Goal: Task Accomplishment & Management: Manage account settings

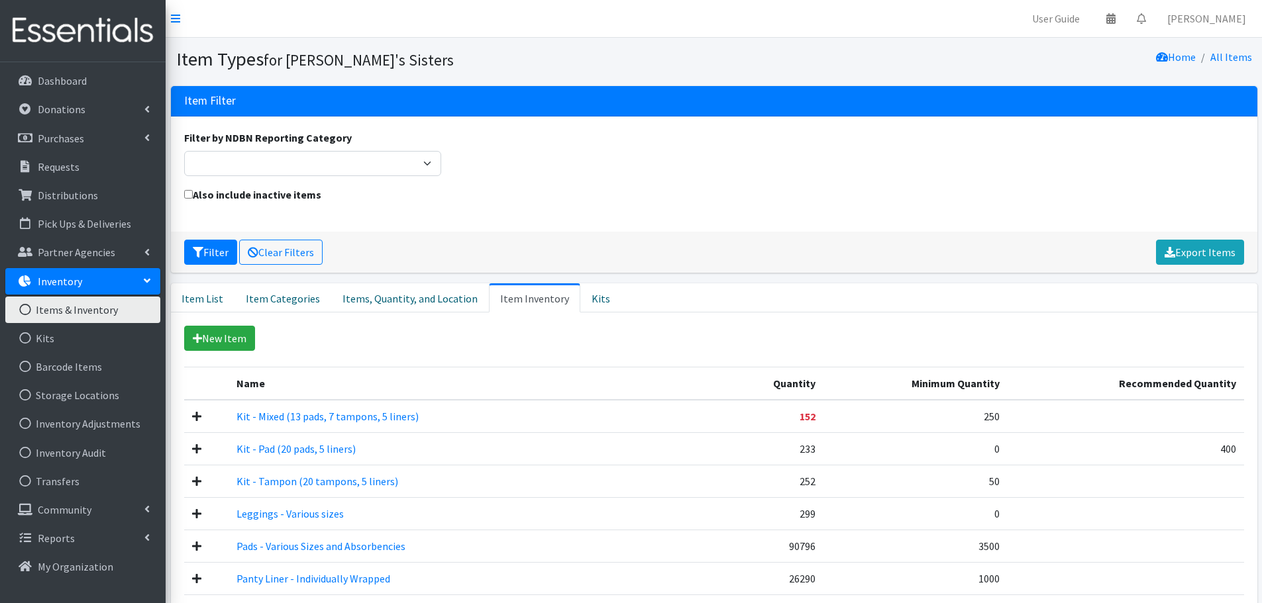
scroll to position [206, 0]
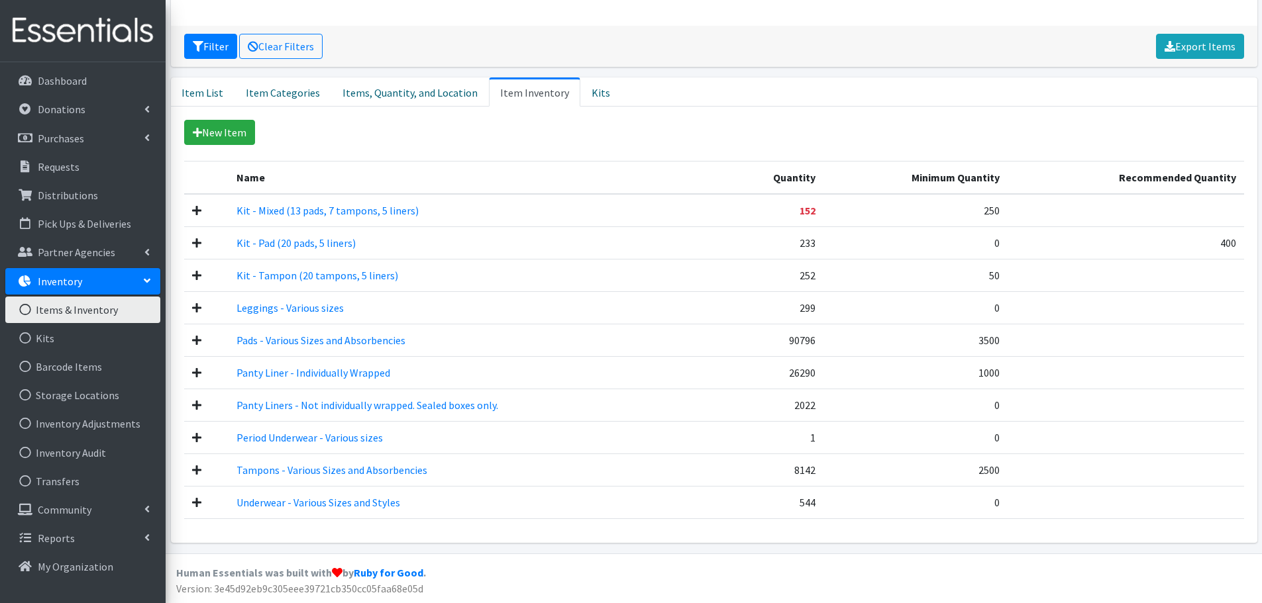
click at [775, 248] on td "233" at bounding box center [771, 243] width 103 height 32
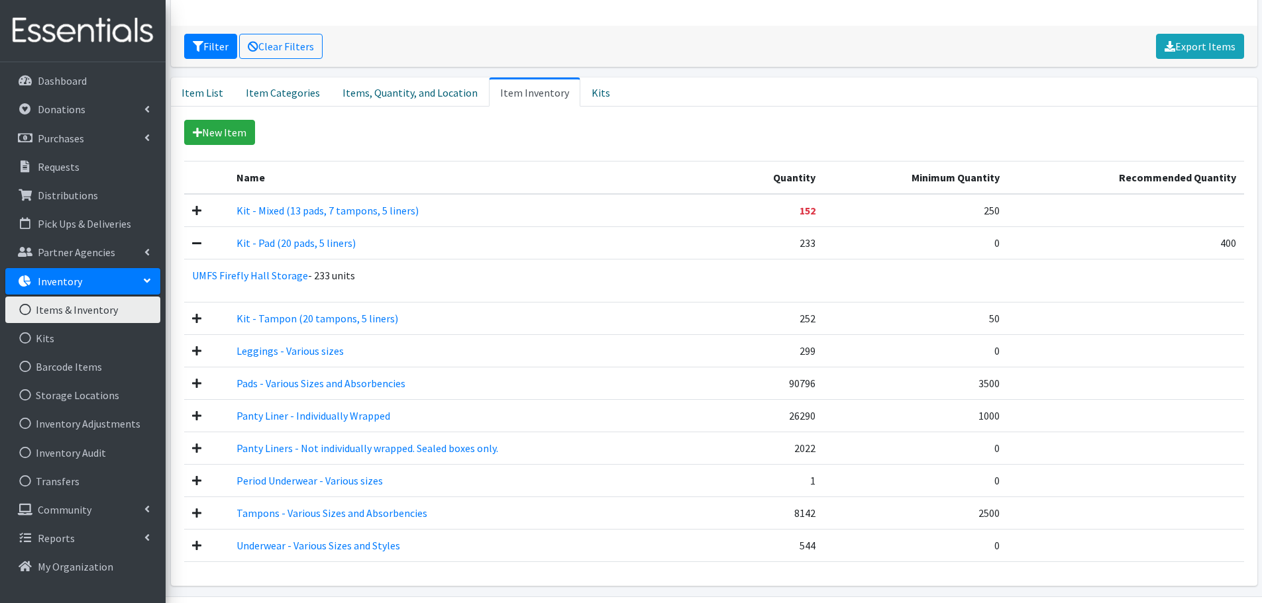
click at [775, 248] on td "233" at bounding box center [771, 243] width 103 height 32
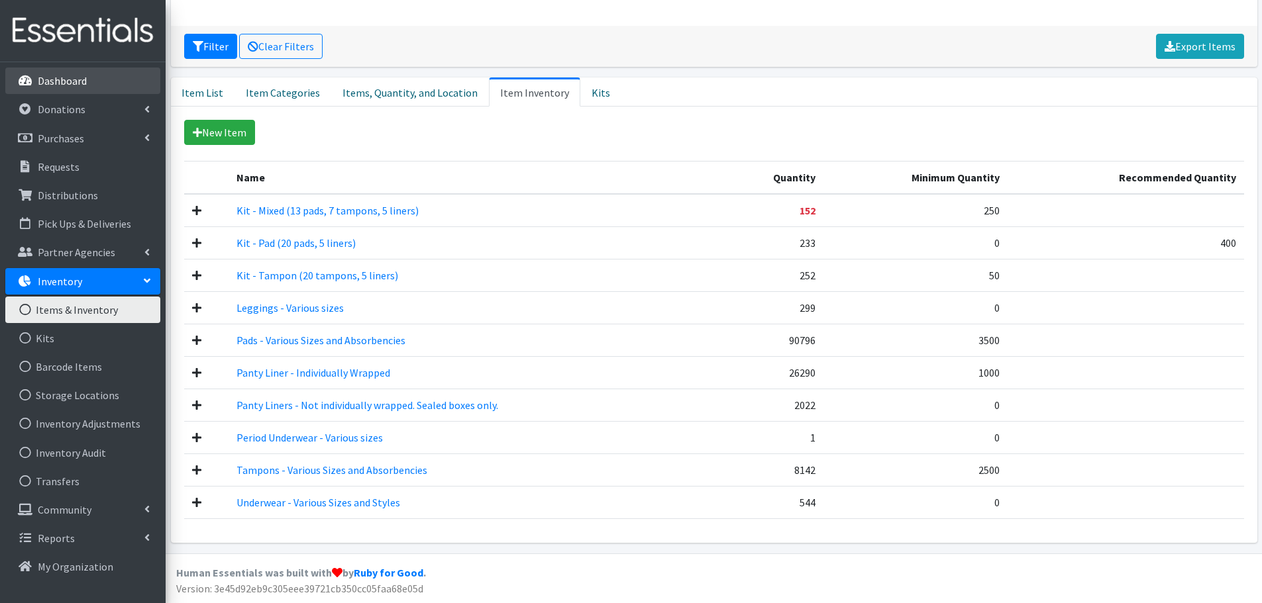
click at [30, 77] on icon at bounding box center [25, 81] width 17 height 12
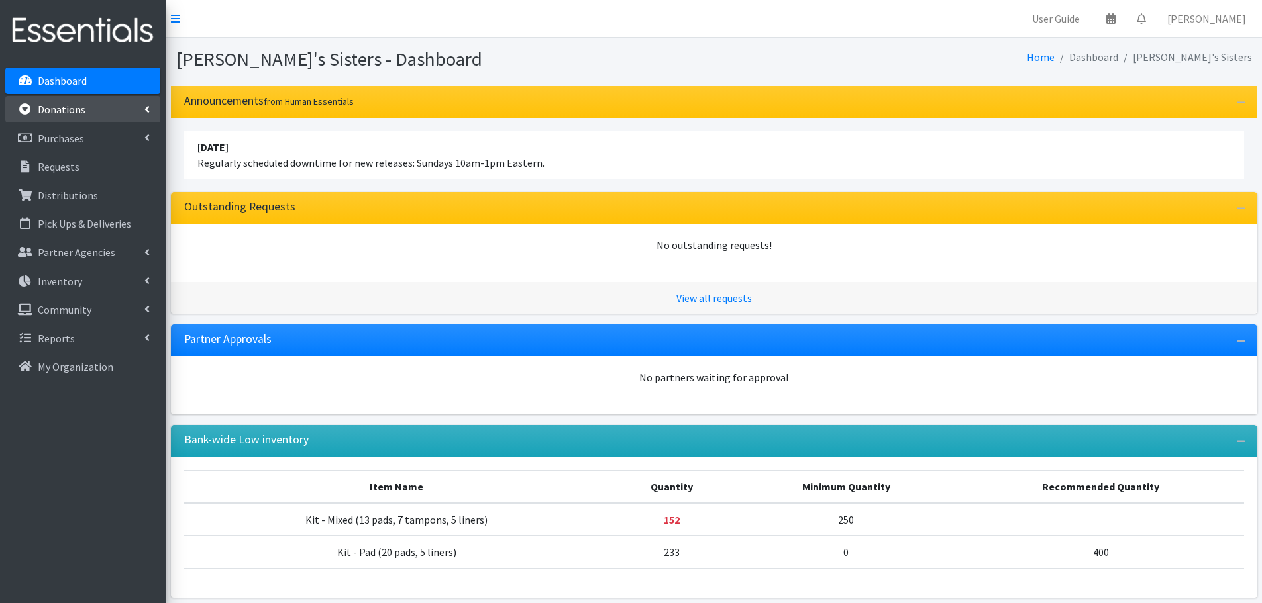
click at [68, 118] on link "Donations" at bounding box center [82, 109] width 155 height 26
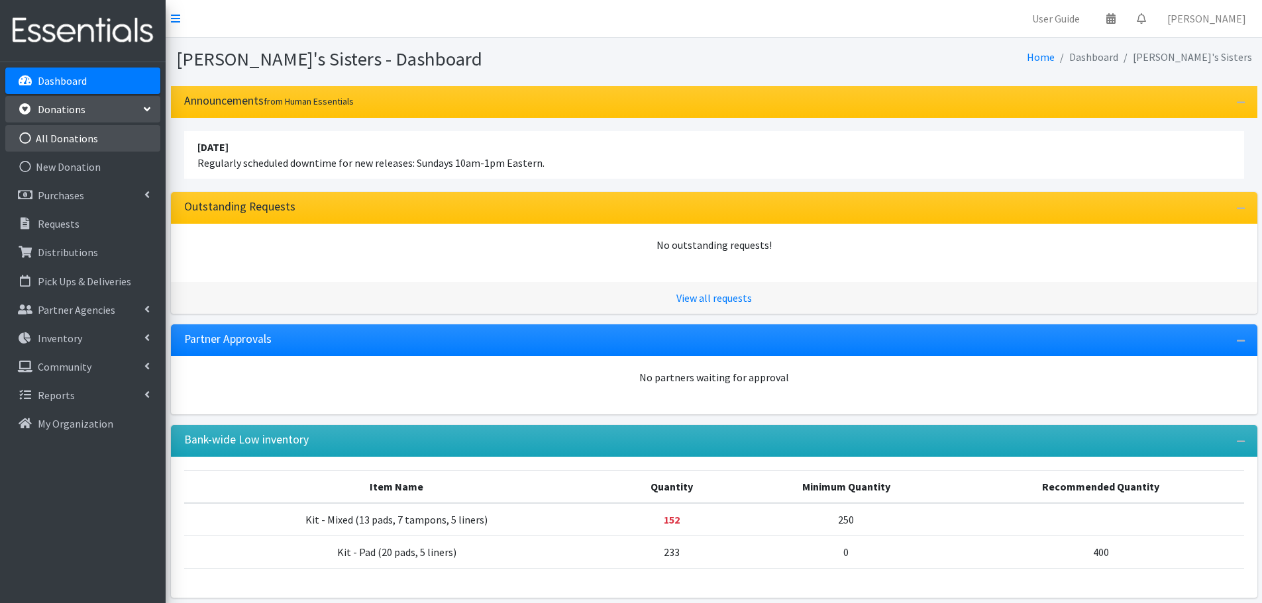
click at [52, 141] on link "All Donations" at bounding box center [82, 138] width 155 height 26
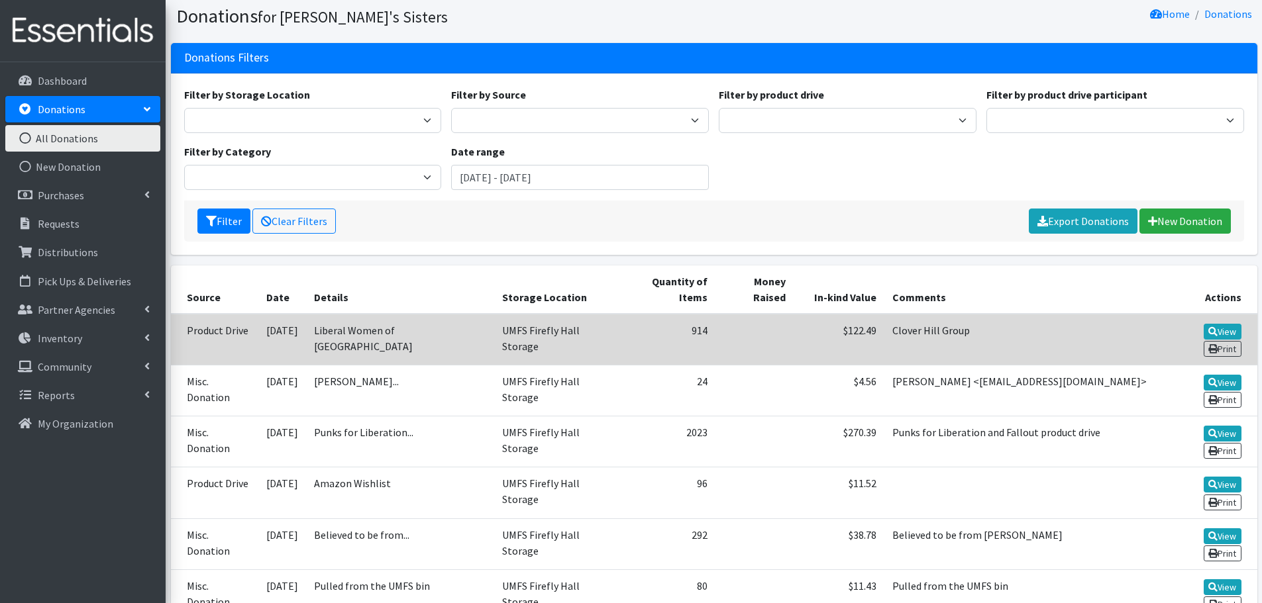
scroll to position [66, 0]
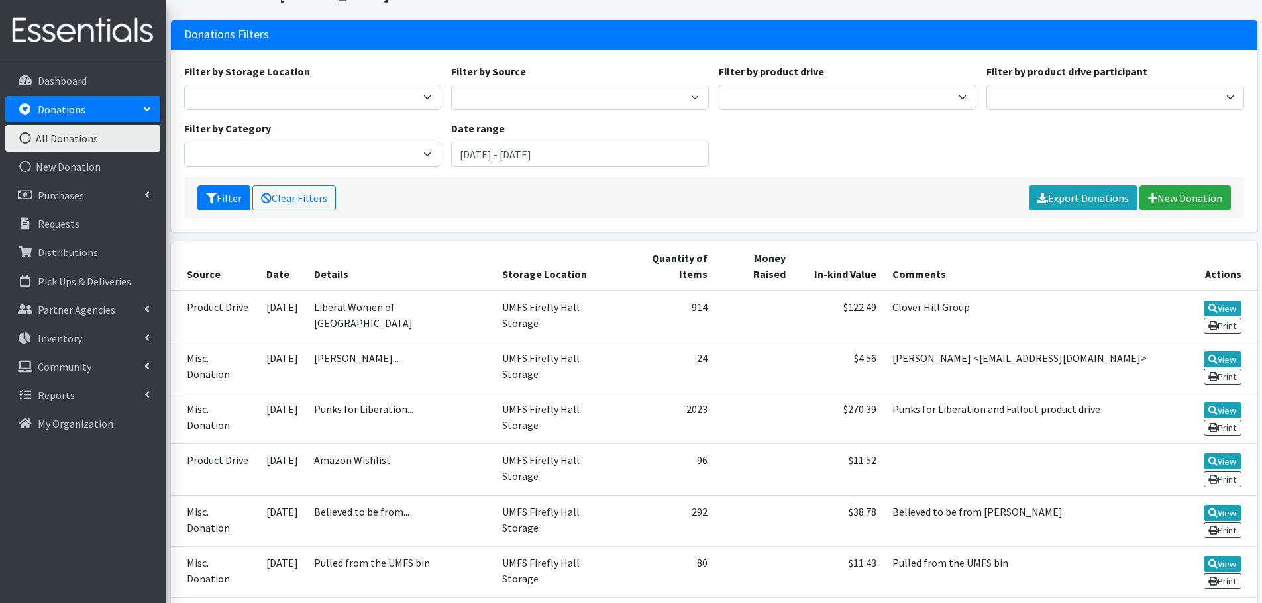
click at [58, 141] on link "All Donations" at bounding box center [82, 138] width 155 height 26
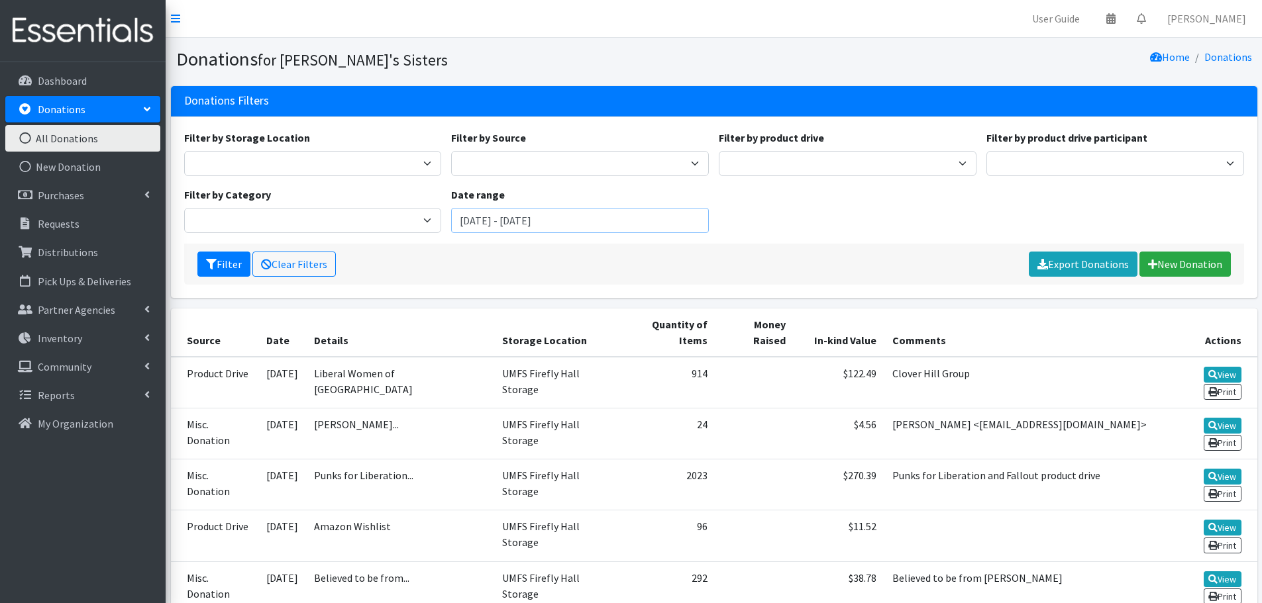
click at [498, 216] on input "[DATE] - [DATE]" at bounding box center [580, 220] width 258 height 25
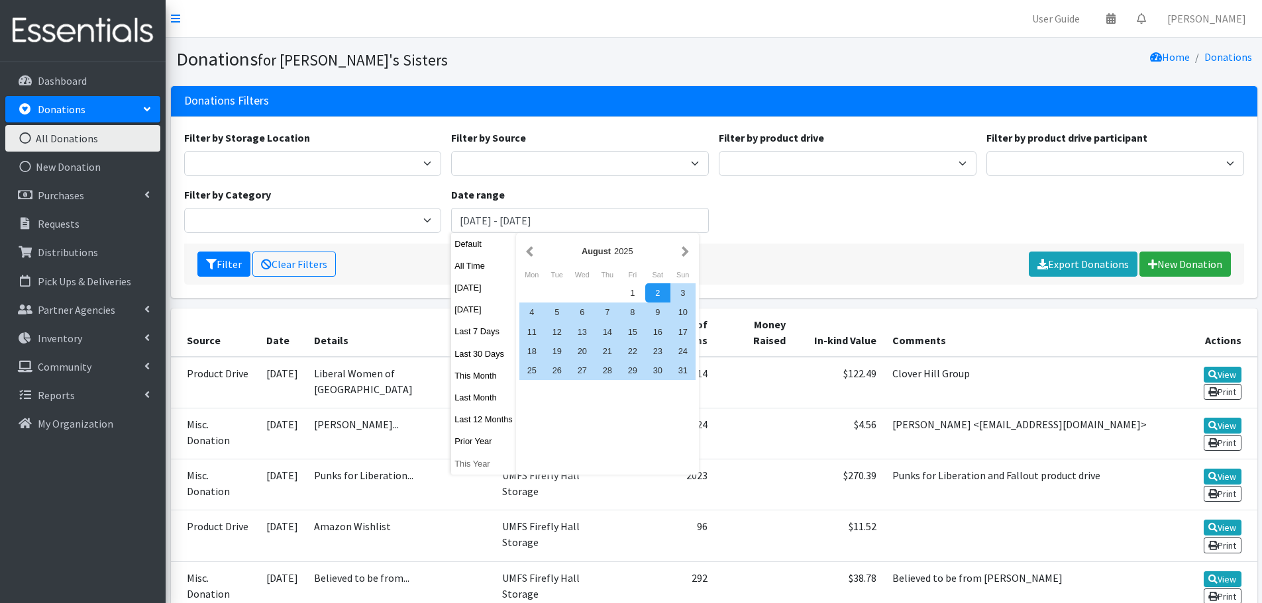
click at [480, 468] on button "This Year" at bounding box center [483, 463] width 65 height 19
type input "January 1, 2025 - December 31, 2025"
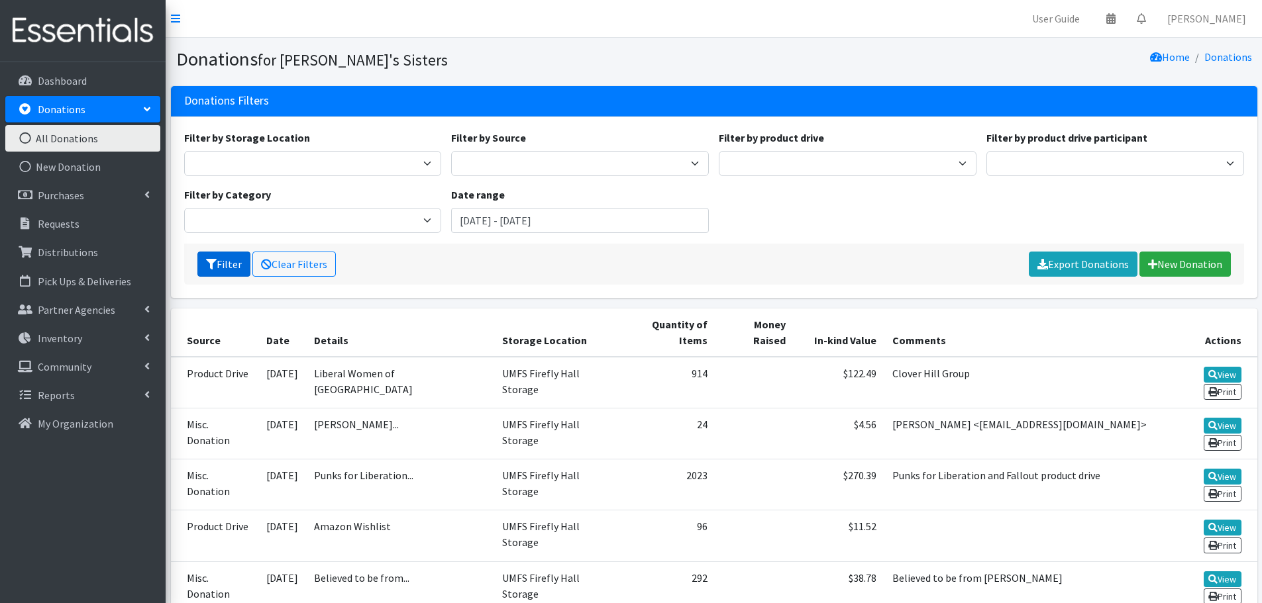
click at [233, 265] on button "Filter" at bounding box center [223, 264] width 53 height 25
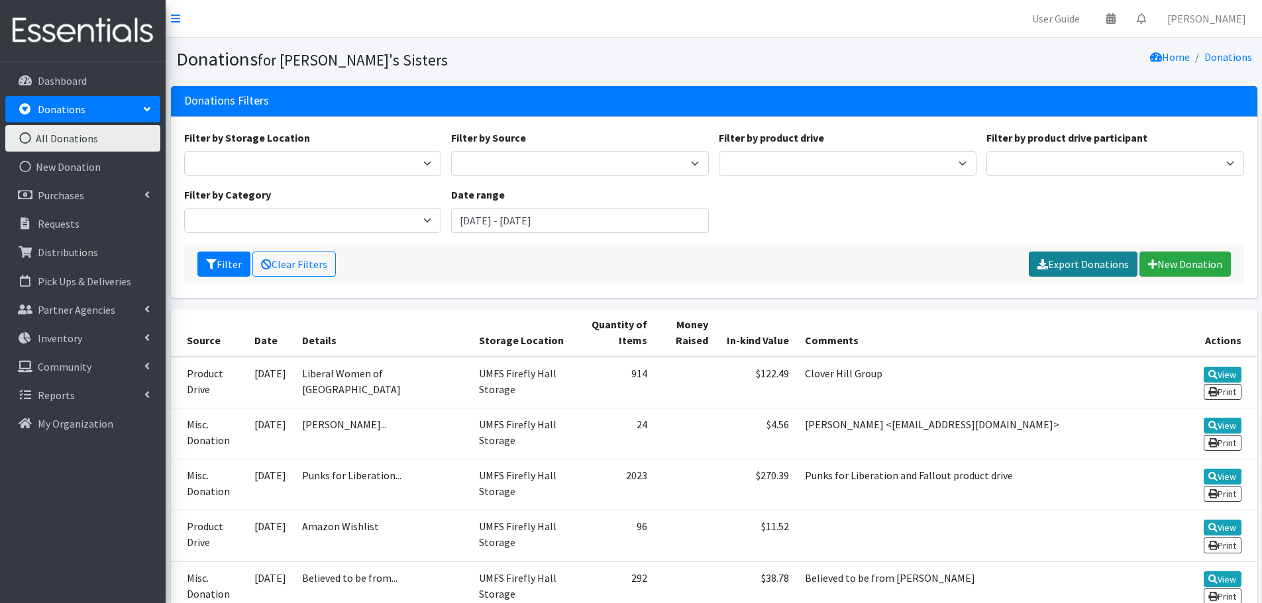
click at [1073, 254] on link "Export Donations" at bounding box center [1083, 264] width 109 height 25
click at [134, 188] on link "Purchases" at bounding box center [82, 195] width 155 height 26
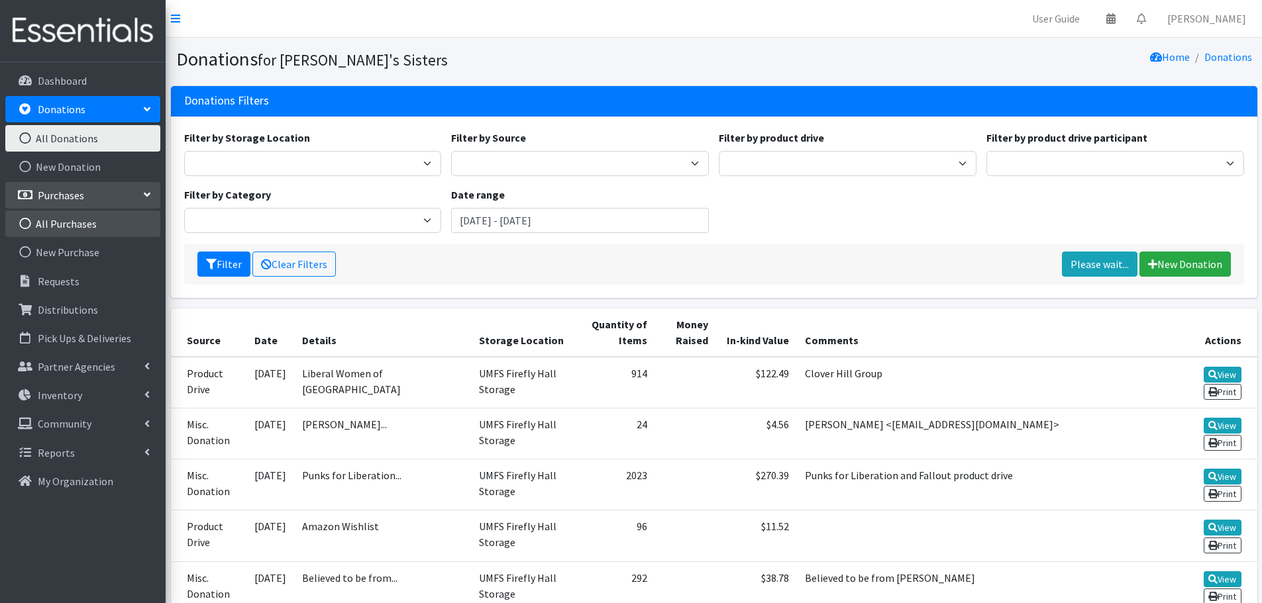
click at [69, 218] on link "All Purchases" at bounding box center [82, 224] width 155 height 26
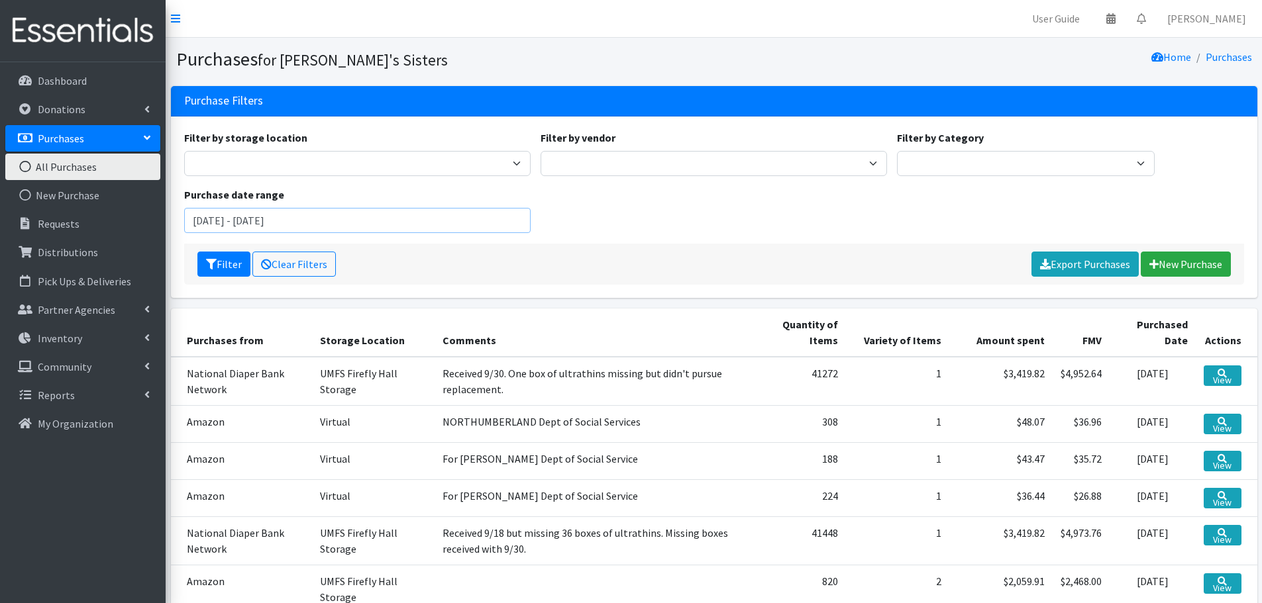
click at [340, 222] on input "August 2, 2025 - November 2, 2025" at bounding box center [357, 220] width 346 height 25
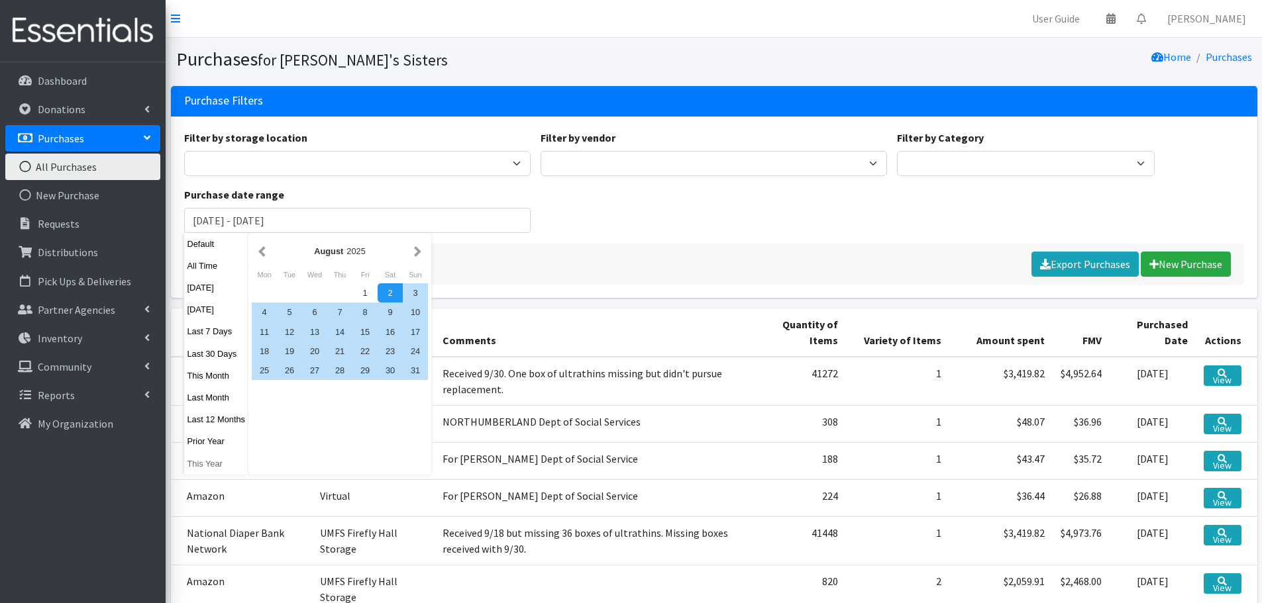
click at [217, 458] on button "This Year" at bounding box center [216, 463] width 65 height 19
type input "[DATE] - [DATE]"
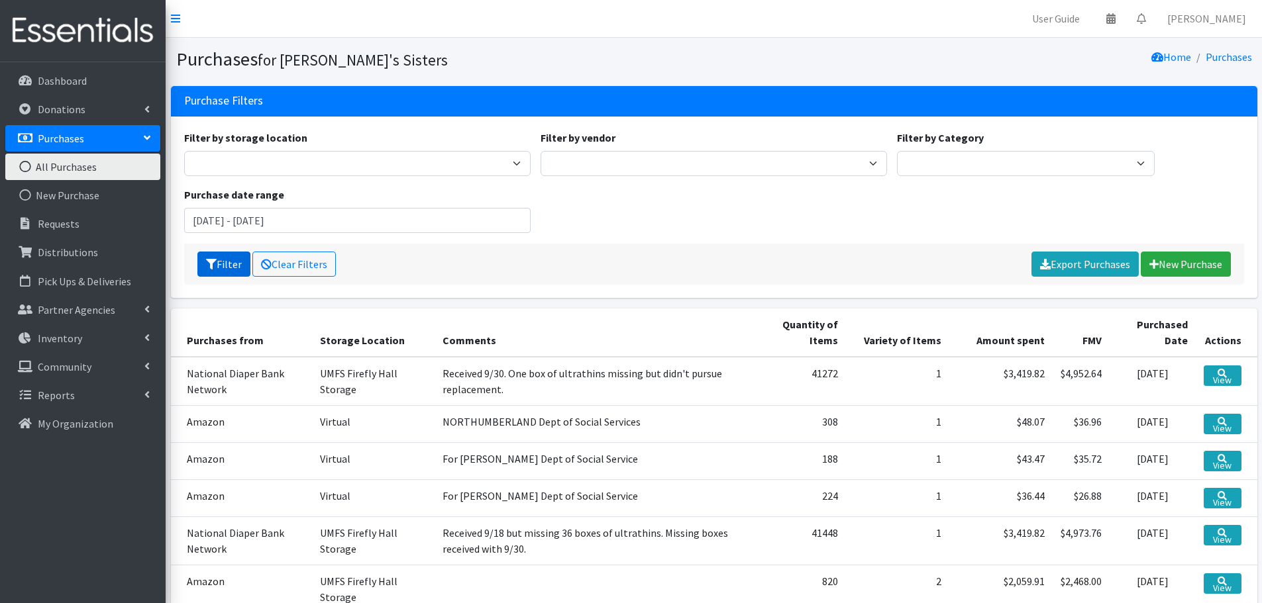
click at [213, 273] on button "Filter" at bounding box center [223, 264] width 53 height 25
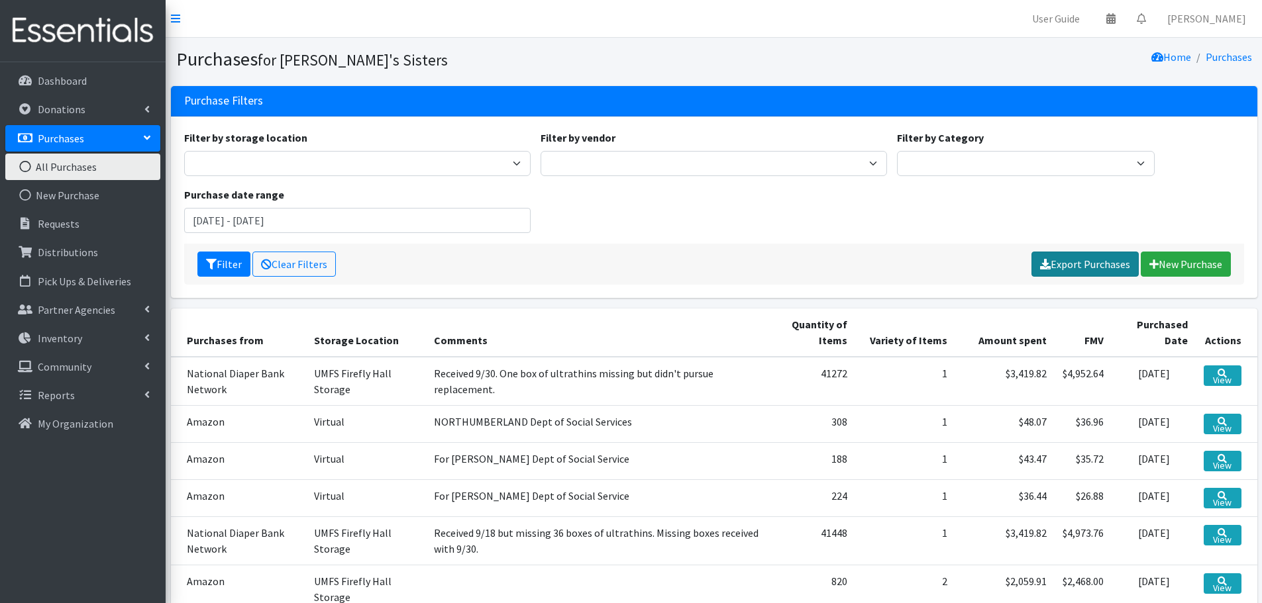
click at [1069, 271] on link "Export Purchases" at bounding box center [1084, 264] width 107 height 25
click at [74, 238] on li "Requests" at bounding box center [82, 225] width 155 height 28
click at [66, 216] on link "Requests" at bounding box center [82, 224] width 155 height 26
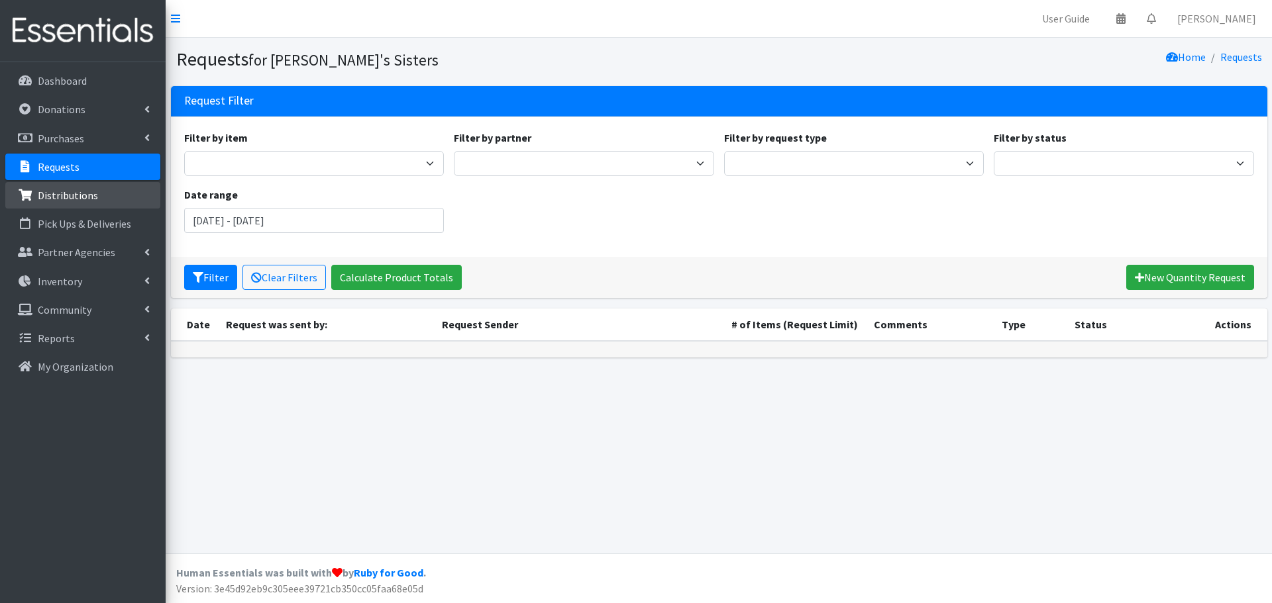
click at [127, 207] on link "Distributions" at bounding box center [82, 195] width 155 height 26
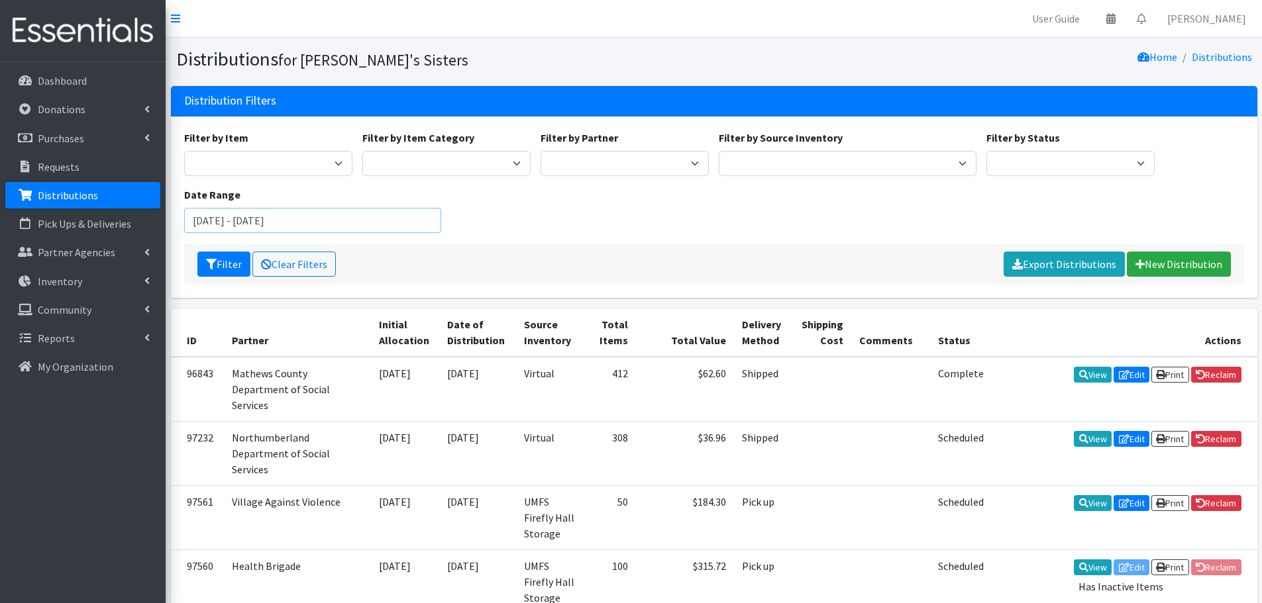
click at [303, 217] on input "August 2, 2025 - November 2, 2025" at bounding box center [313, 220] width 258 height 25
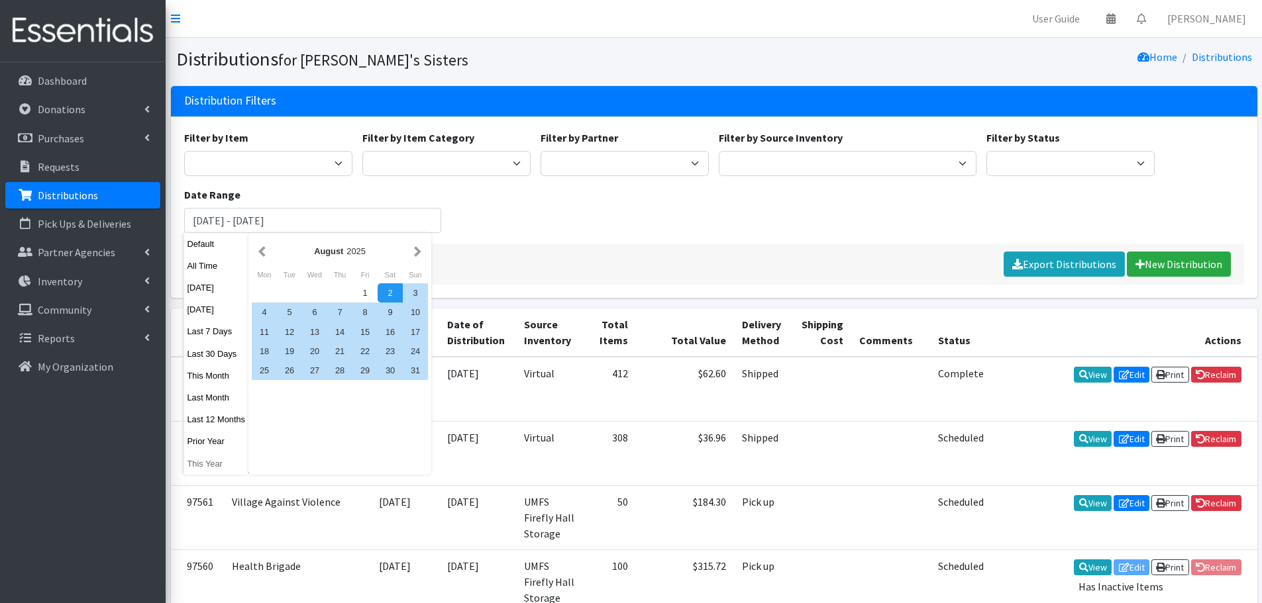
click at [219, 464] on button "This Year" at bounding box center [216, 463] width 65 height 19
type input "[DATE] - [DATE]"
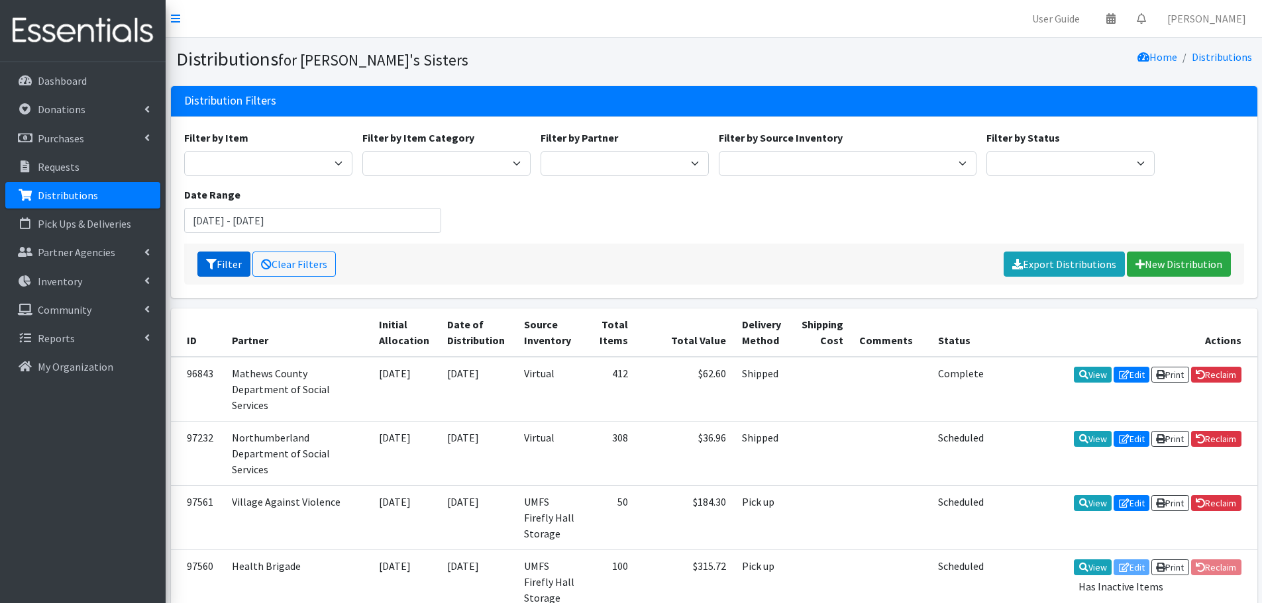
click at [240, 263] on button "Filter" at bounding box center [223, 264] width 53 height 25
click at [1023, 156] on select "Scheduled Complete" at bounding box center [1070, 163] width 168 height 25
select select "5"
click at [986, 151] on select "Scheduled Complete" at bounding box center [1070, 163] width 168 height 25
click at [215, 263] on icon "submit" at bounding box center [211, 264] width 11 height 11
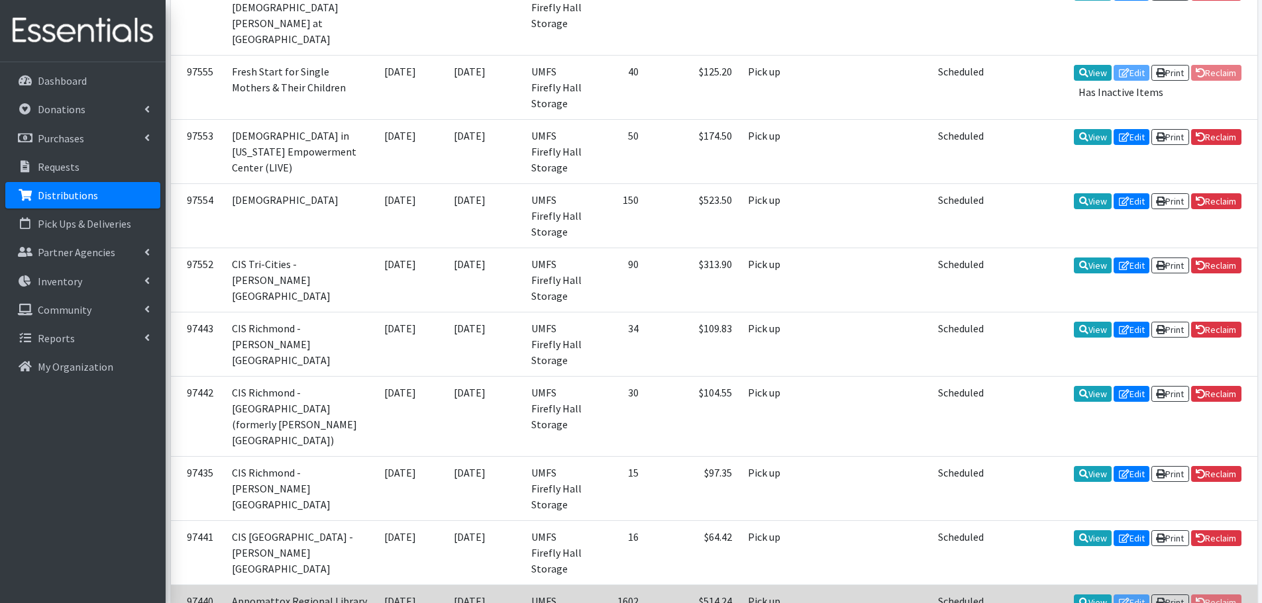
scroll to position [729, 0]
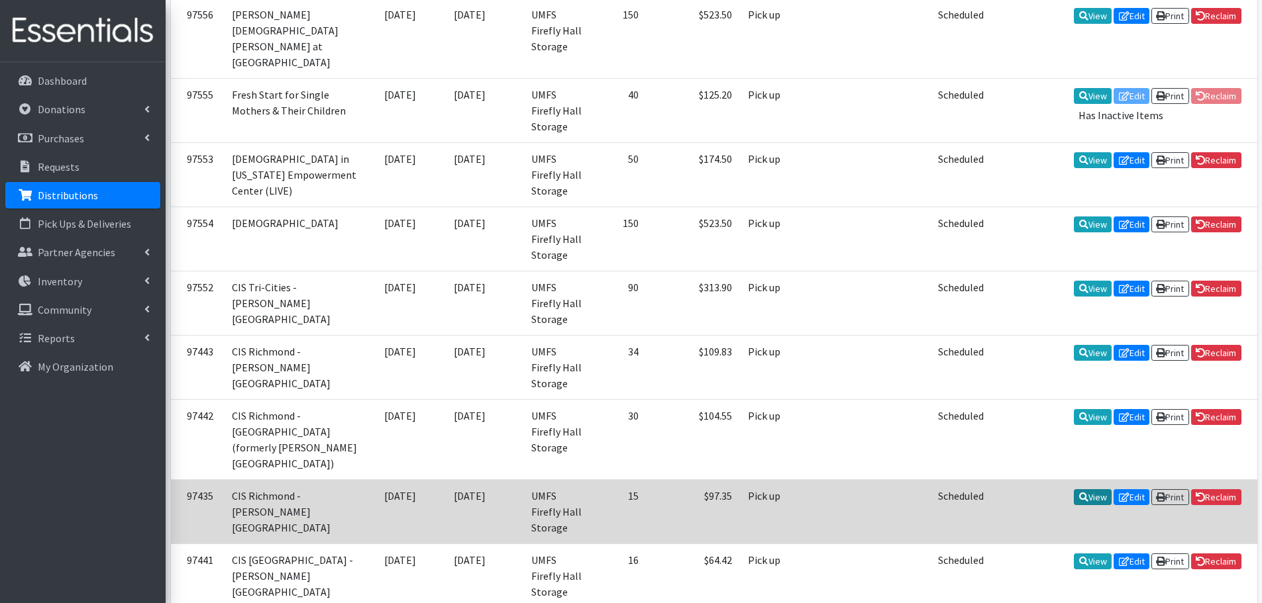
click at [1082, 489] on link "View" at bounding box center [1093, 497] width 38 height 16
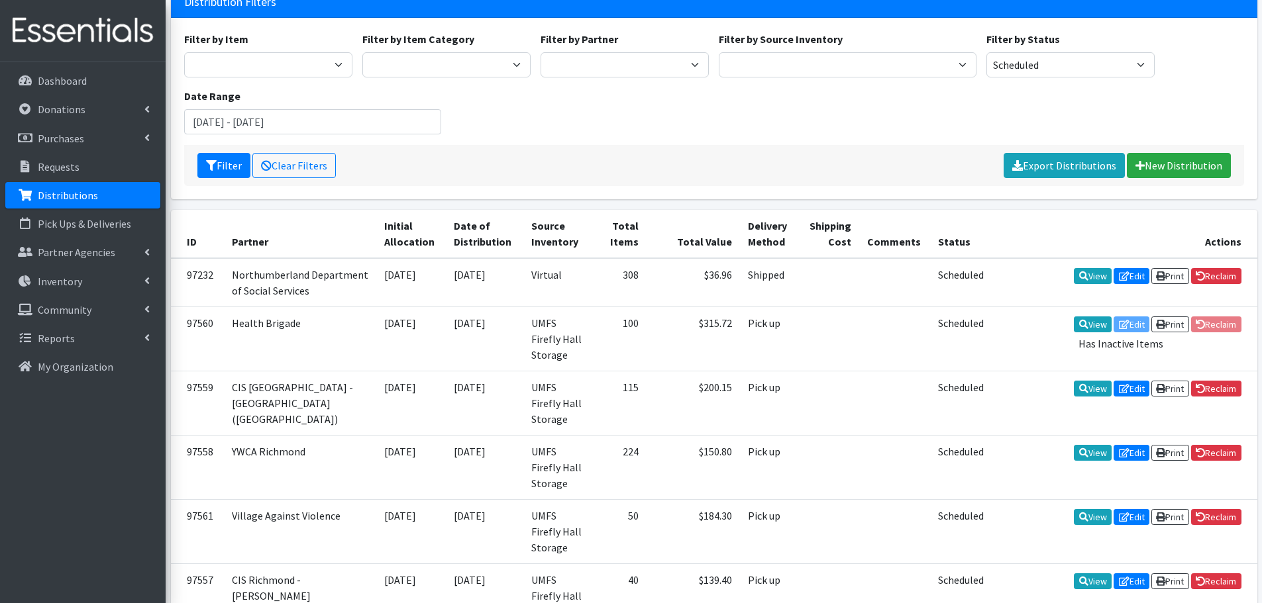
scroll to position [0, 0]
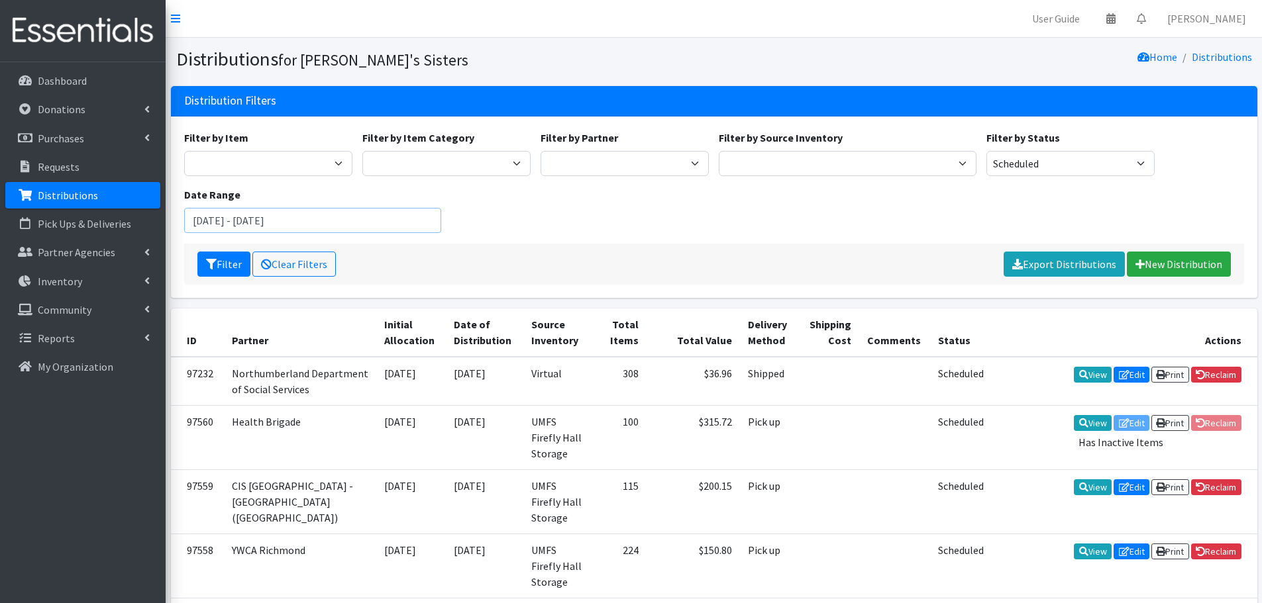
click at [267, 218] on input "January 1, 2025 - December 31, 2025" at bounding box center [313, 220] width 258 height 25
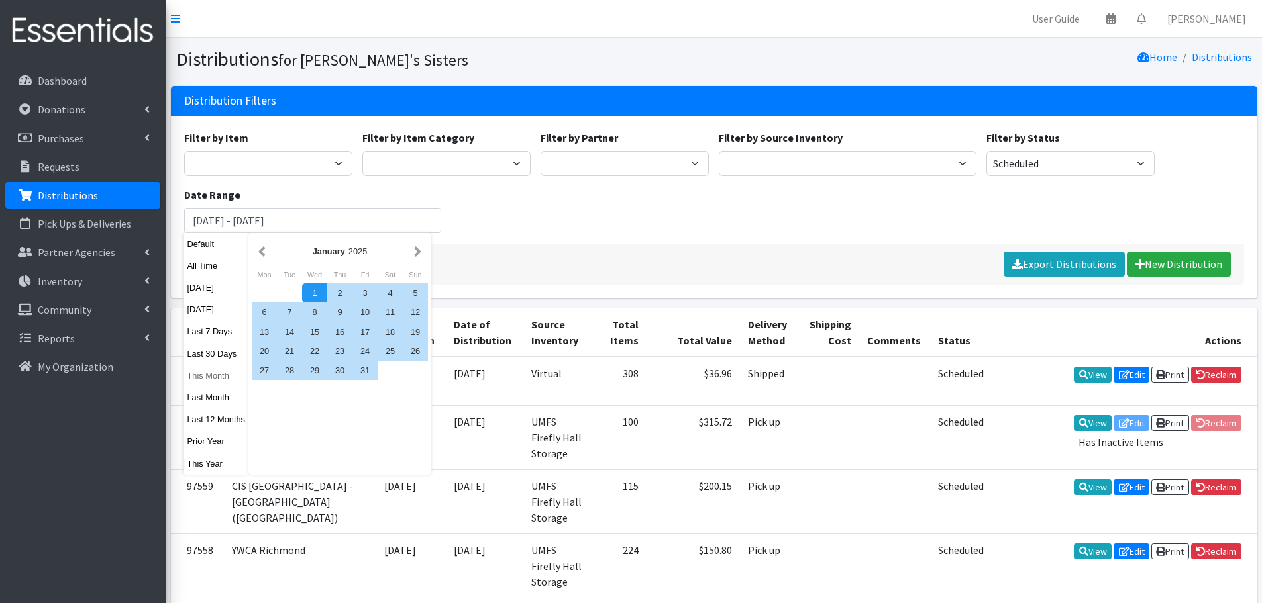
click at [217, 374] on button "This Month" at bounding box center [216, 375] width 65 height 19
type input "October 1, 2025 - October 31, 2025"
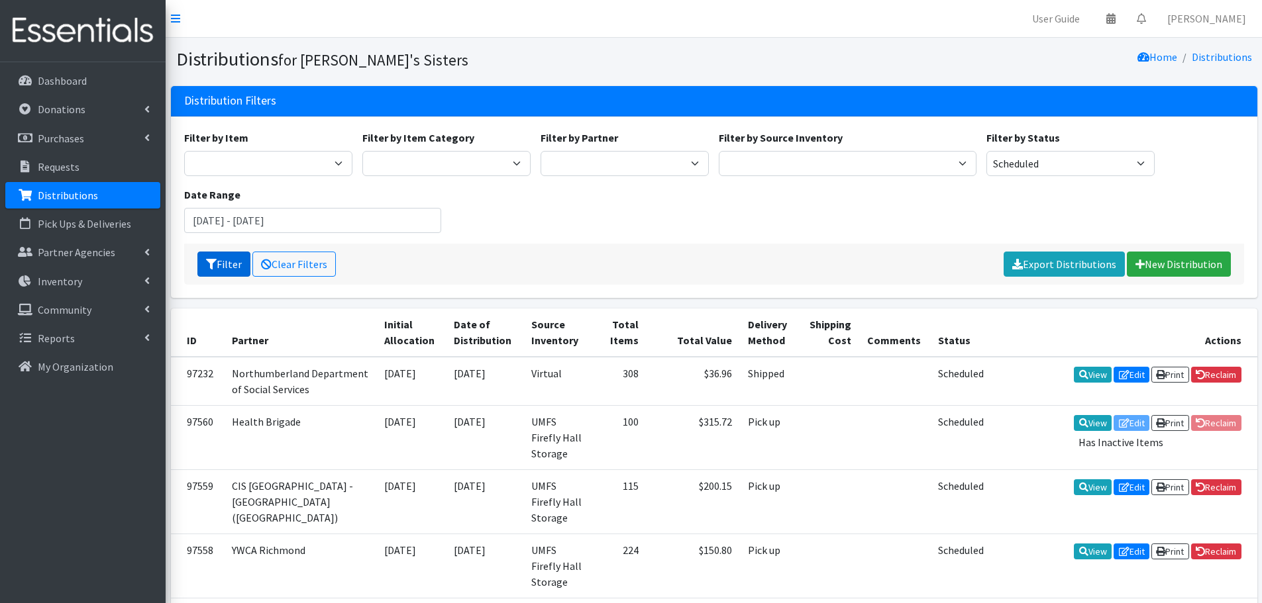
click at [227, 267] on button "Filter" at bounding box center [223, 264] width 53 height 25
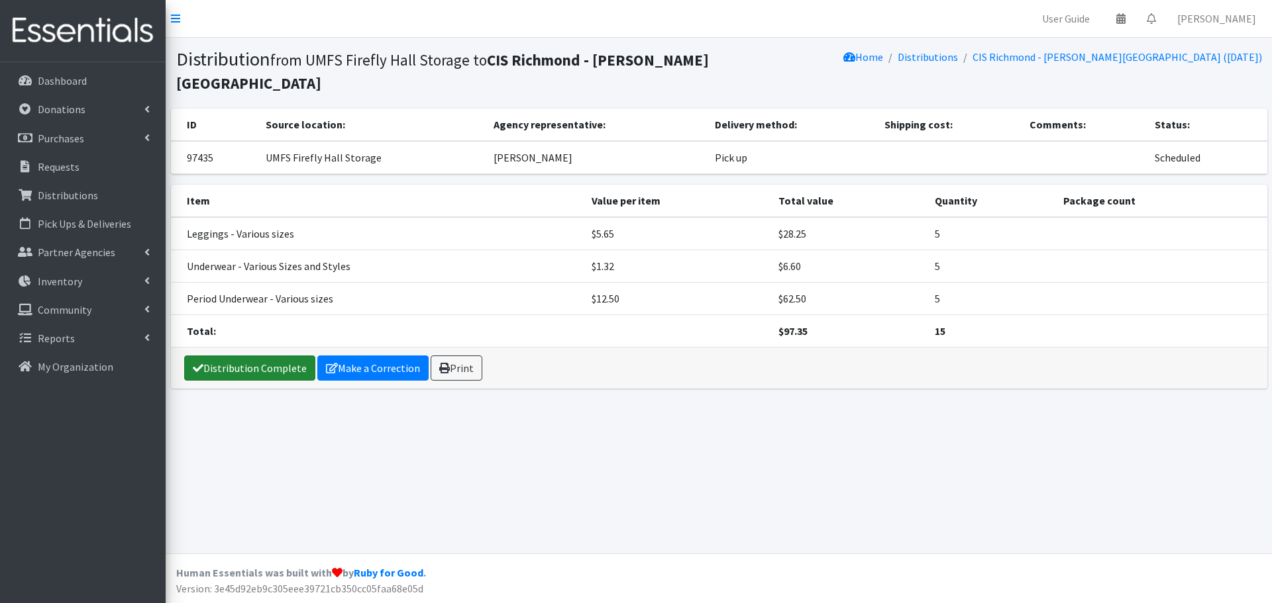
click at [230, 366] on link "Distribution Complete" at bounding box center [249, 368] width 131 height 25
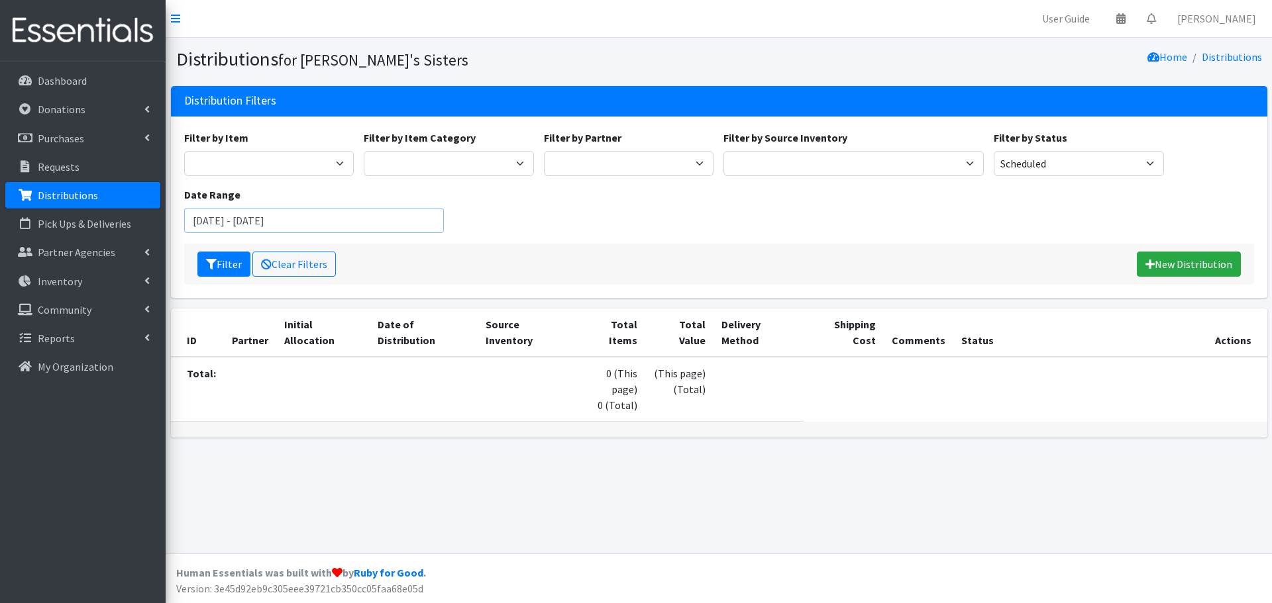
click at [248, 225] on input "October 1, 2025 - October 31, 2025" at bounding box center [314, 220] width 260 height 25
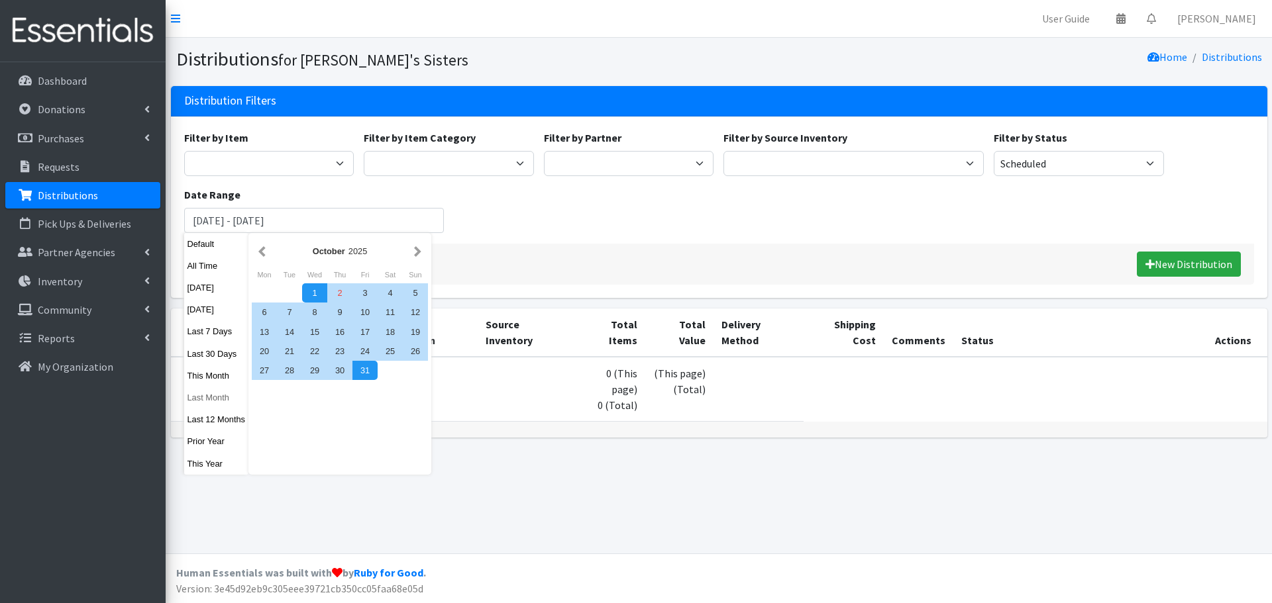
click at [215, 396] on button "Last Month" at bounding box center [216, 397] width 65 height 19
type input "[DATE] - [DATE]"
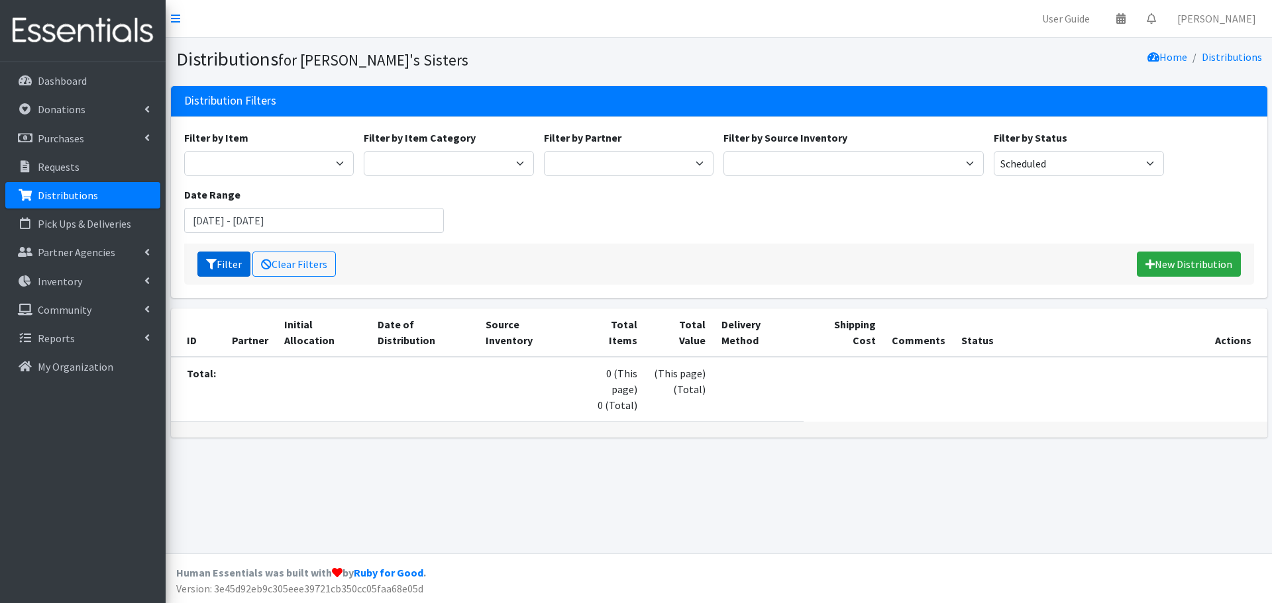
click at [215, 256] on button "Filter" at bounding box center [223, 264] width 53 height 25
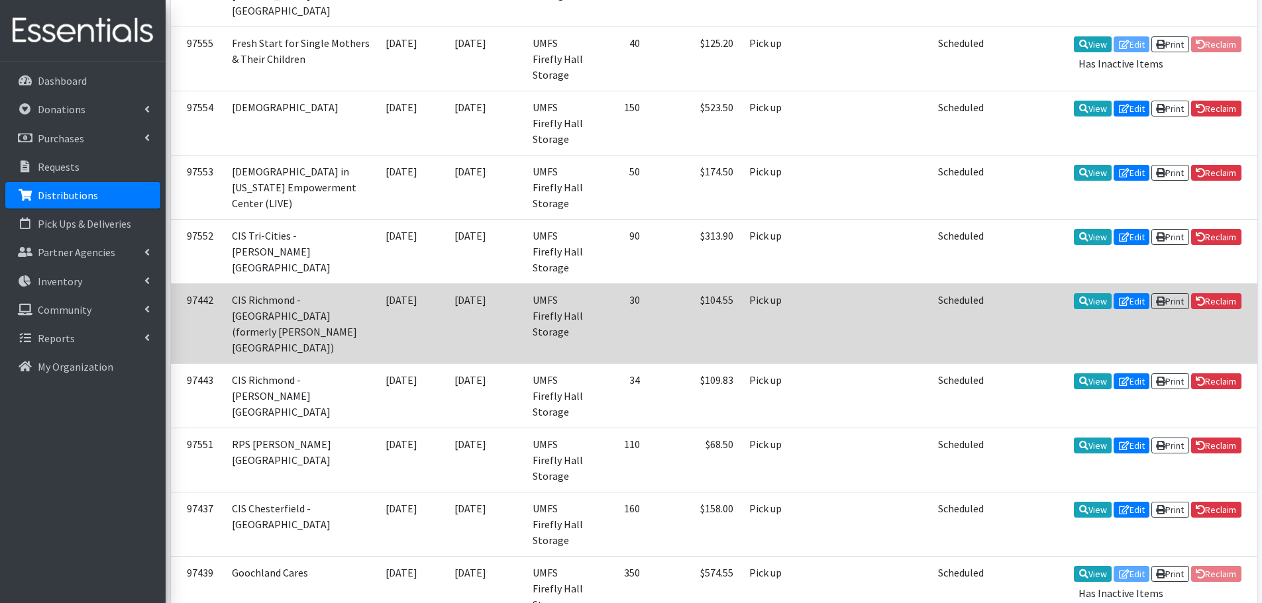
scroll to position [845, 0]
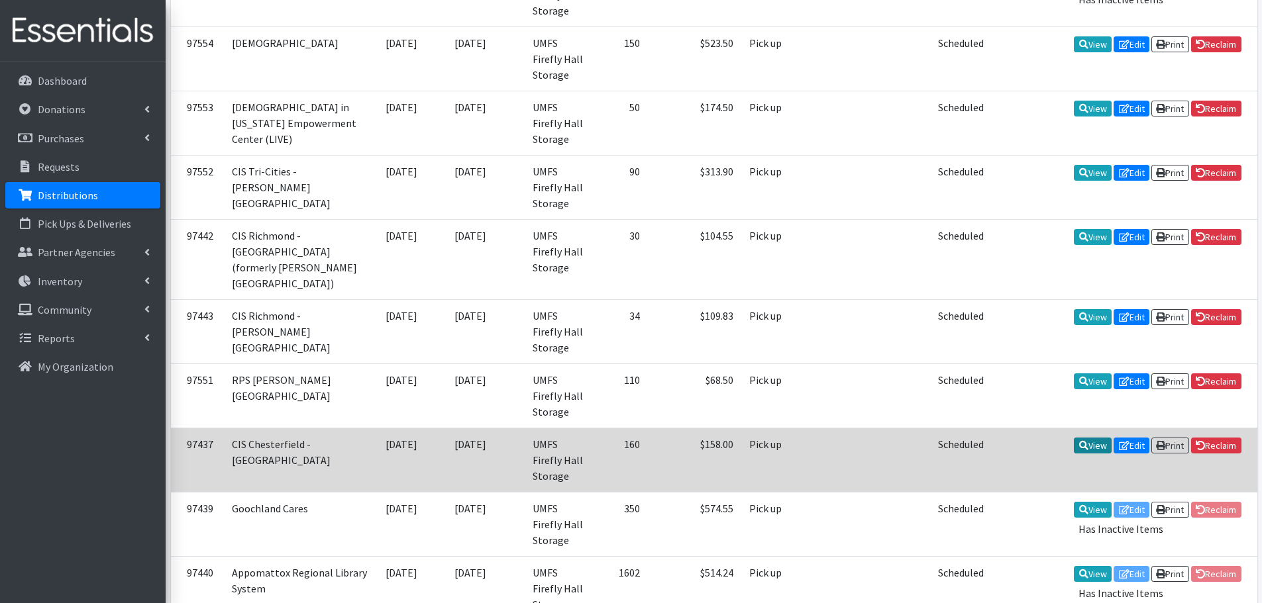
click at [1079, 441] on icon at bounding box center [1083, 445] width 9 height 9
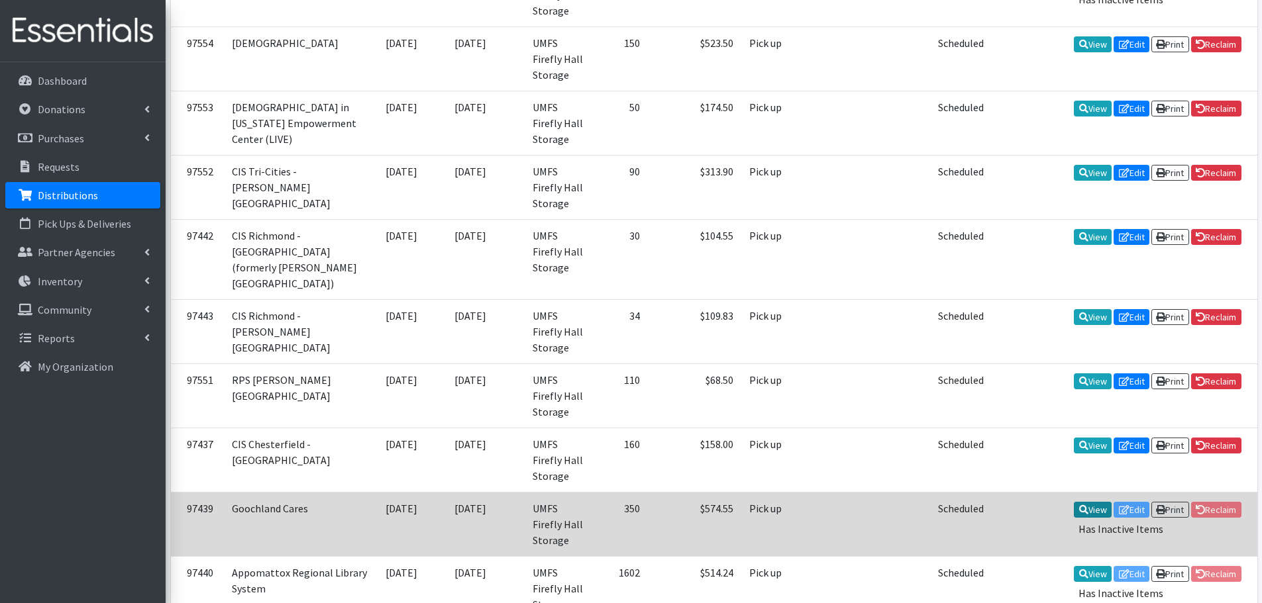
click at [1091, 502] on link "View" at bounding box center [1093, 510] width 38 height 16
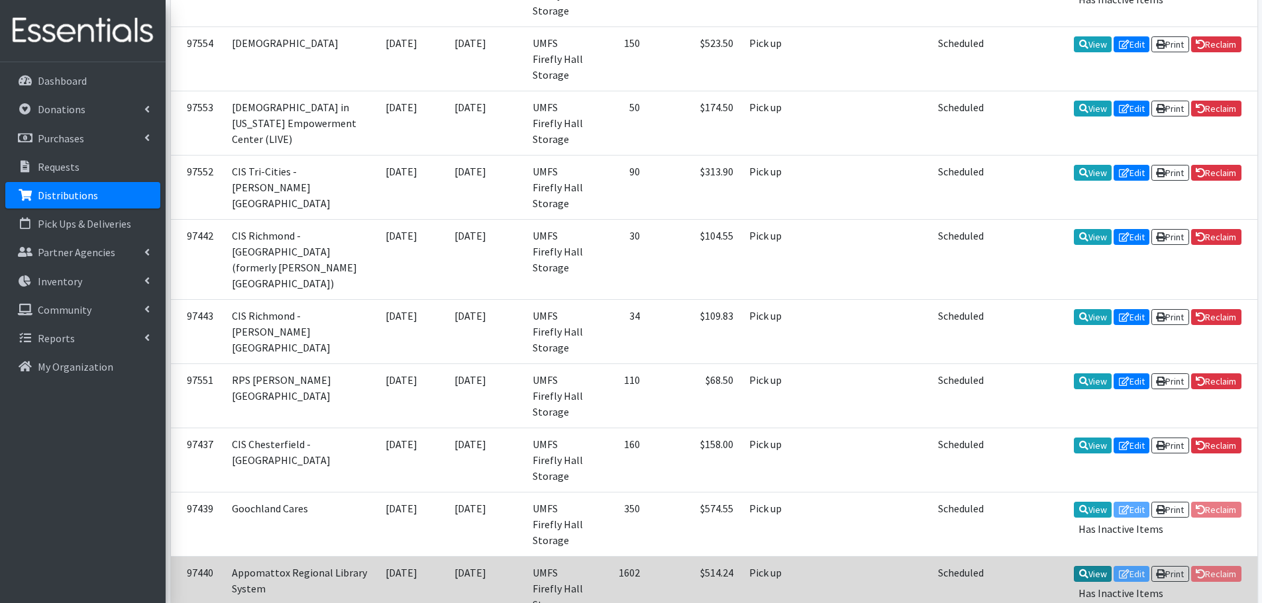
click at [1081, 566] on link "View" at bounding box center [1093, 574] width 38 height 16
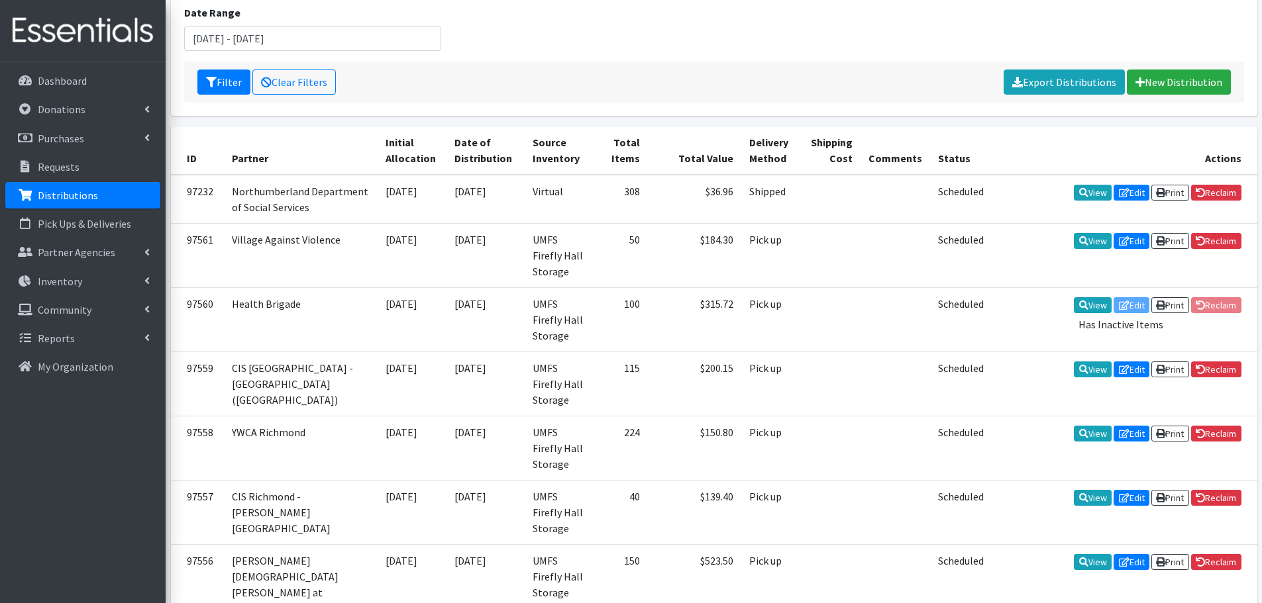
scroll to position [0, 0]
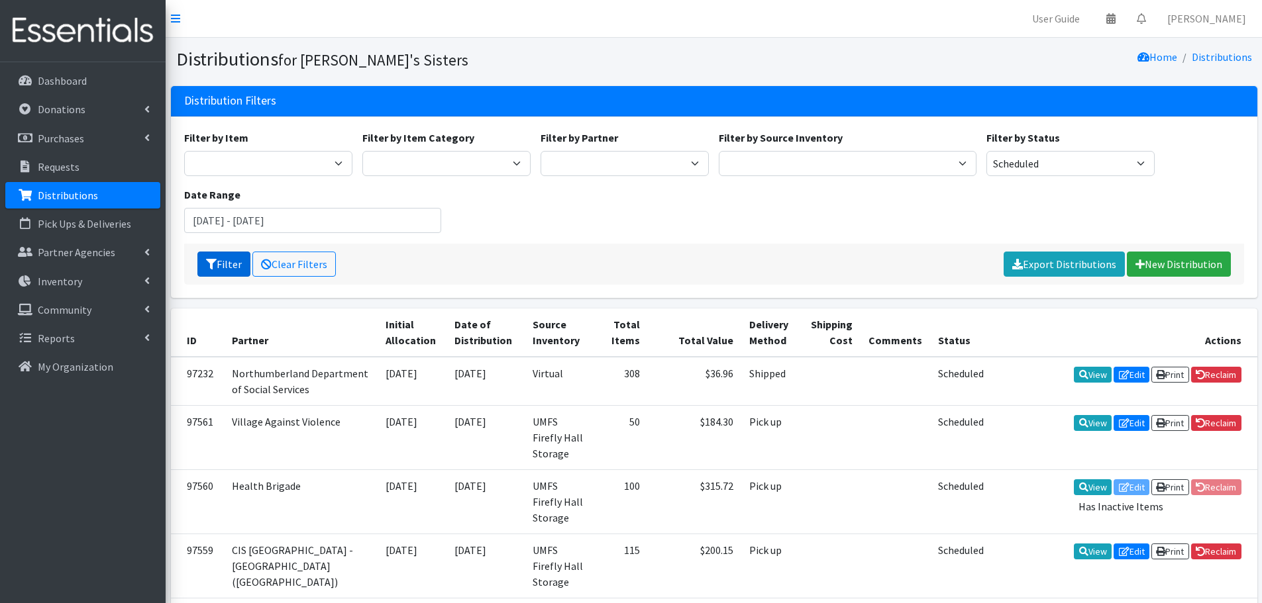
click at [217, 269] on button "Filter" at bounding box center [223, 264] width 53 height 25
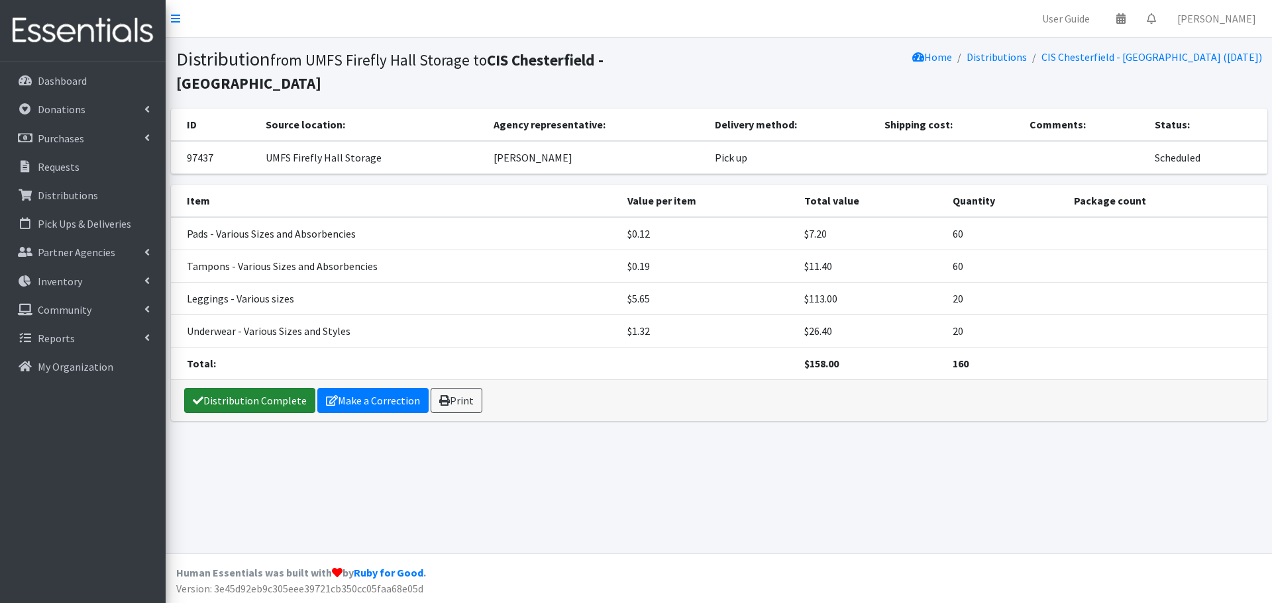
click at [247, 403] on link "Distribution Complete" at bounding box center [249, 400] width 131 height 25
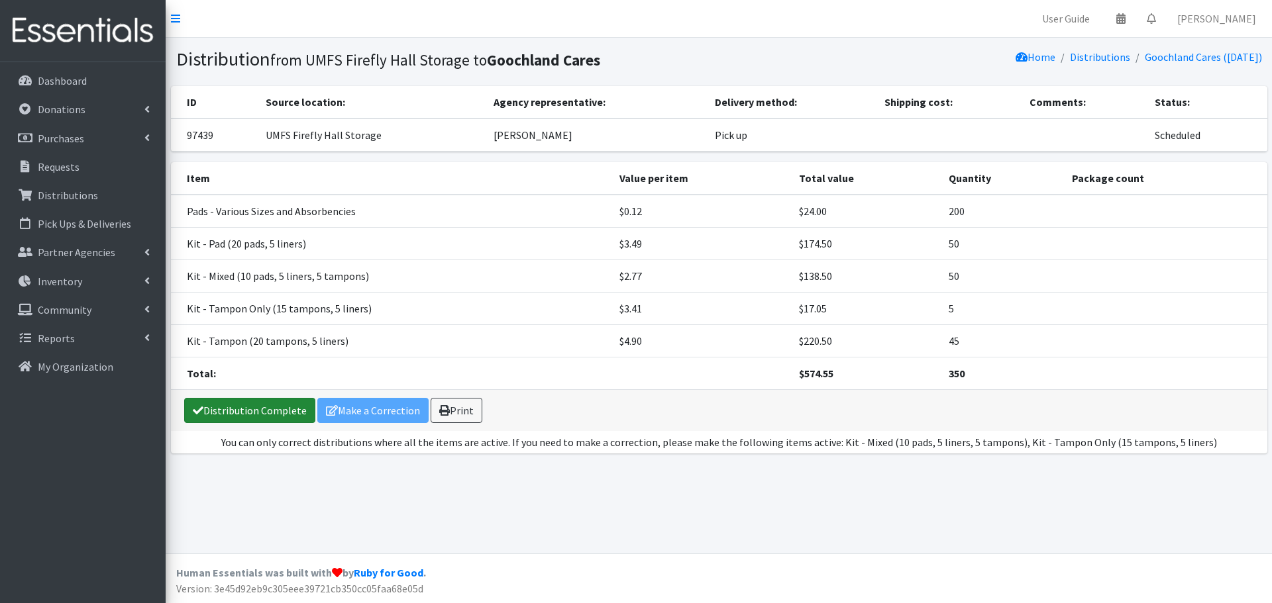
click at [230, 411] on link "Distribution Complete" at bounding box center [249, 410] width 131 height 25
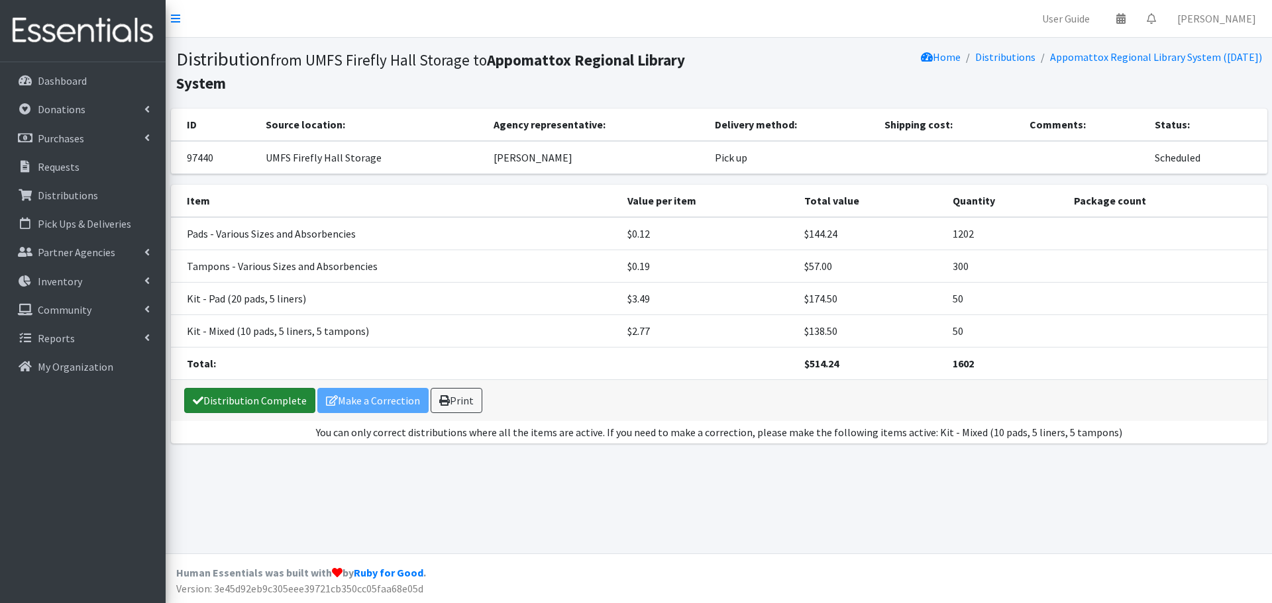
click at [258, 404] on link "Distribution Complete" at bounding box center [249, 400] width 131 height 25
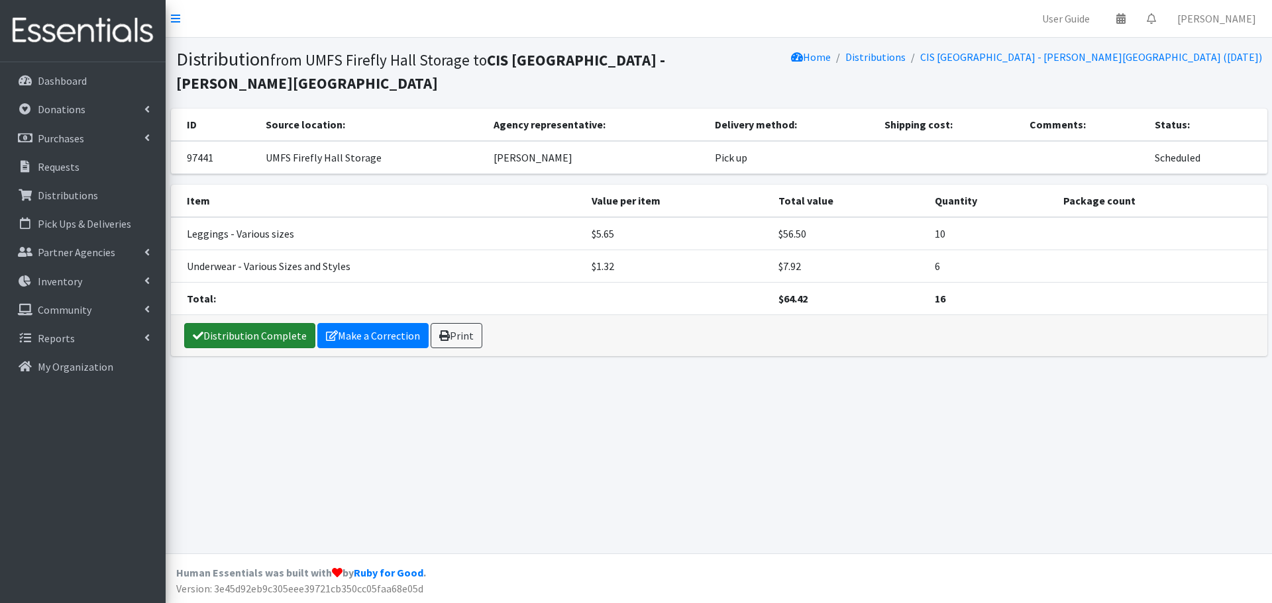
click at [258, 344] on link "Distribution Complete" at bounding box center [249, 335] width 131 height 25
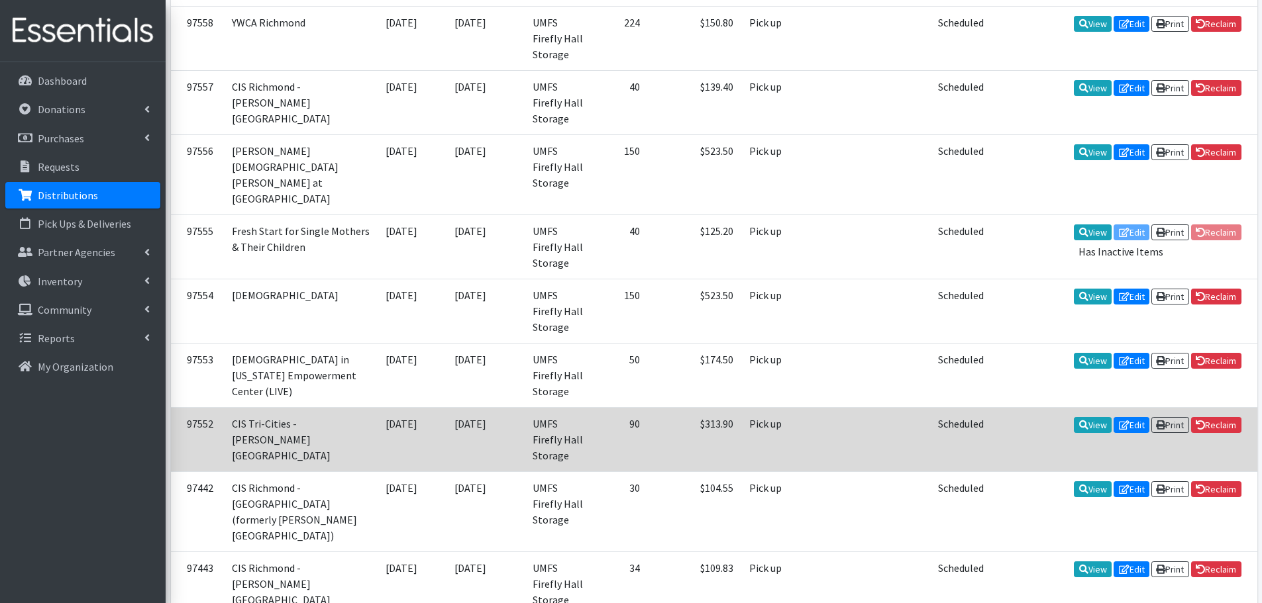
scroll to position [569, 0]
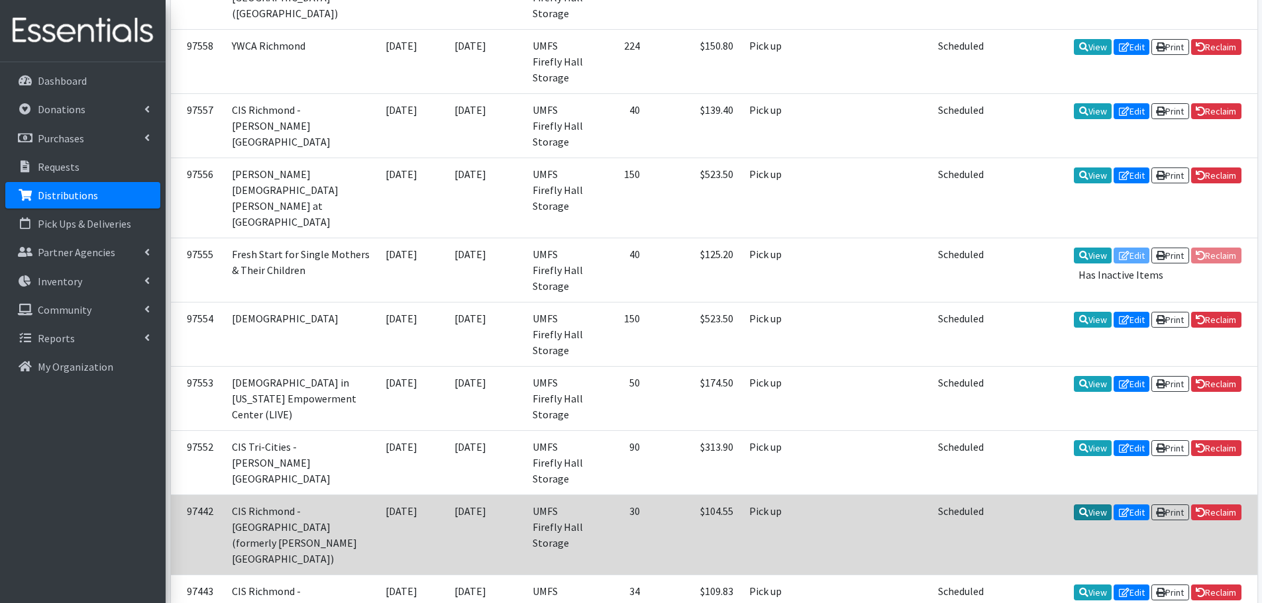
click at [1080, 508] on icon at bounding box center [1083, 512] width 9 height 9
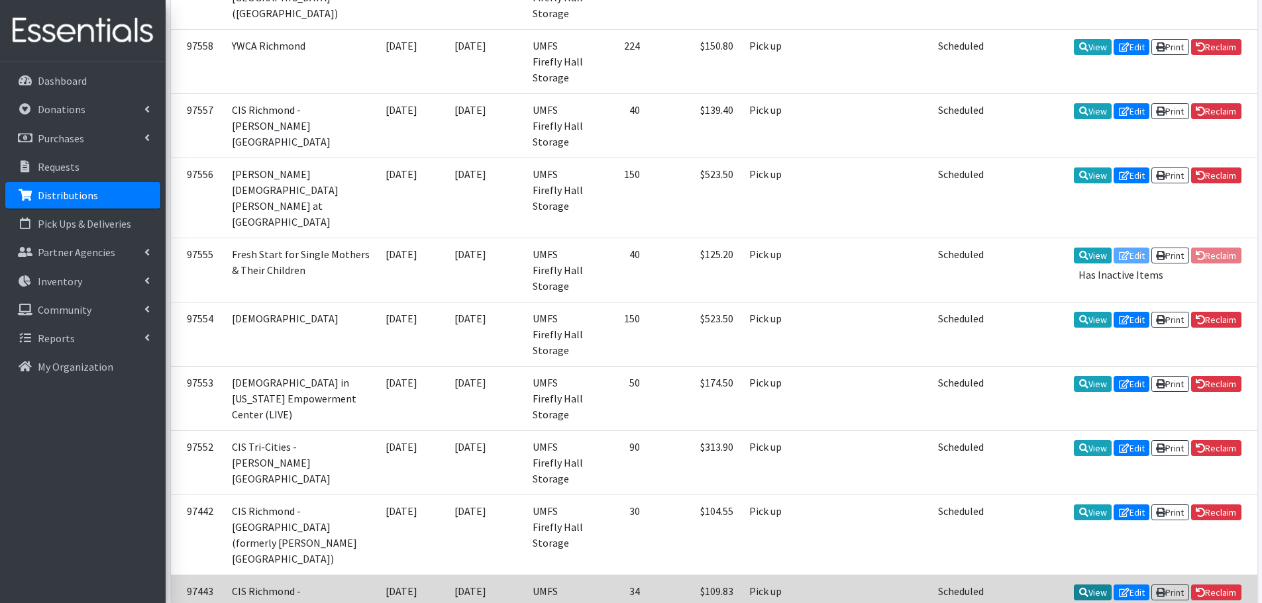
click at [1092, 585] on link "View" at bounding box center [1093, 593] width 38 height 16
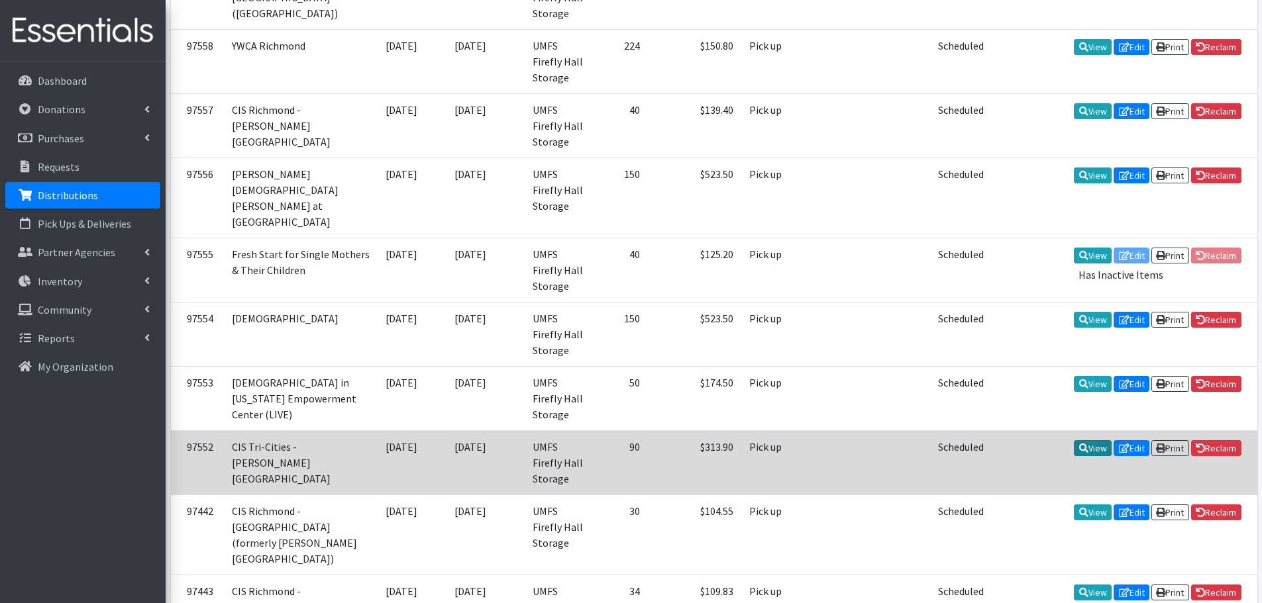
click at [1079, 444] on icon at bounding box center [1083, 448] width 9 height 9
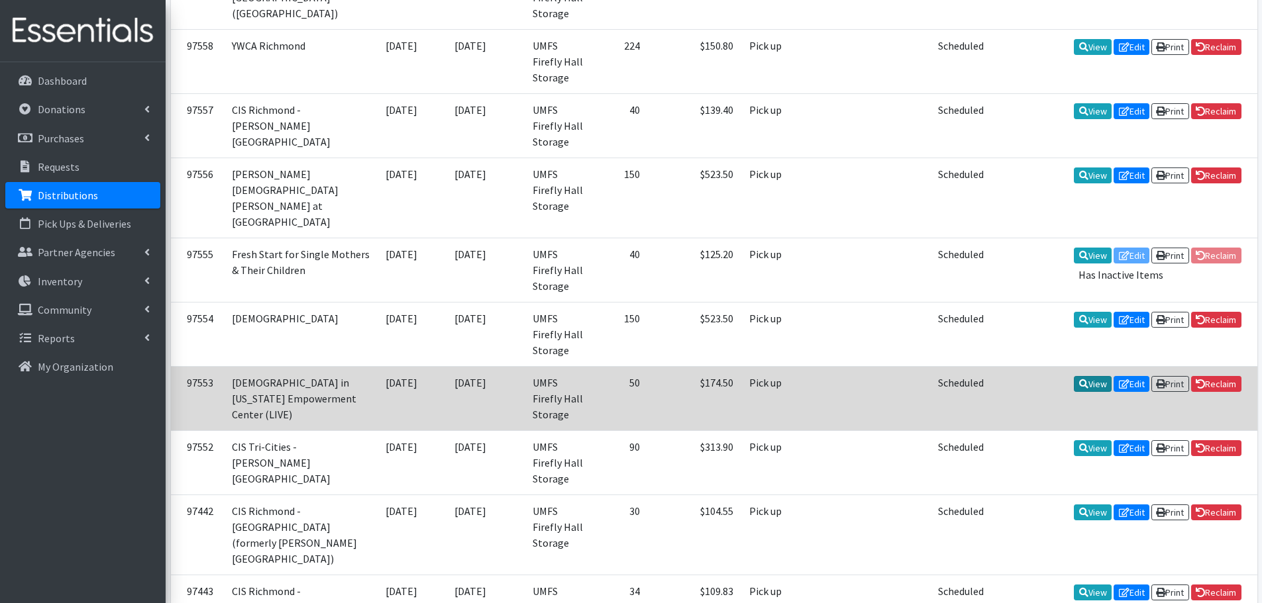
click at [1082, 376] on link "View" at bounding box center [1093, 384] width 38 height 16
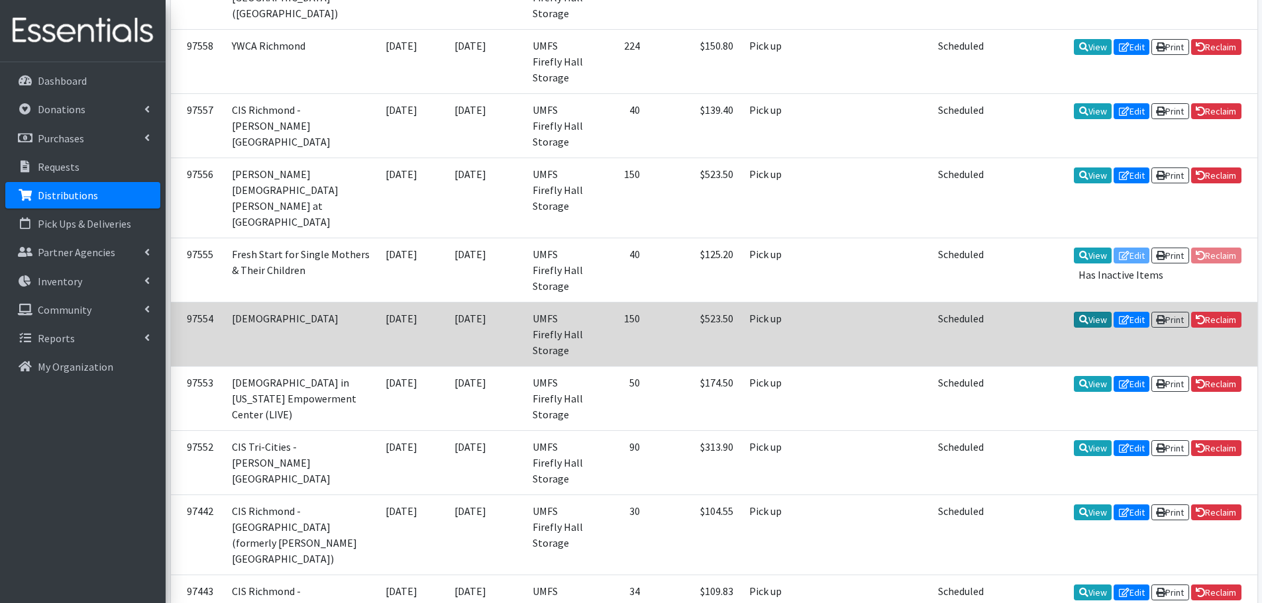
click at [1091, 312] on link "View" at bounding box center [1093, 320] width 38 height 16
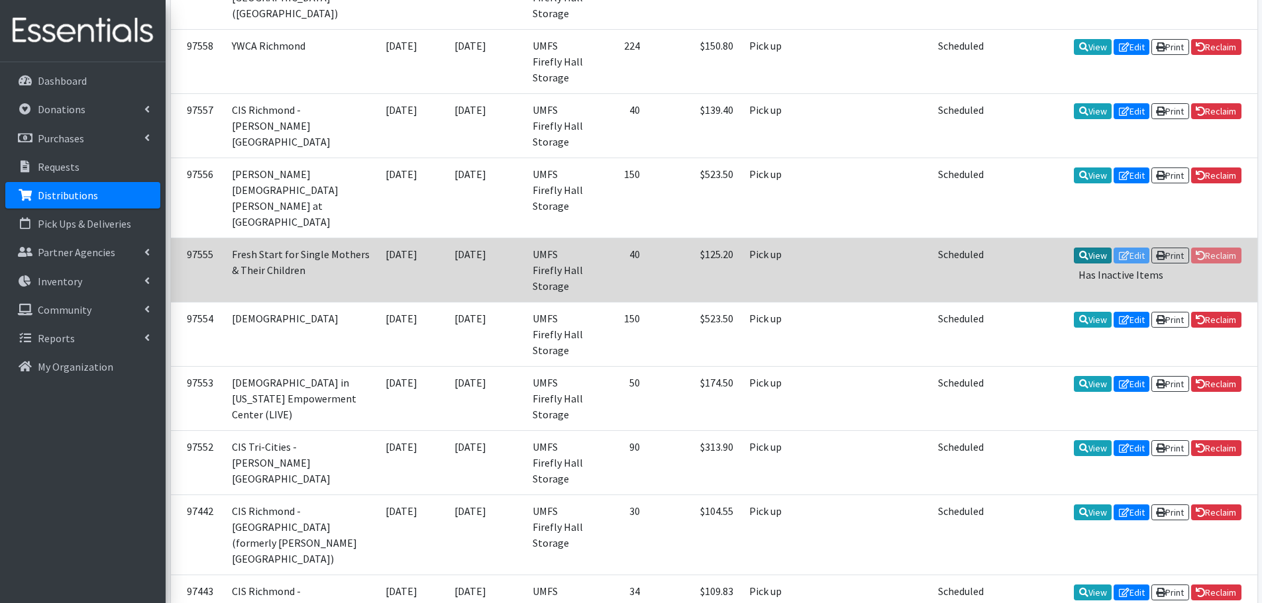
click at [1080, 251] on icon at bounding box center [1083, 255] width 9 height 9
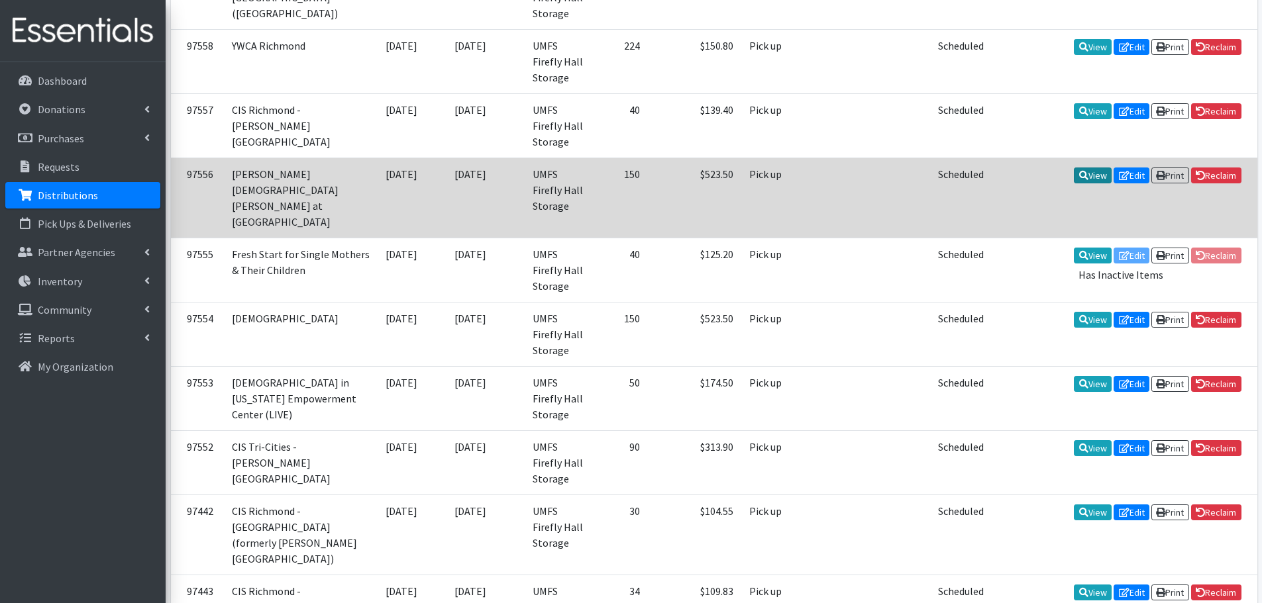
click at [1079, 171] on icon at bounding box center [1083, 175] width 9 height 9
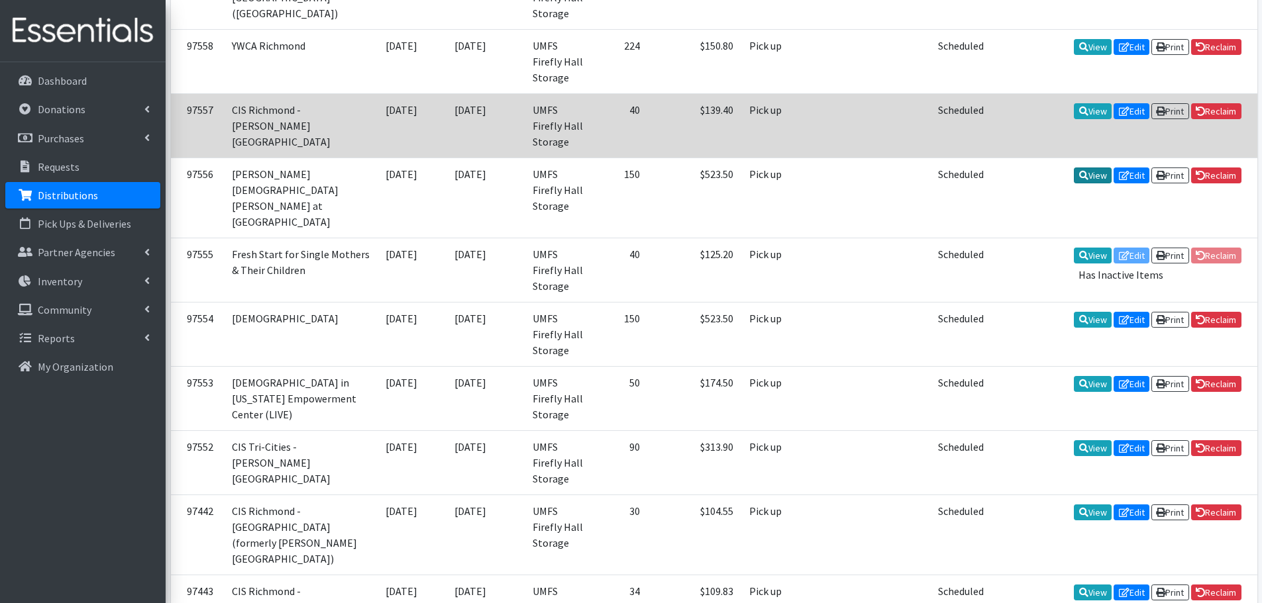
scroll to position [503, 0]
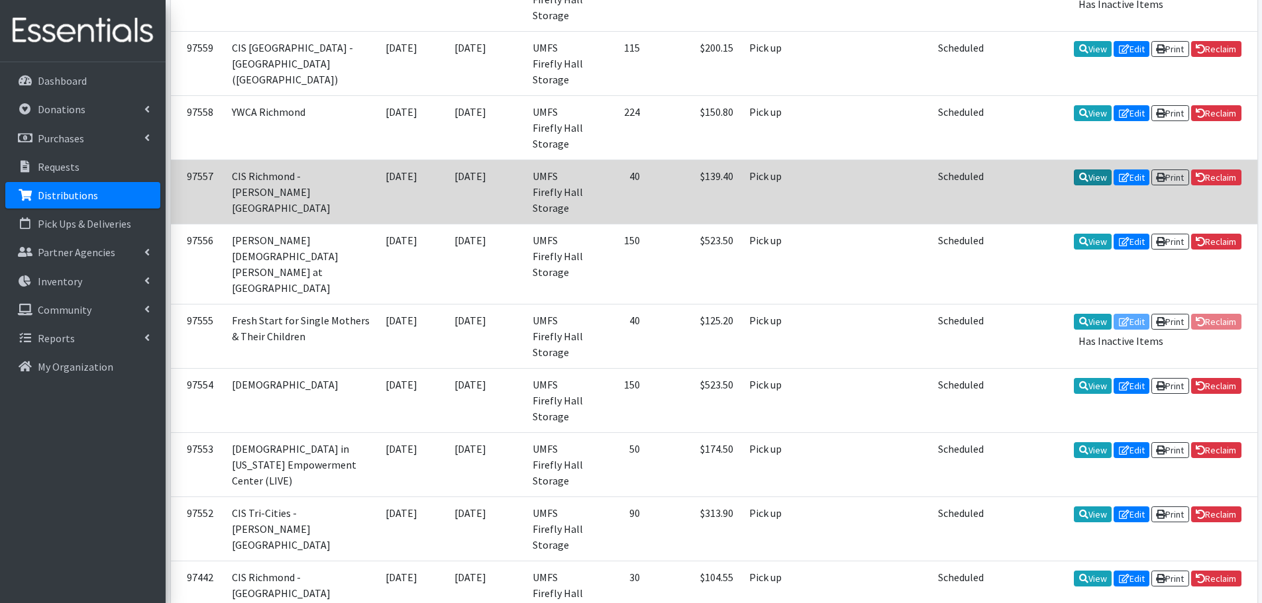
click at [1079, 173] on icon at bounding box center [1083, 177] width 9 height 9
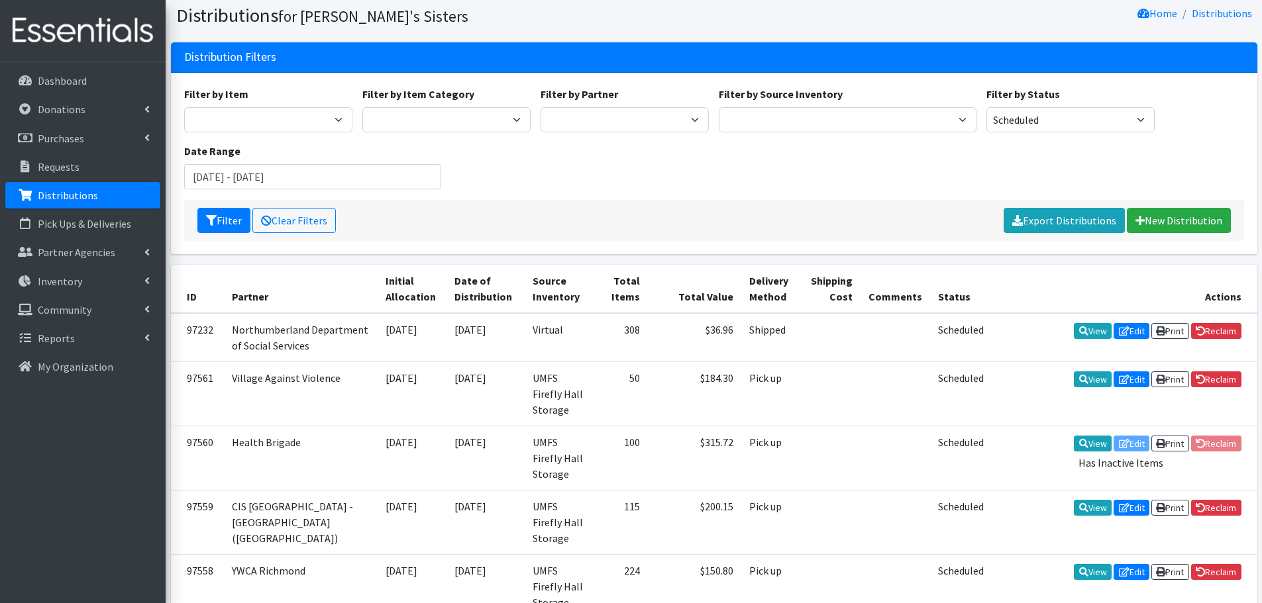
scroll to position [39, 0]
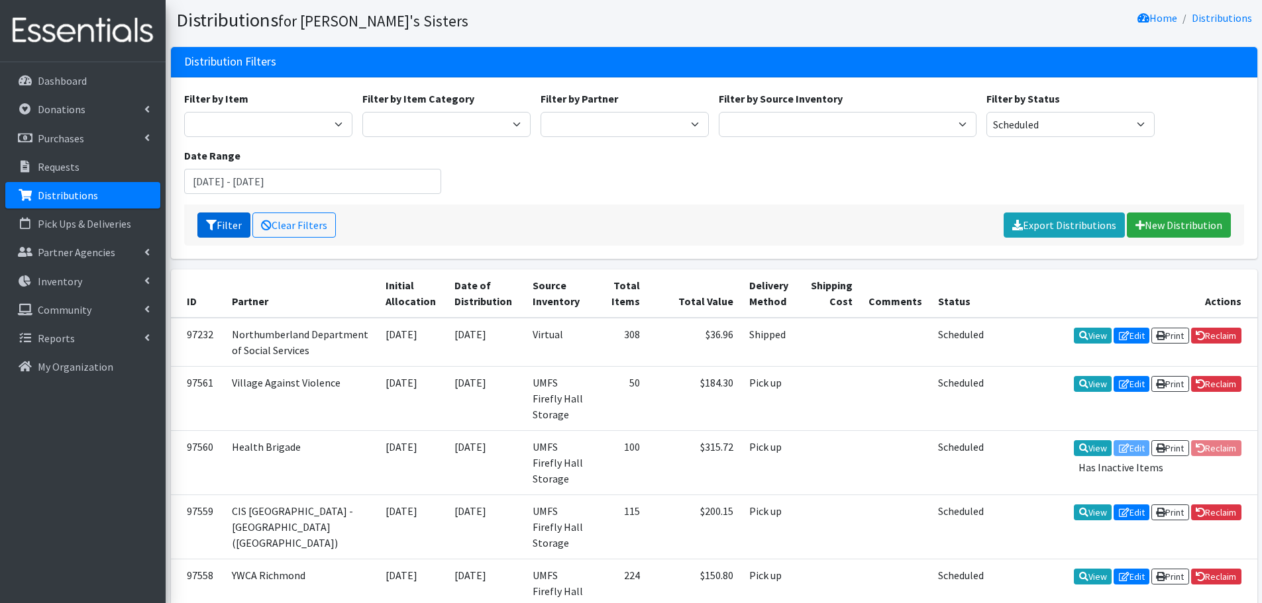
click at [229, 229] on button "Filter" at bounding box center [223, 225] width 53 height 25
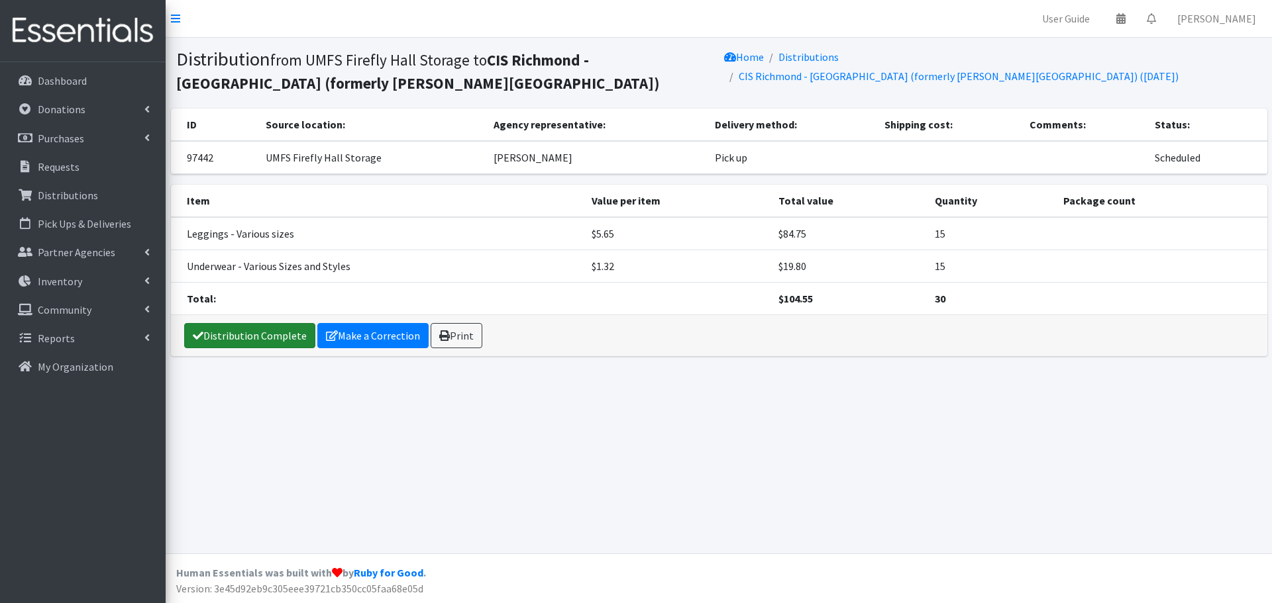
click at [234, 335] on link "Distribution Complete" at bounding box center [249, 335] width 131 height 25
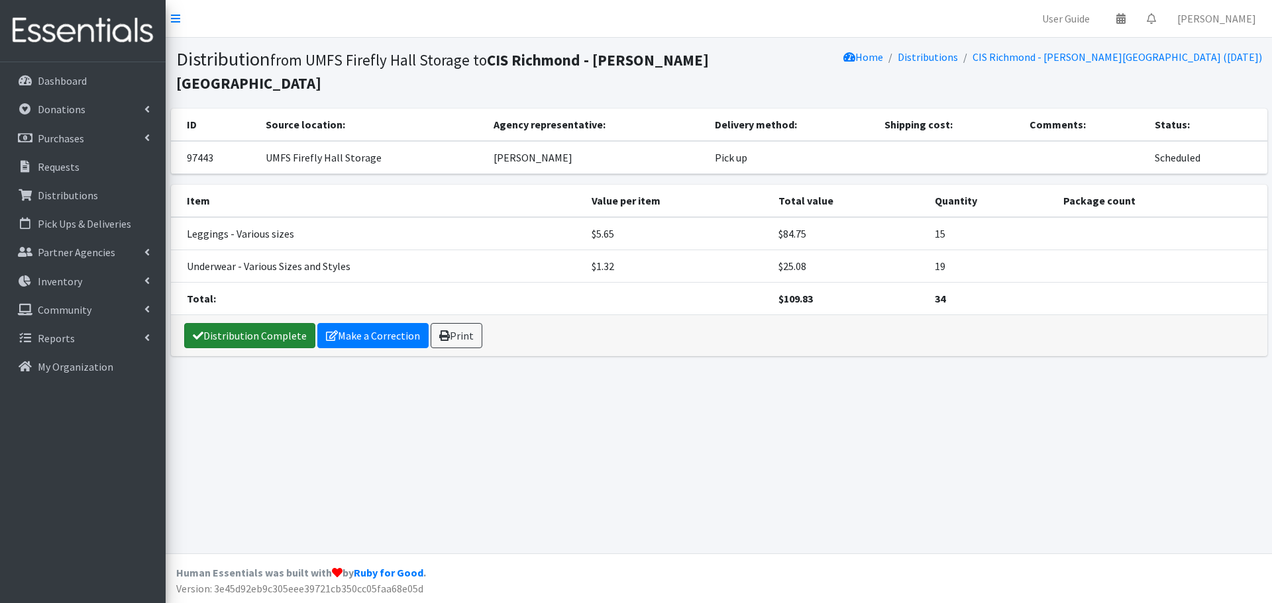
click at [270, 337] on link "Distribution Complete" at bounding box center [249, 335] width 131 height 25
click at [269, 323] on link "Distribution Complete" at bounding box center [249, 335] width 131 height 25
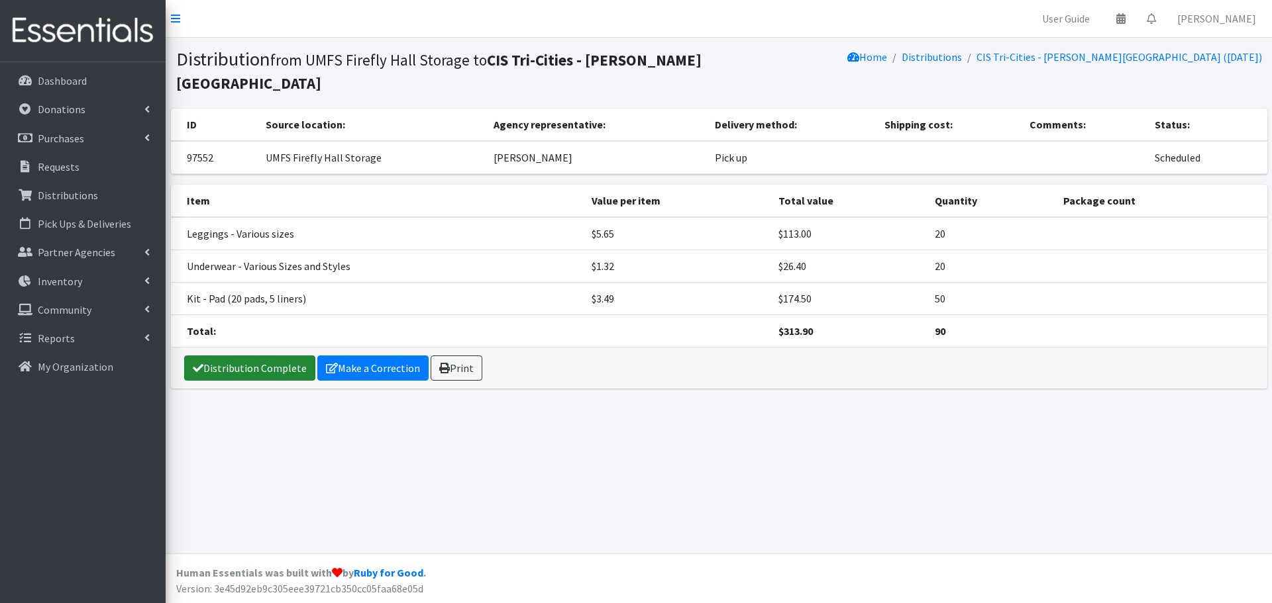
click at [297, 378] on link "Distribution Complete" at bounding box center [249, 368] width 131 height 25
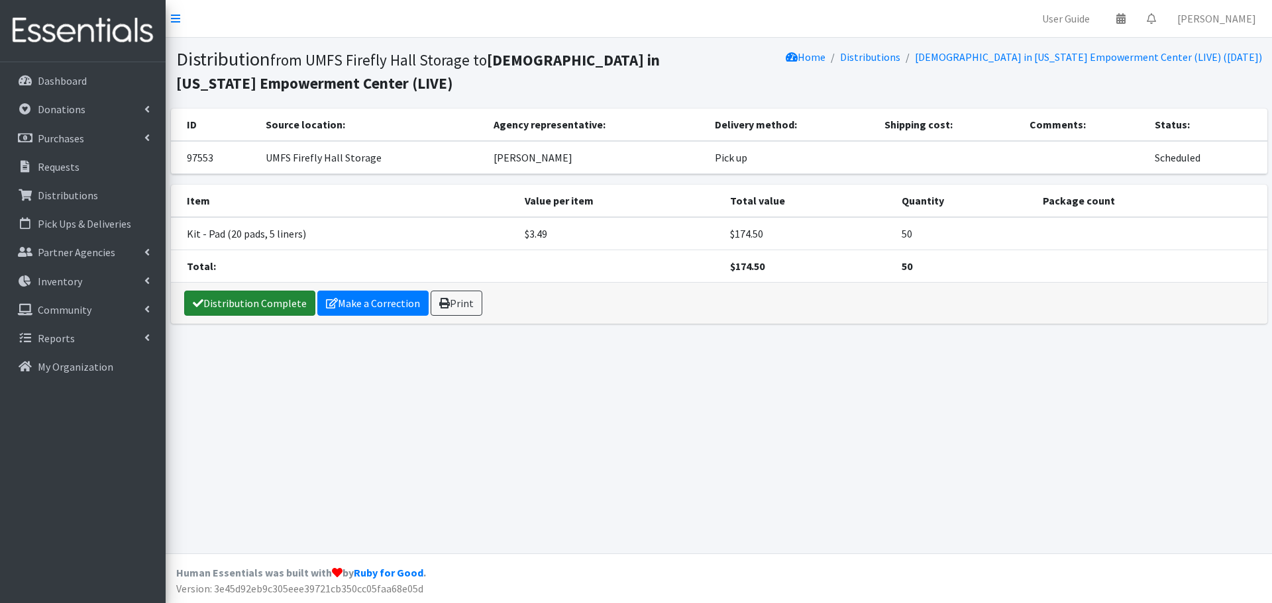
click at [230, 312] on link "Distribution Complete" at bounding box center [249, 303] width 131 height 25
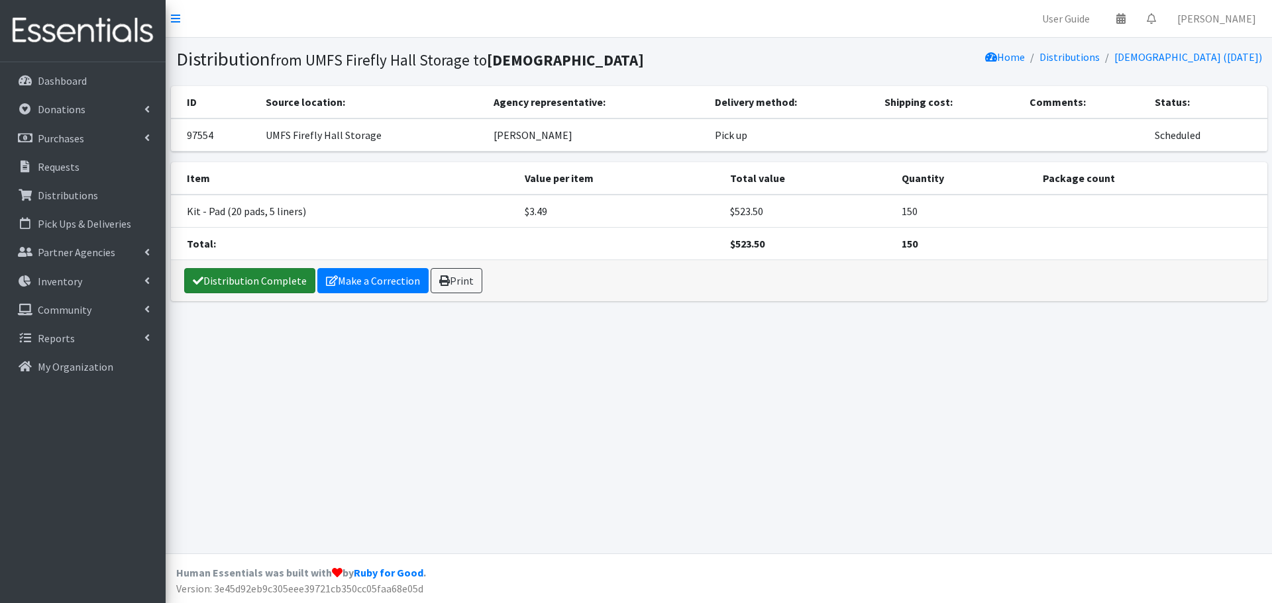
click at [248, 284] on link "Distribution Complete" at bounding box center [249, 280] width 131 height 25
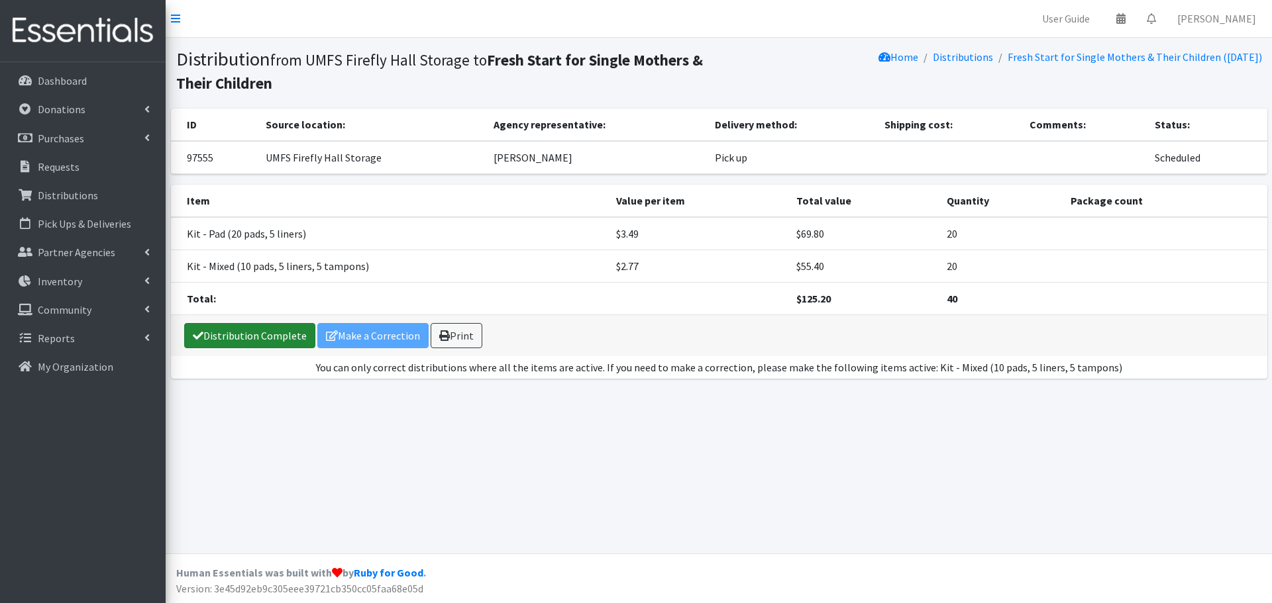
click at [295, 336] on link "Distribution Complete" at bounding box center [249, 335] width 131 height 25
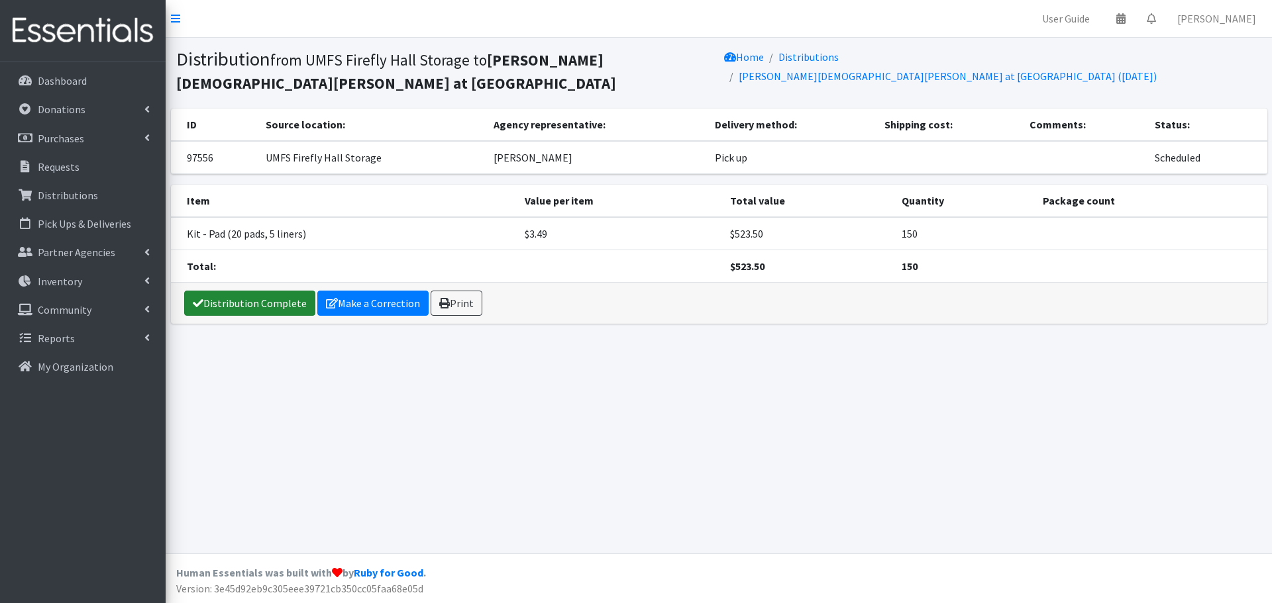
drag, startPoint x: 225, startPoint y: 308, endPoint x: 229, endPoint y: 301, distance: 8.6
click at [225, 308] on link "Distribution Complete" at bounding box center [249, 303] width 131 height 25
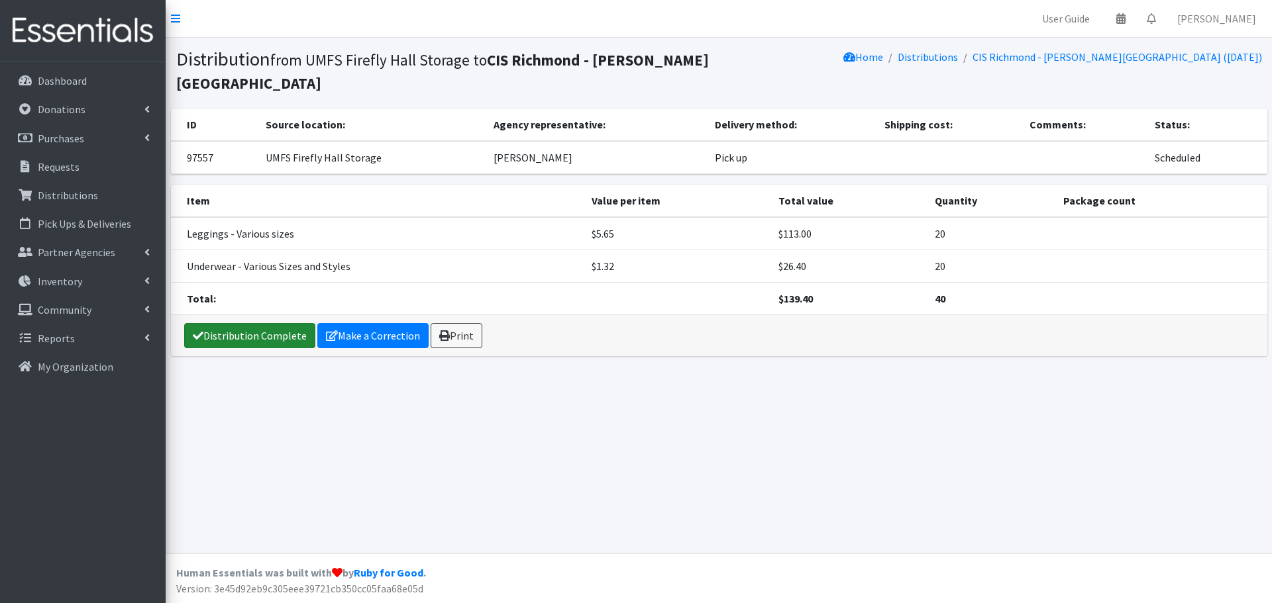
click at [222, 333] on link "Distribution Complete" at bounding box center [249, 335] width 131 height 25
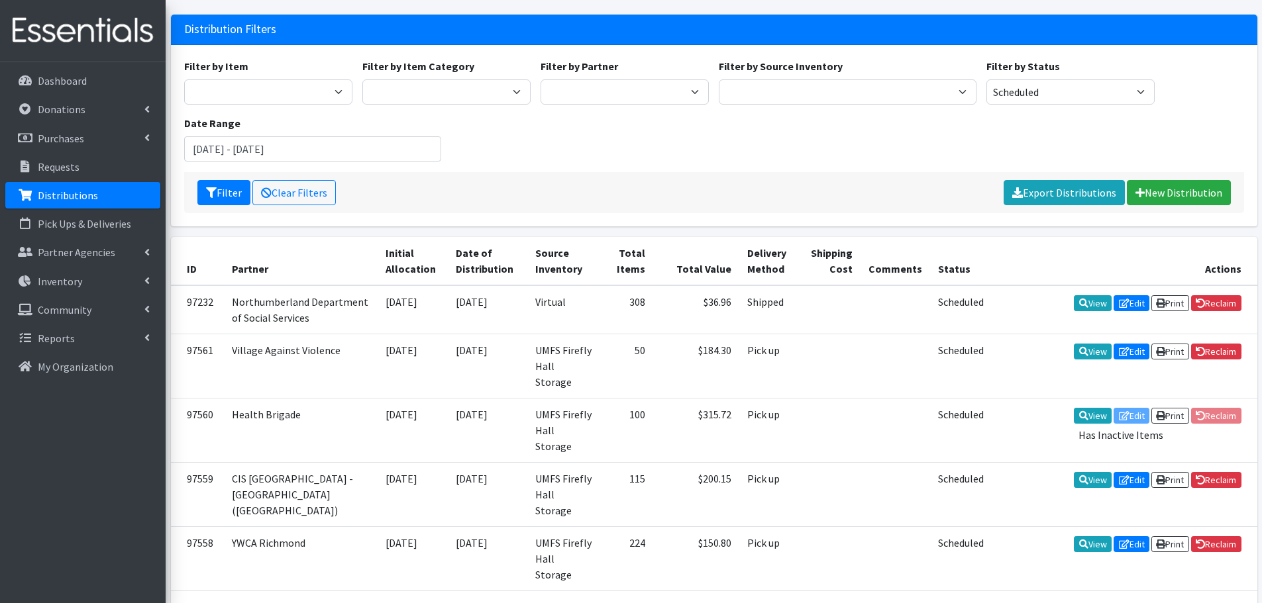
scroll to position [176, 0]
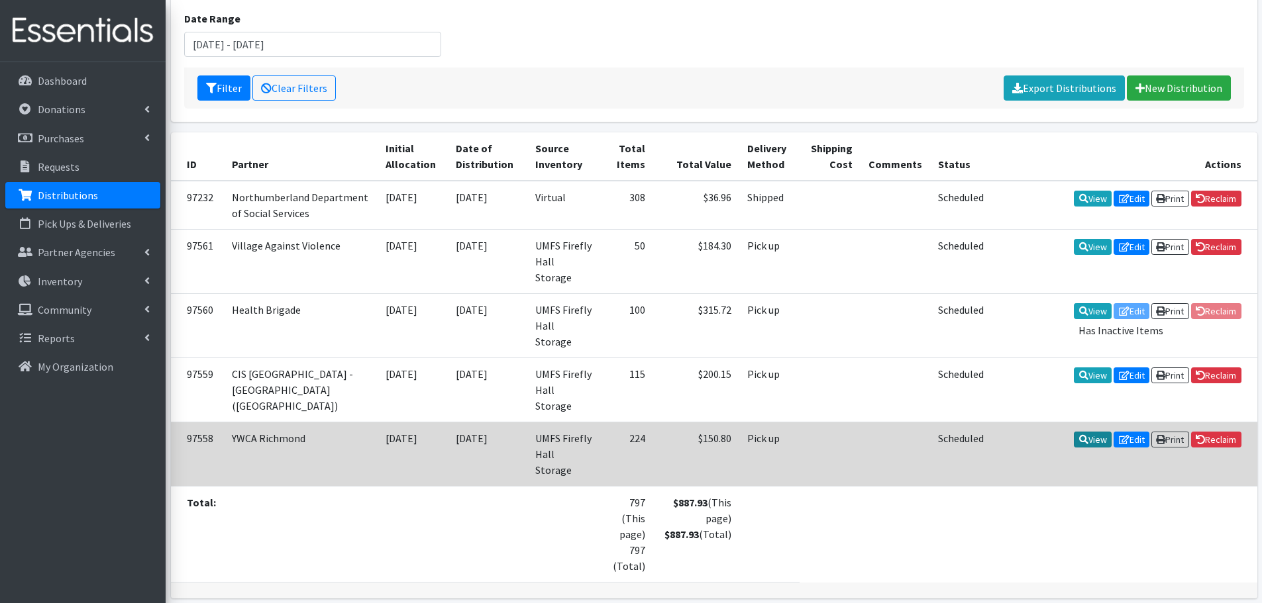
click at [1084, 432] on link "View" at bounding box center [1093, 440] width 38 height 16
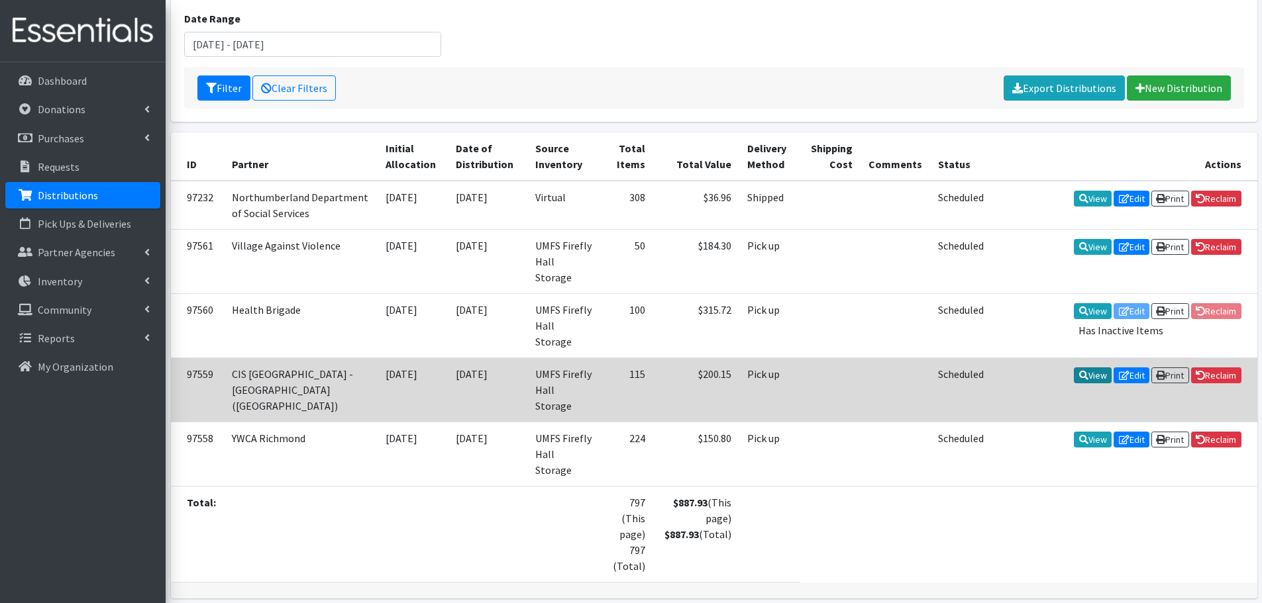
click at [1087, 368] on link "View" at bounding box center [1093, 376] width 38 height 16
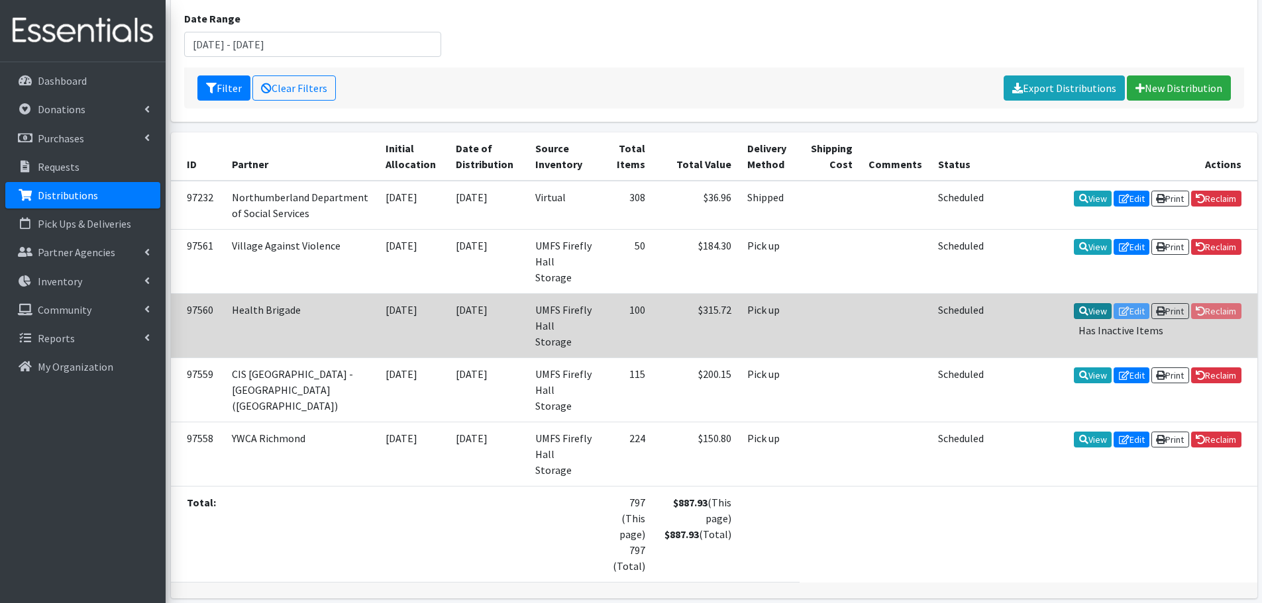
click at [1079, 311] on icon at bounding box center [1083, 311] width 9 height 9
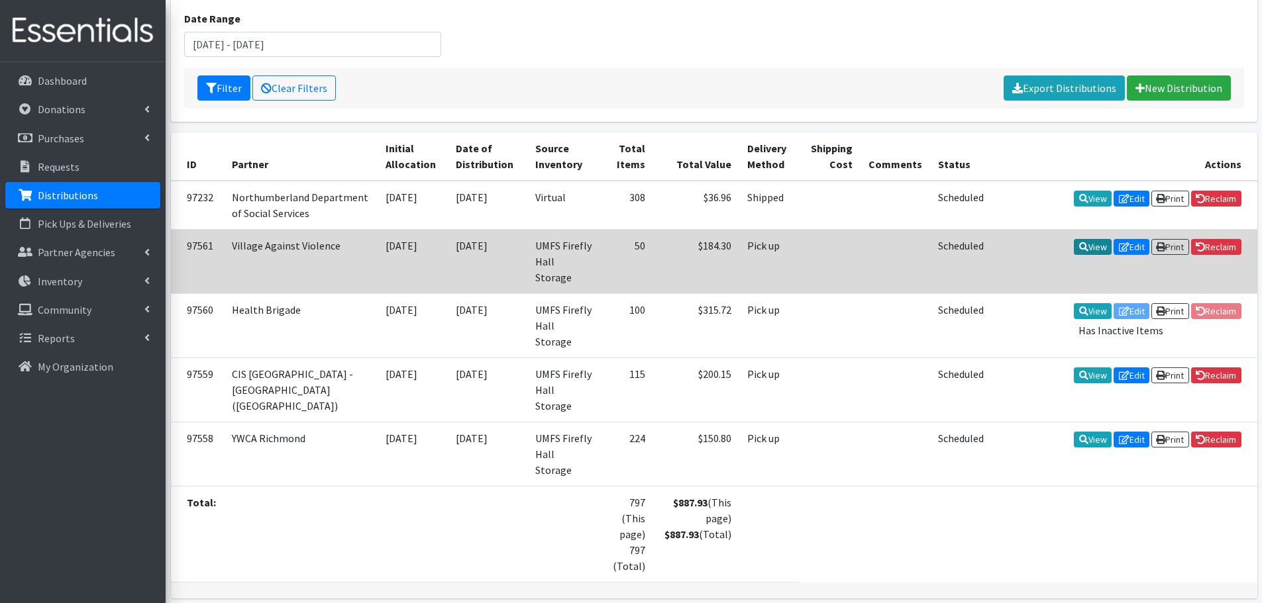
click at [1074, 255] on link "View" at bounding box center [1093, 247] width 38 height 16
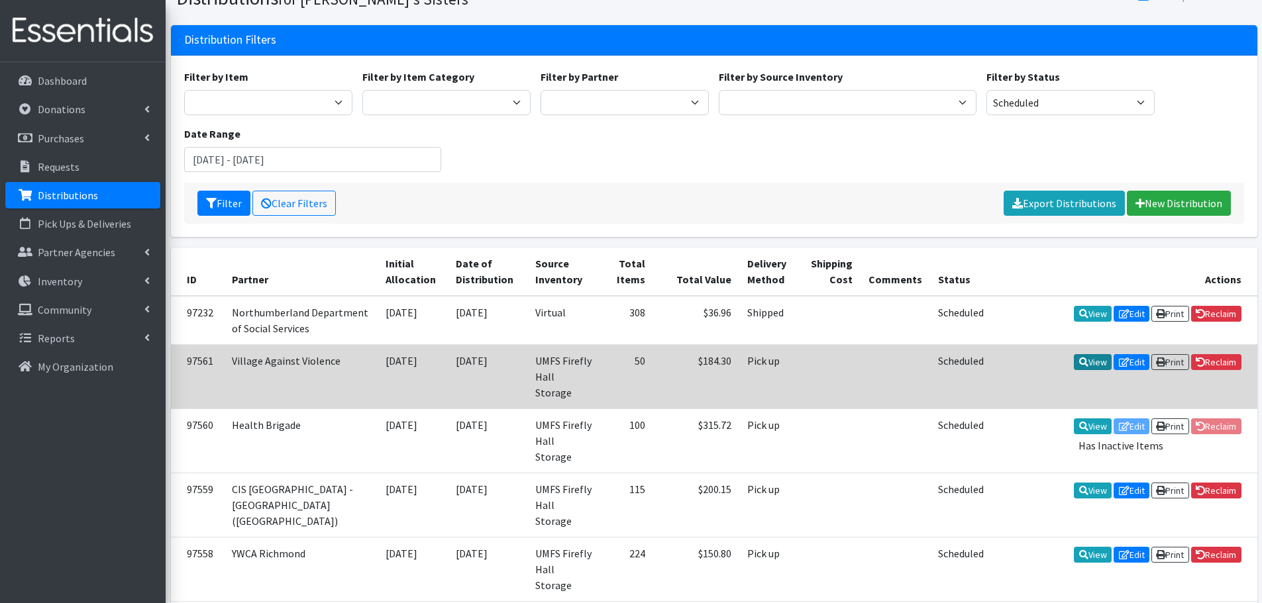
scroll to position [44, 0]
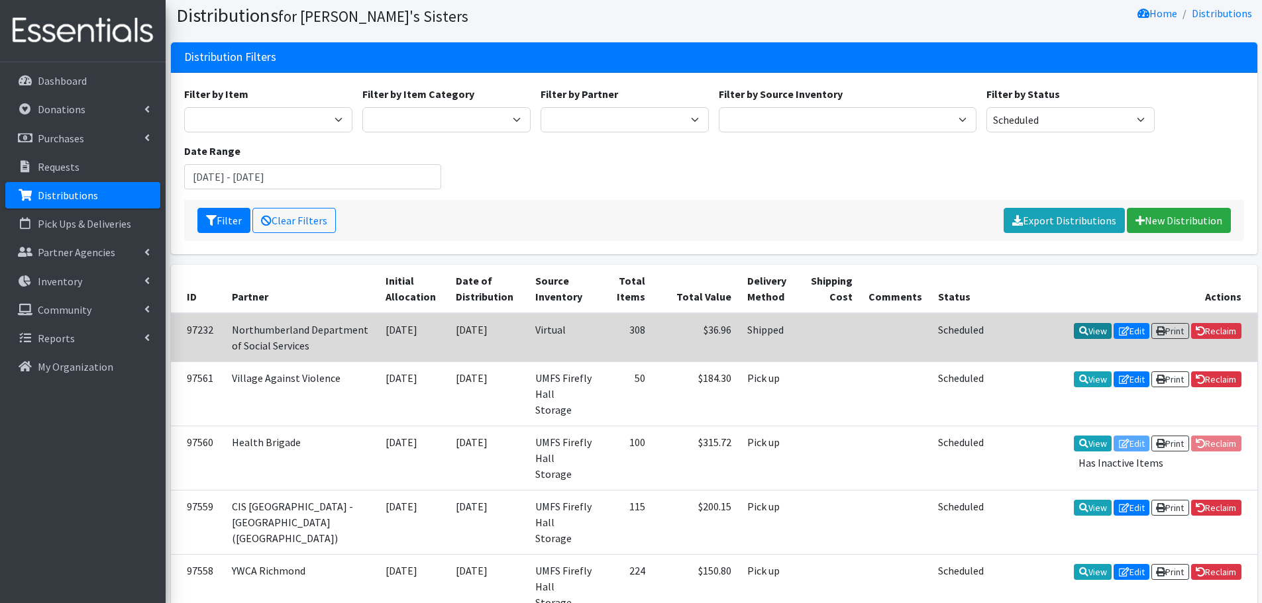
click at [1088, 325] on link "View" at bounding box center [1093, 331] width 38 height 16
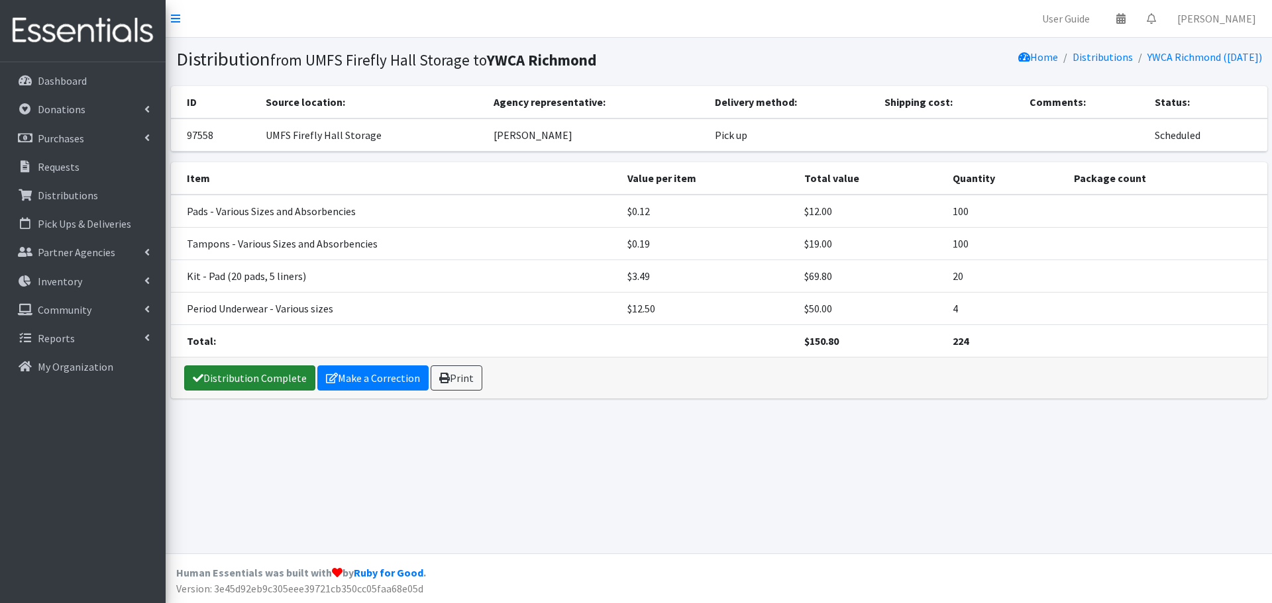
click at [289, 384] on link "Distribution Complete" at bounding box center [249, 378] width 131 height 25
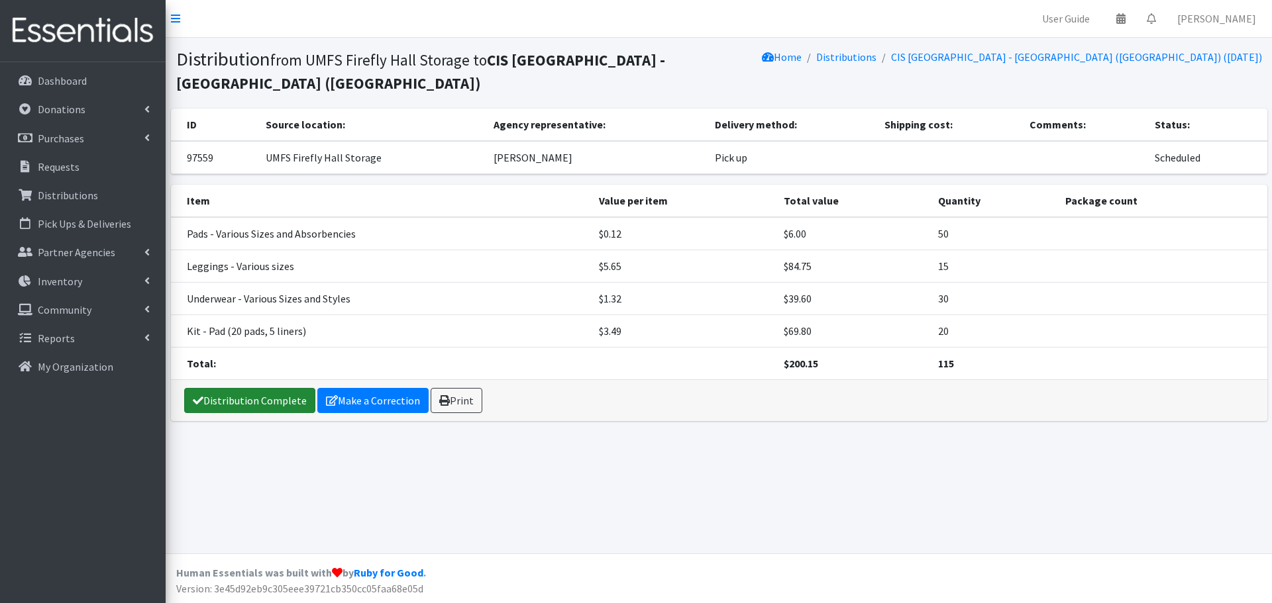
click at [260, 413] on link "Distribution Complete" at bounding box center [249, 400] width 131 height 25
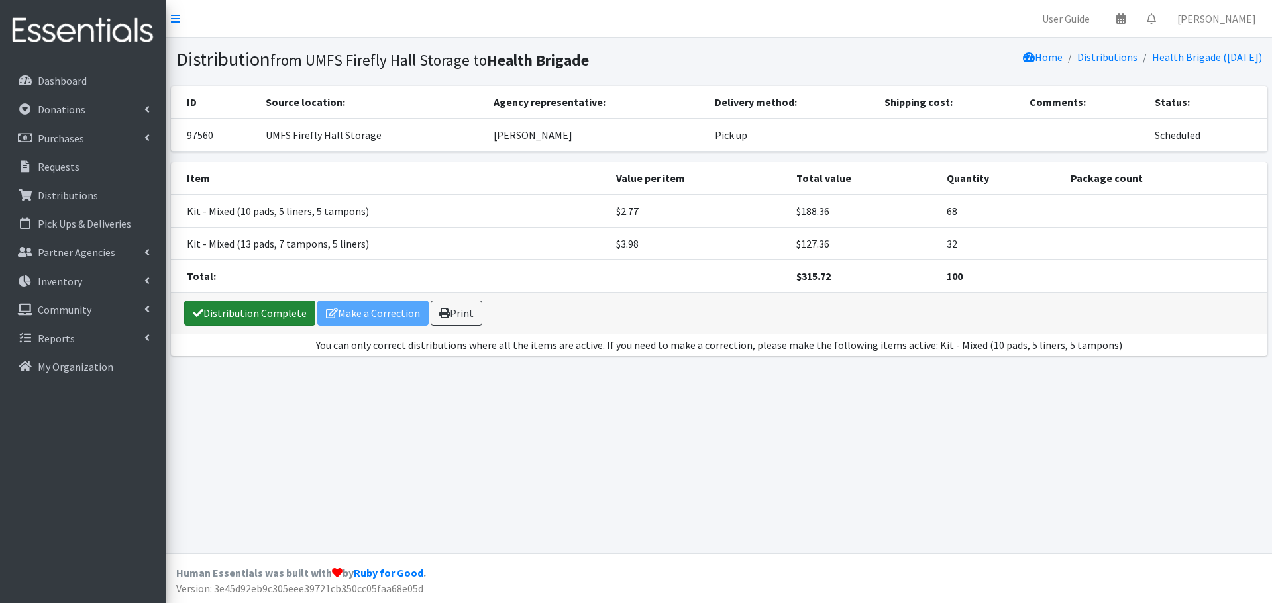
click at [266, 311] on link "Distribution Complete" at bounding box center [249, 313] width 131 height 25
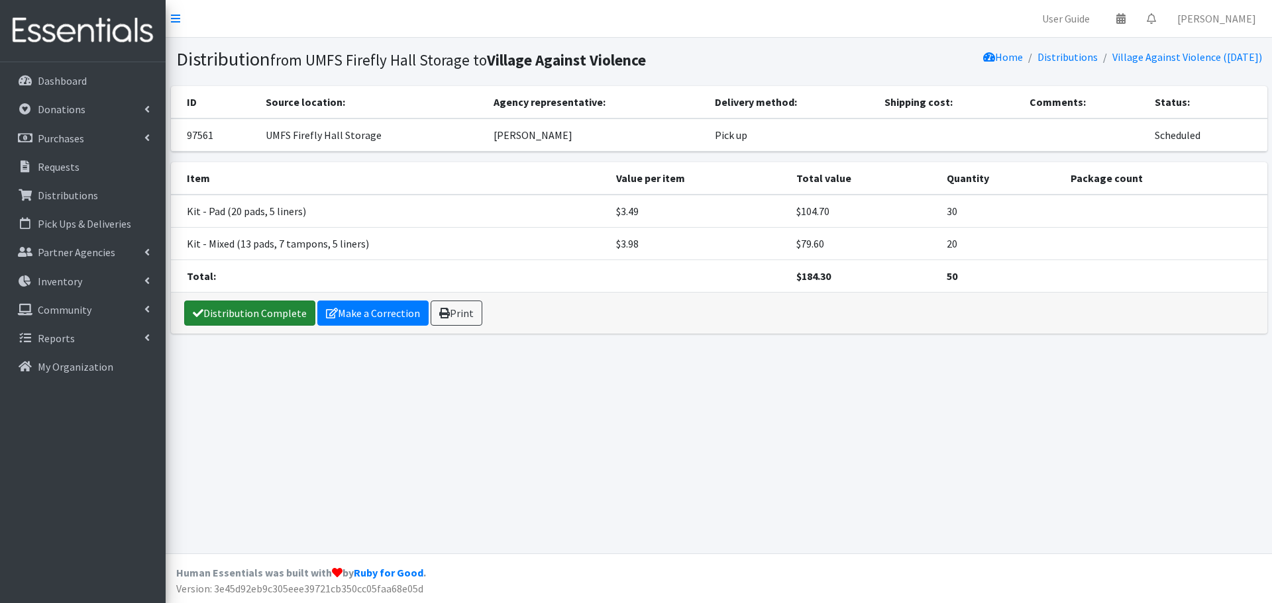
click at [266, 308] on link "Distribution Complete" at bounding box center [249, 313] width 131 height 25
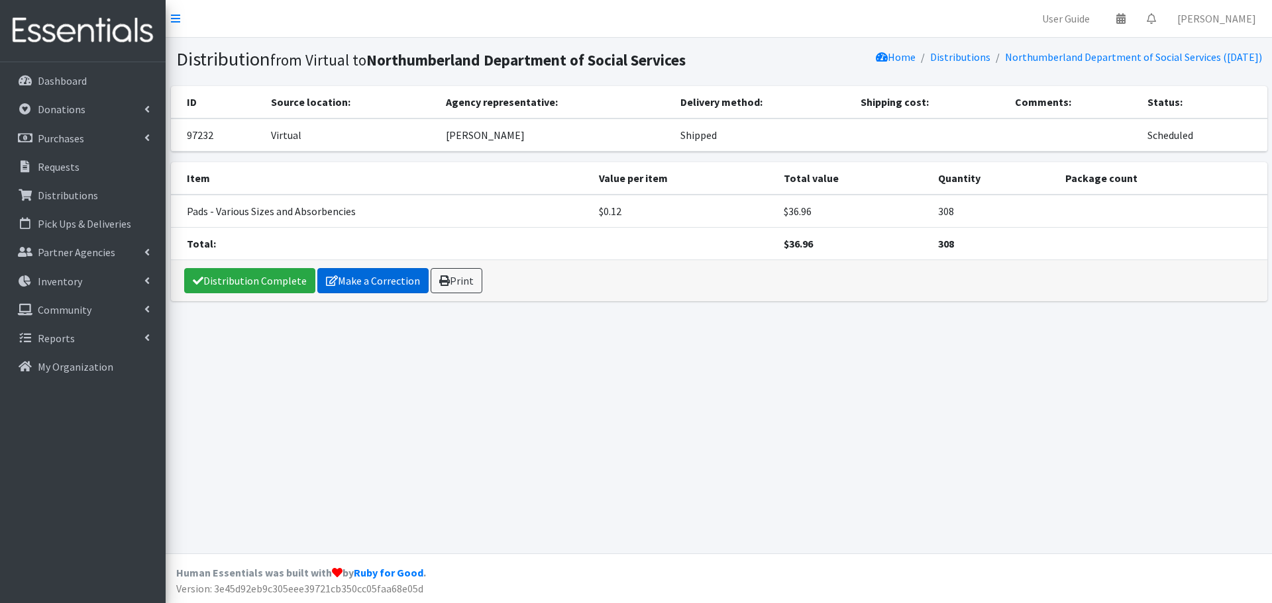
click at [338, 280] on link "Make a Correction" at bounding box center [372, 280] width 111 height 25
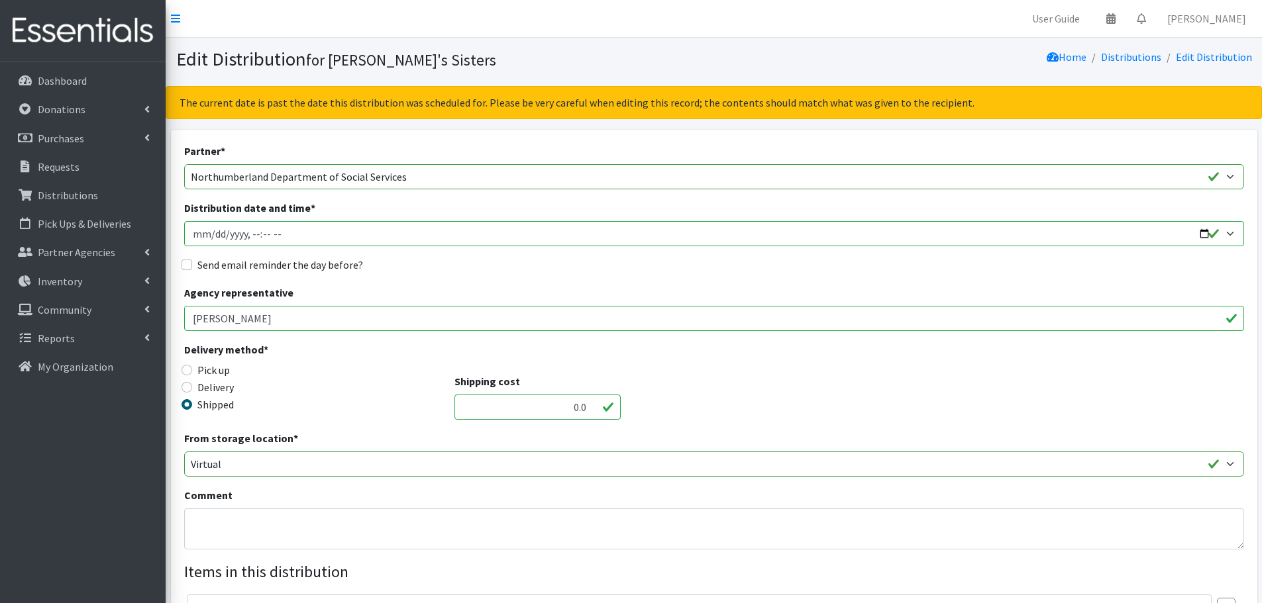
click at [1203, 236] on input "Distribution date and time *" at bounding box center [714, 233] width 1060 height 25
type input "2025-10-10T23:59"
click at [672, 282] on div "Partner * 211 Virginia and Individual Referrals Afghan Support Center (USCIS) A…" at bounding box center [714, 447] width 1060 height 609
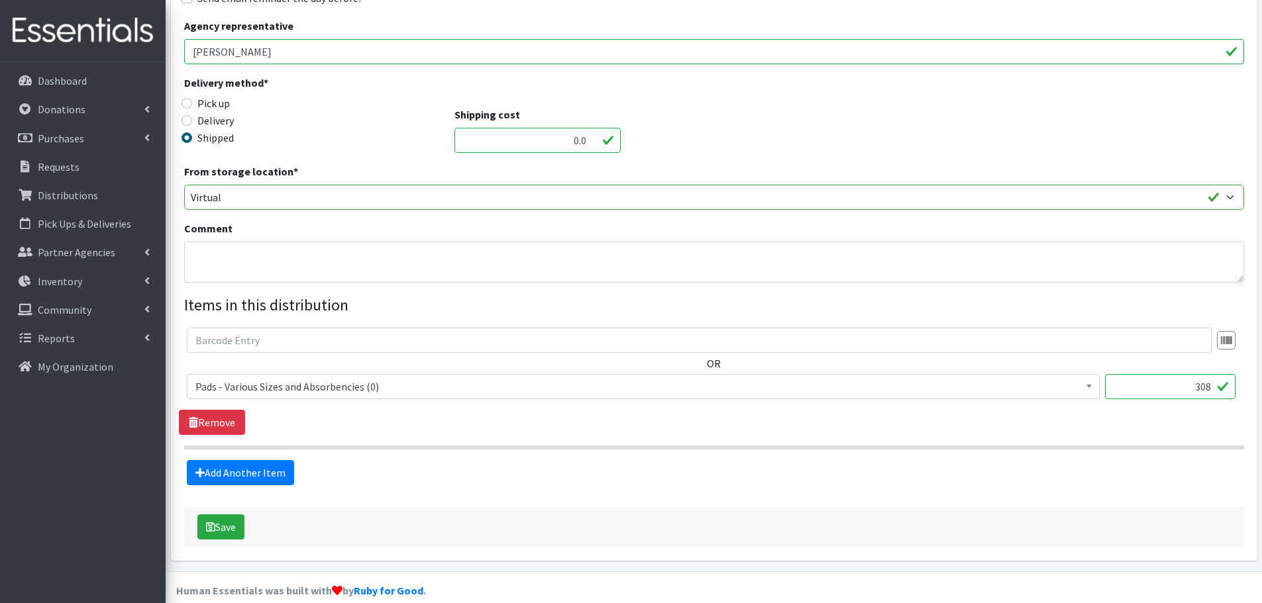
scroll to position [285, 0]
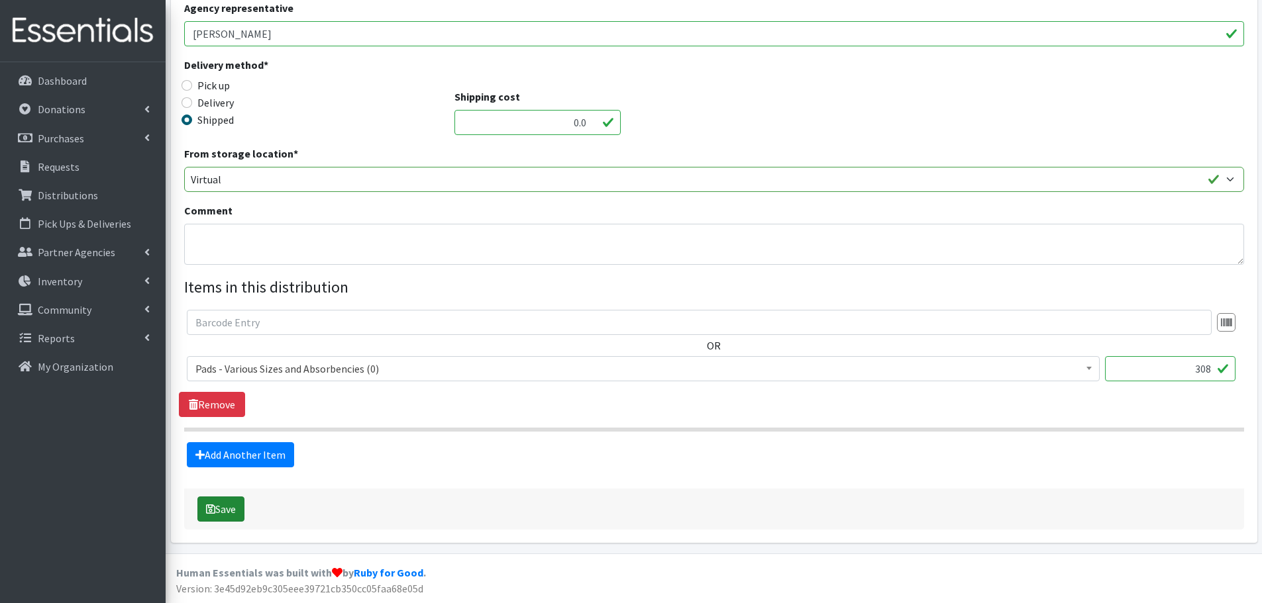
click at [218, 513] on button "Save" at bounding box center [220, 509] width 47 height 25
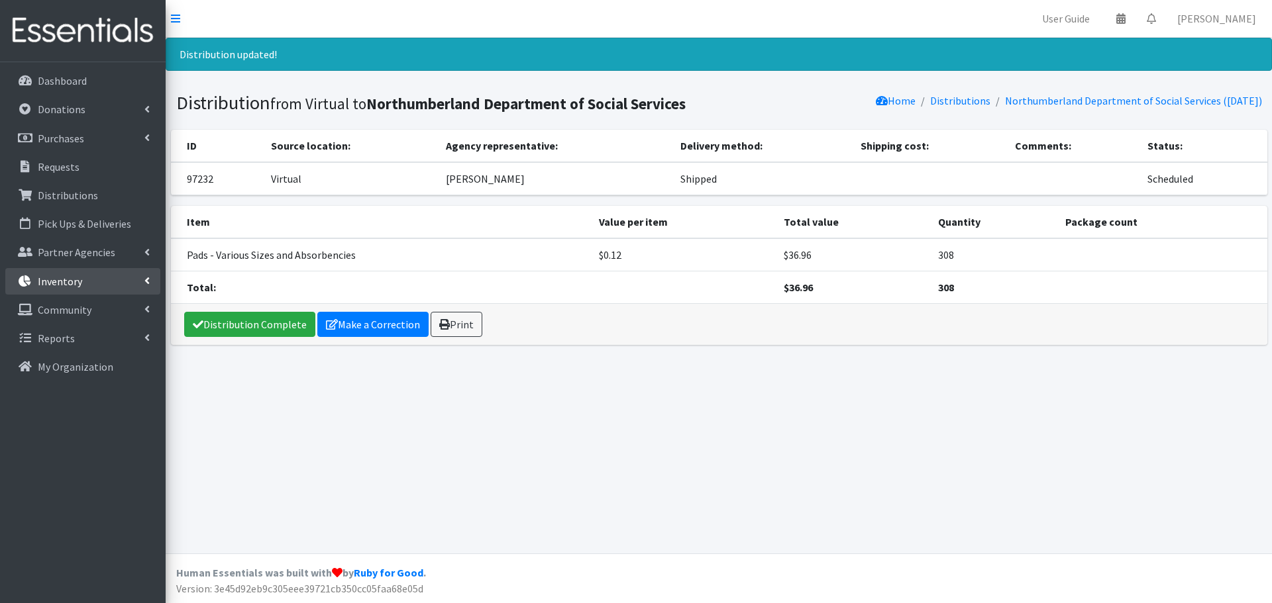
click at [127, 290] on link "Inventory" at bounding box center [82, 281] width 155 height 26
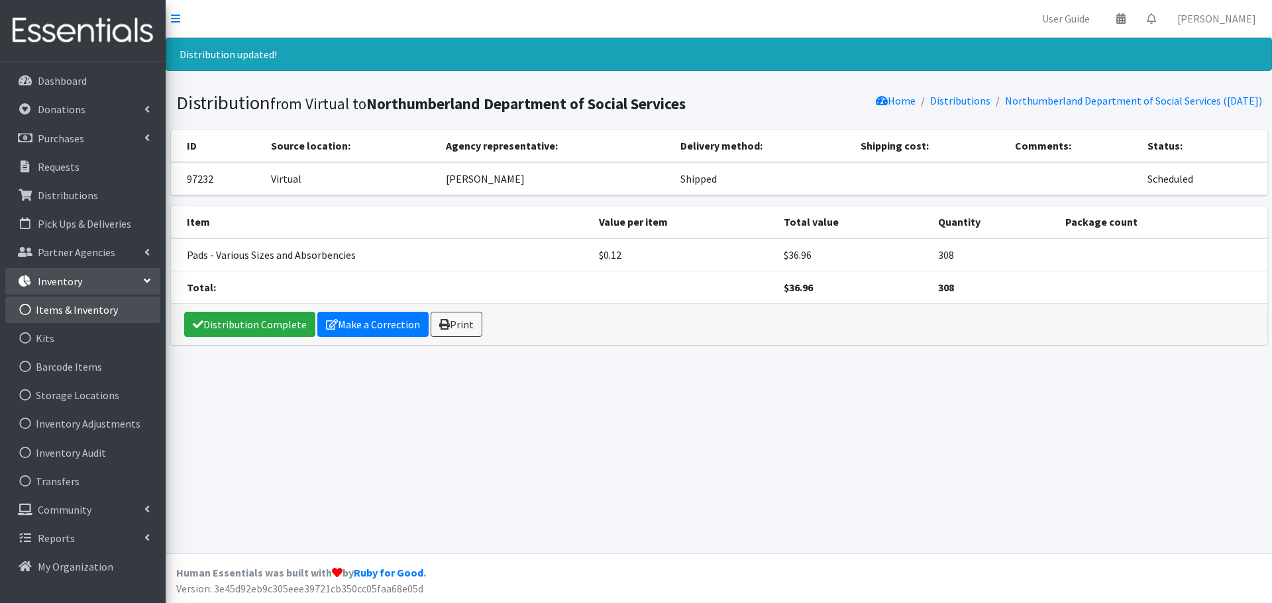
click at [111, 319] on link "Items & Inventory" at bounding box center [82, 310] width 155 height 26
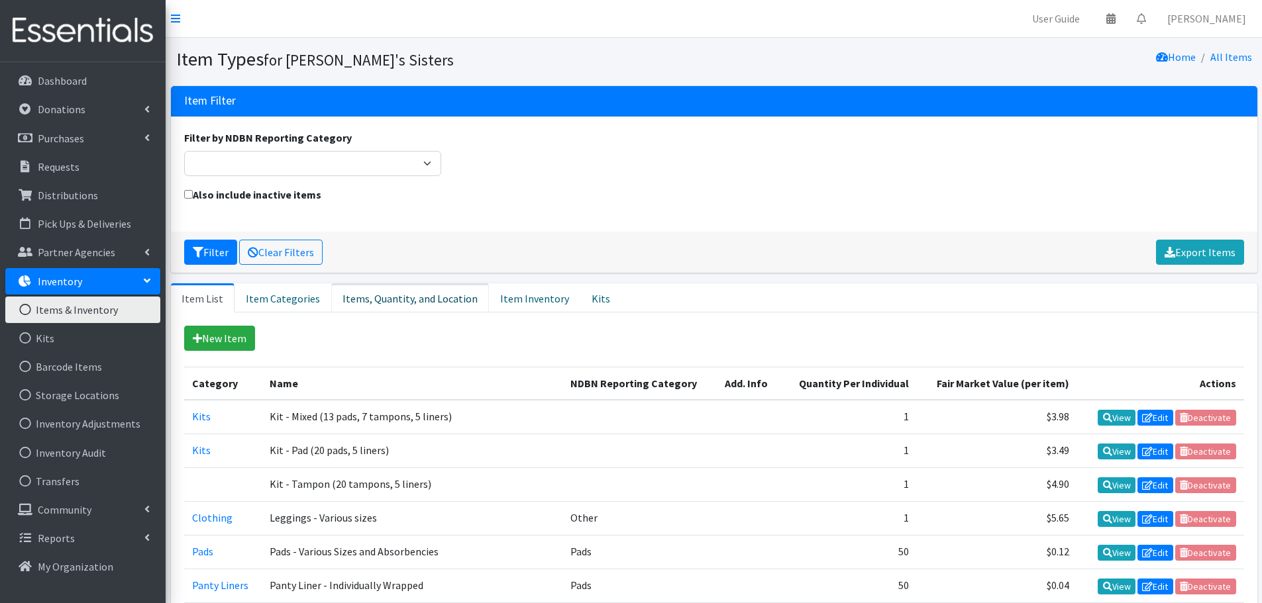
click at [435, 291] on link "Items, Quantity, and Location" at bounding box center [410, 297] width 158 height 29
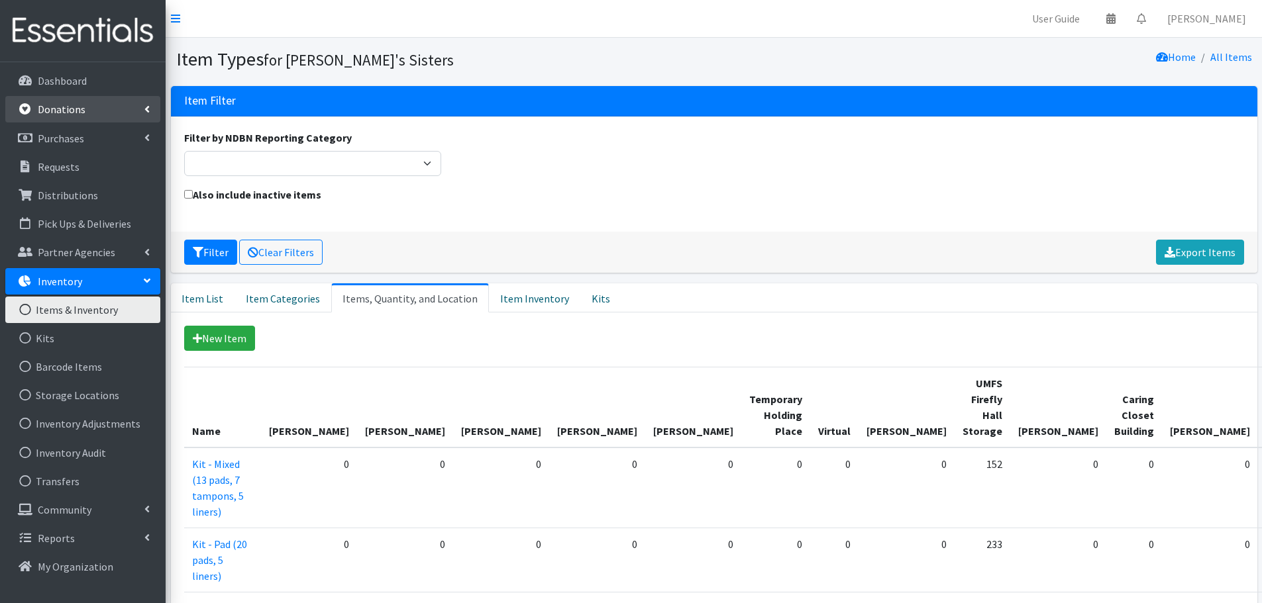
click at [76, 96] on link "Donations" at bounding box center [82, 109] width 155 height 26
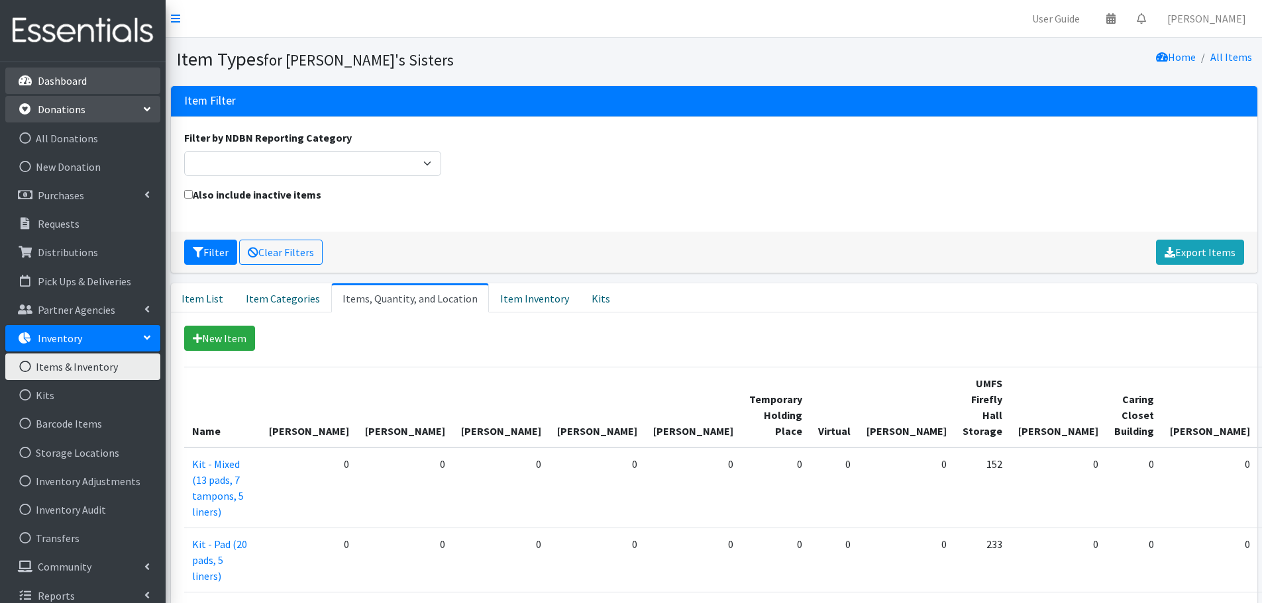
click at [76, 86] on p "Dashboard" at bounding box center [62, 80] width 49 height 13
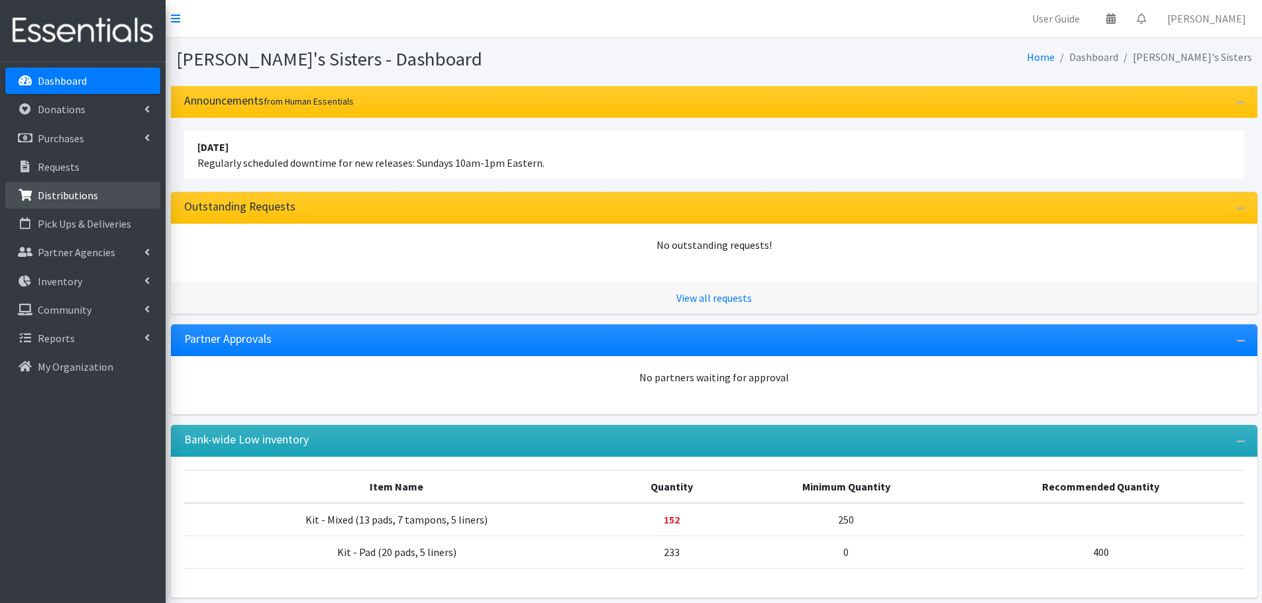
click at [51, 195] on p "Distributions" at bounding box center [68, 195] width 60 height 13
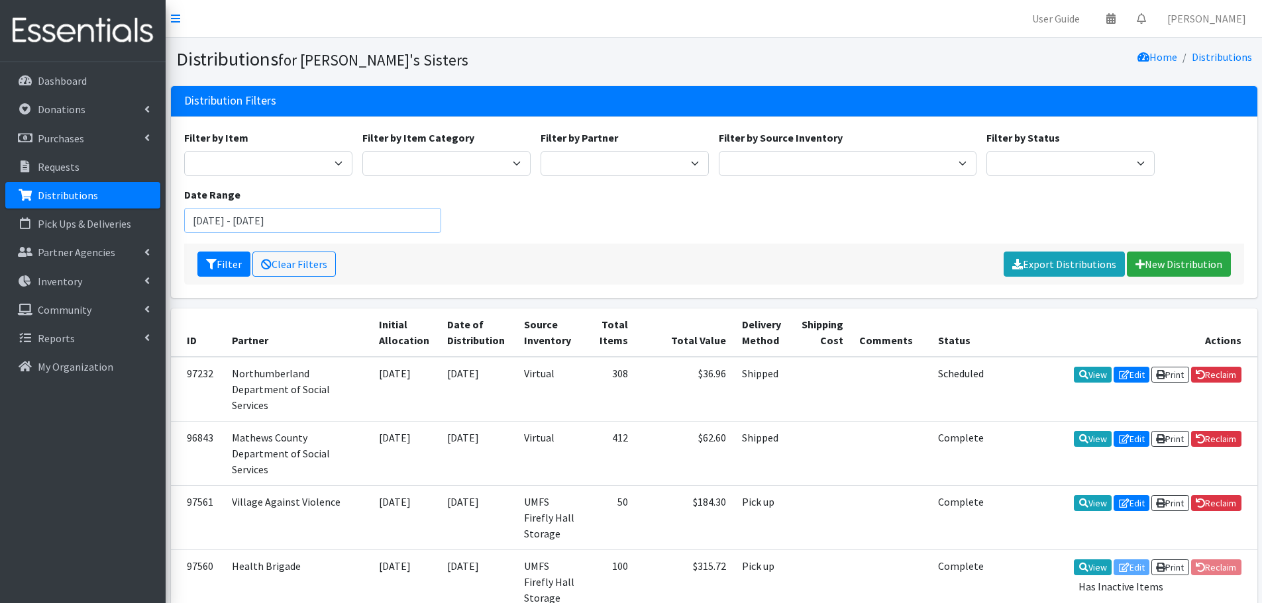
click at [348, 219] on input "August 2, 2025 - November 2, 2025" at bounding box center [313, 220] width 258 height 25
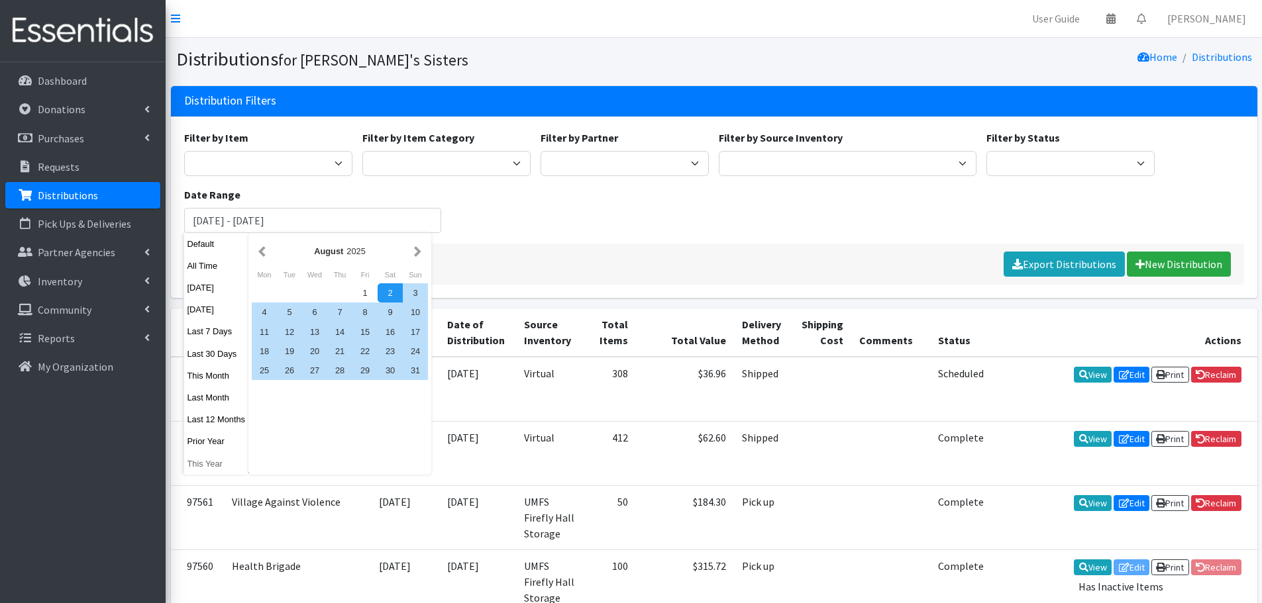
click at [208, 460] on button "This Year" at bounding box center [216, 463] width 65 height 19
type input "January 1, 2025 - December 31, 2025"
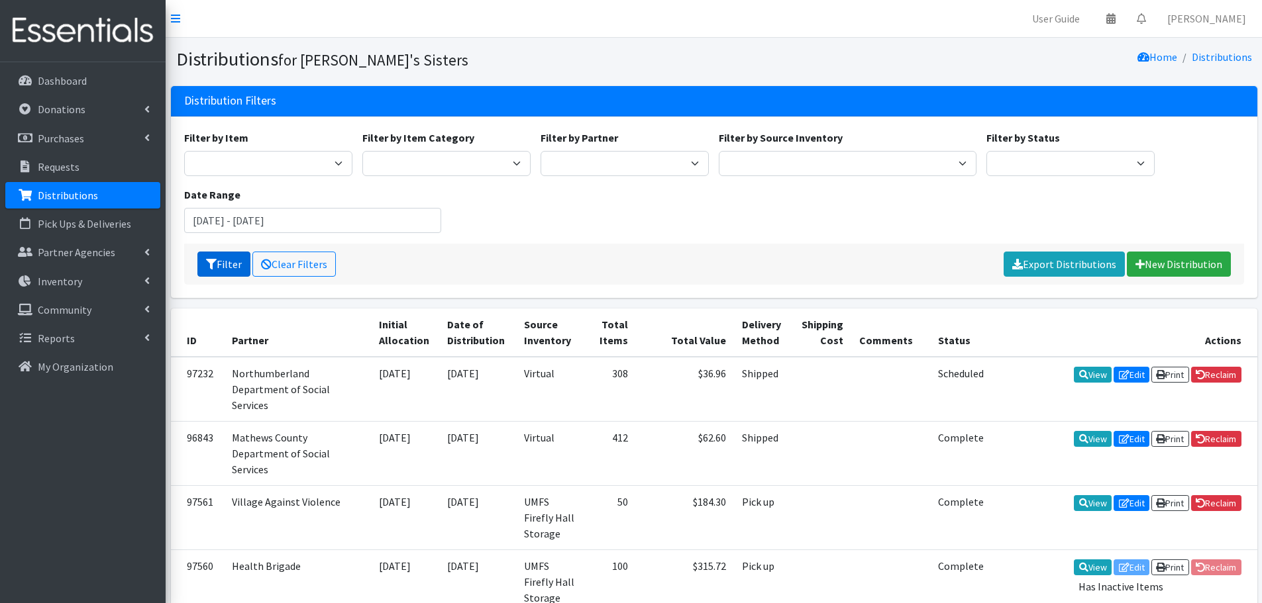
click at [213, 263] on icon "submit" at bounding box center [211, 264] width 11 height 11
click at [317, 221] on input "[DATE] - [DATE]" at bounding box center [313, 220] width 258 height 25
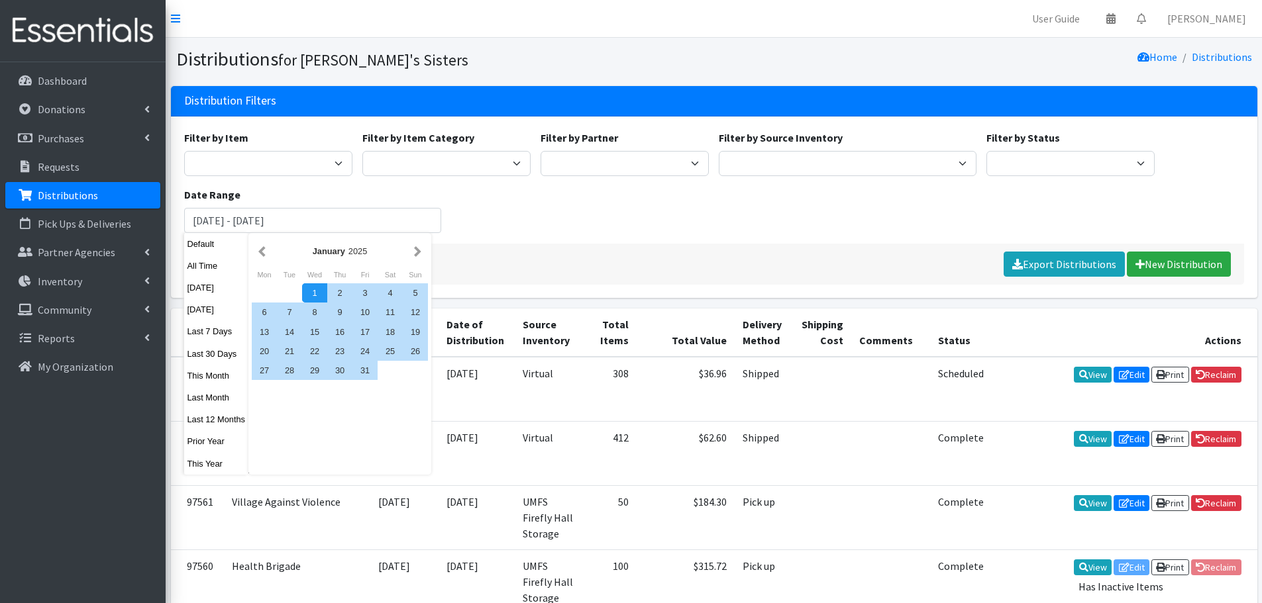
click at [317, 299] on div "1" at bounding box center [314, 292] width 25 height 19
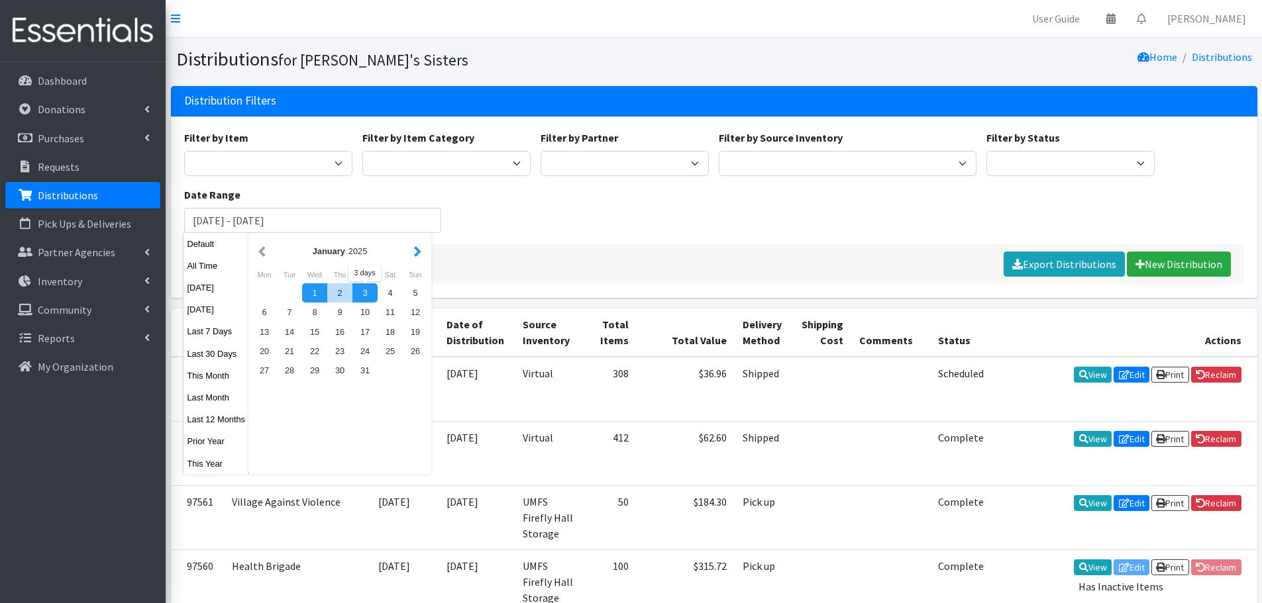
click at [415, 252] on button "button" at bounding box center [418, 251] width 14 height 17
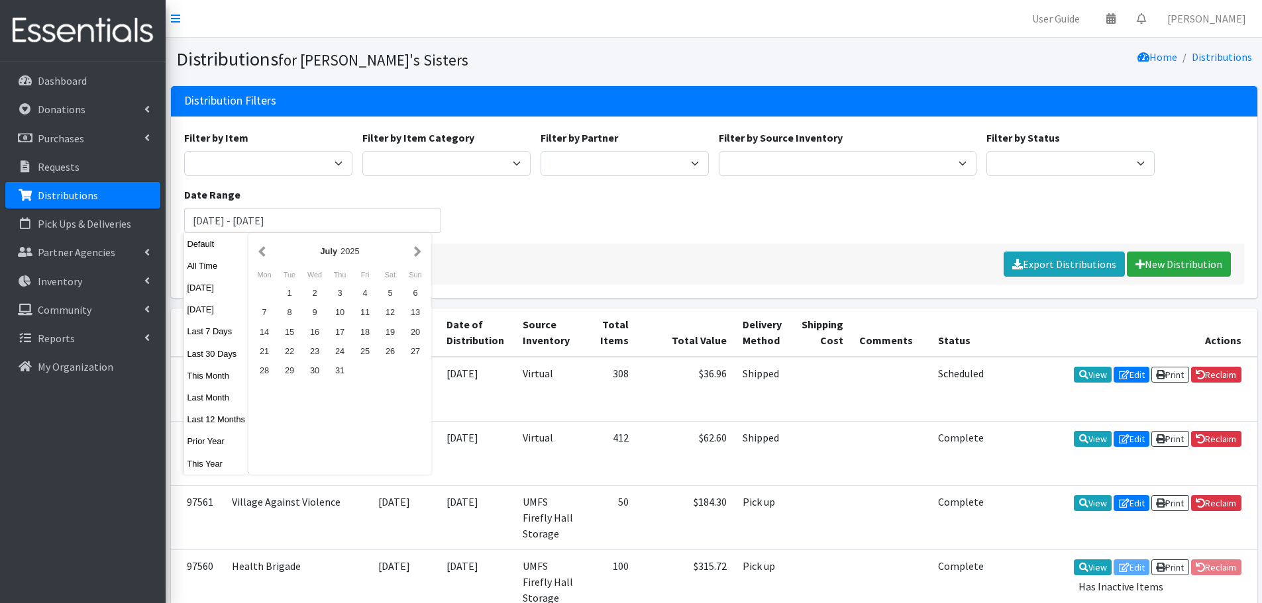
click at [415, 252] on button "button" at bounding box center [418, 251] width 14 height 17
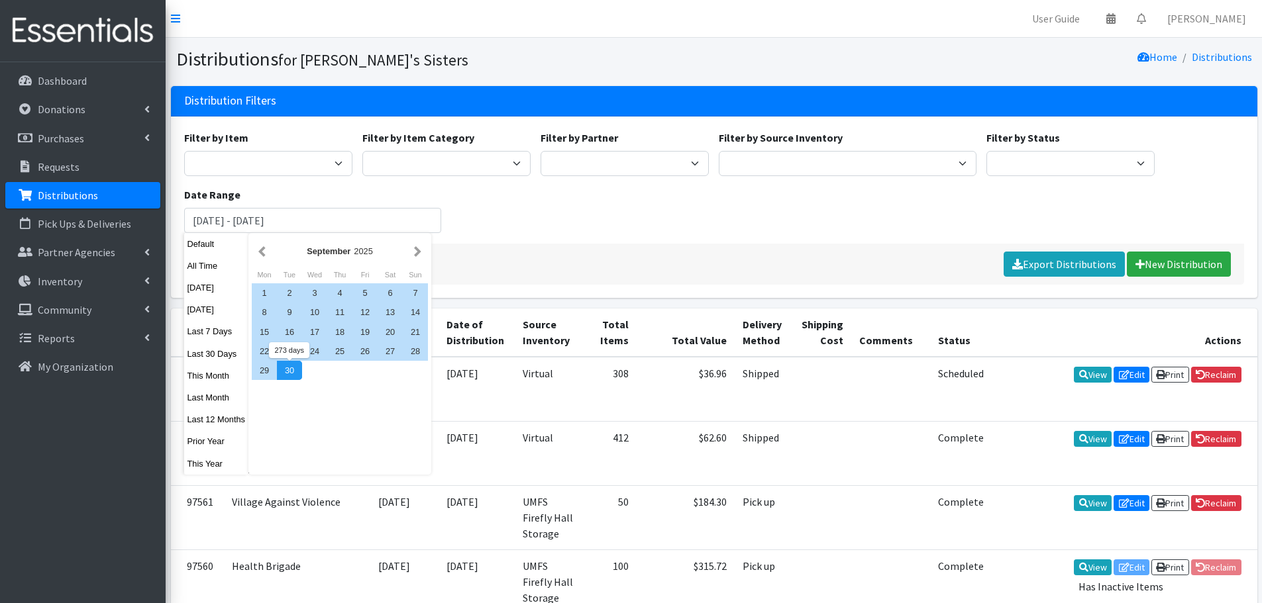
click at [298, 371] on div "30" at bounding box center [289, 370] width 25 height 19
type input "[DATE] - [DATE]"
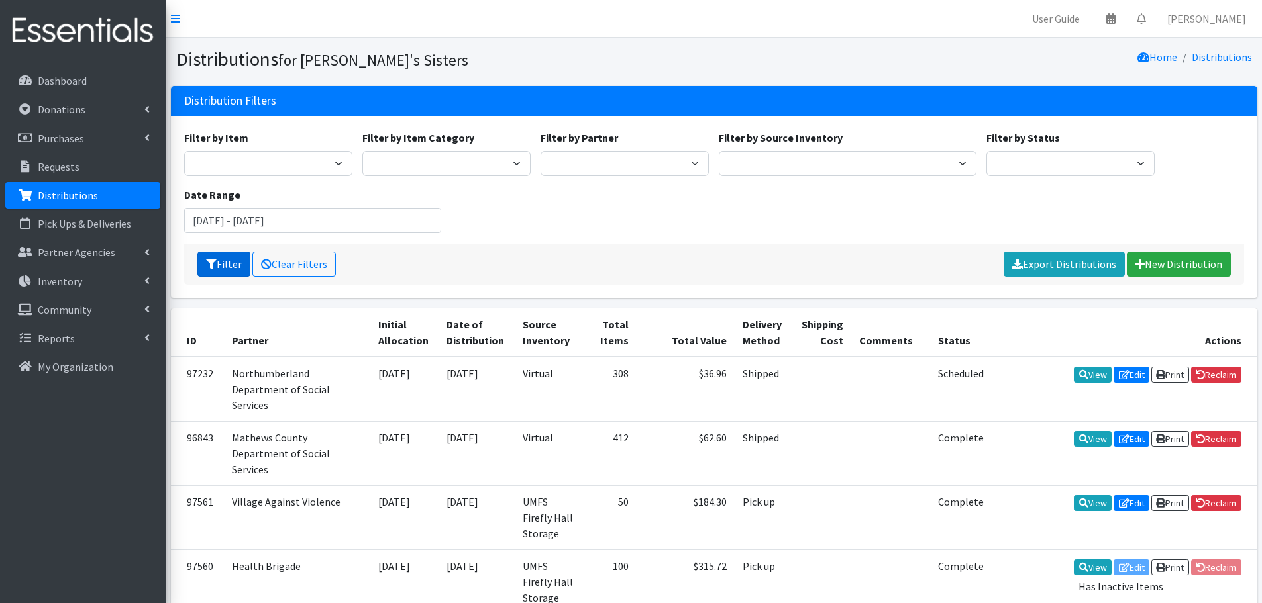
click at [227, 262] on button "Filter" at bounding box center [223, 264] width 53 height 25
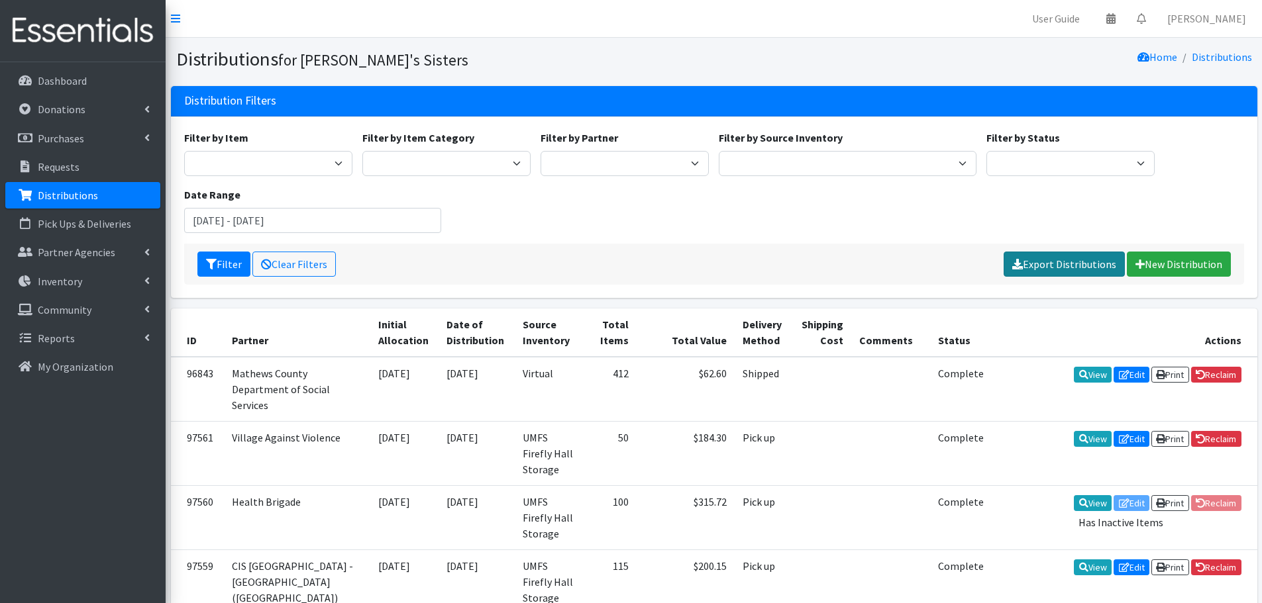
click at [1040, 268] on link "Export Distributions" at bounding box center [1063, 264] width 121 height 25
